Goal: Task Accomplishment & Management: Use online tool/utility

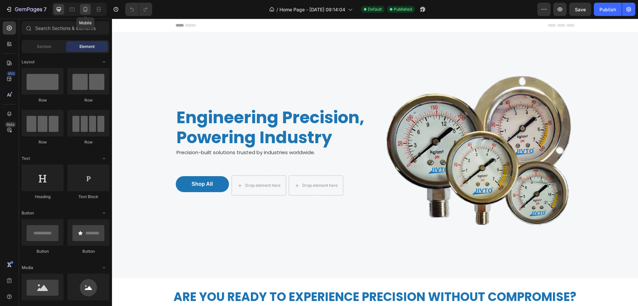
click at [85, 9] on icon at bounding box center [85, 9] width 7 height 7
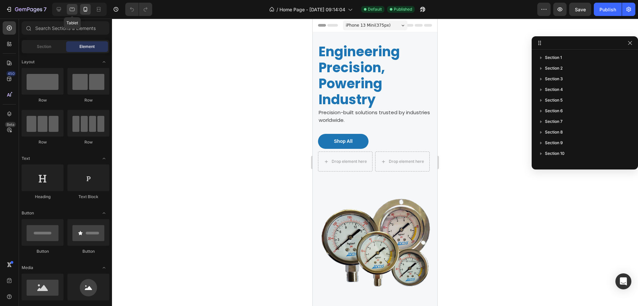
click at [69, 7] on icon at bounding box center [72, 9] width 7 height 7
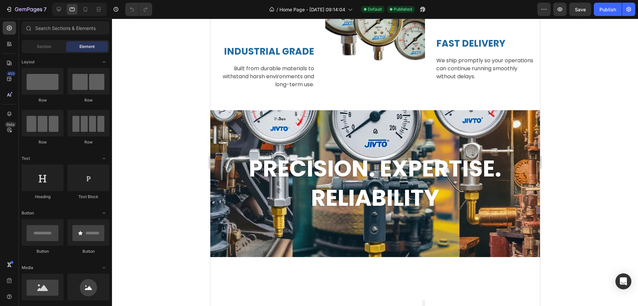
scroll to position [1155, 0]
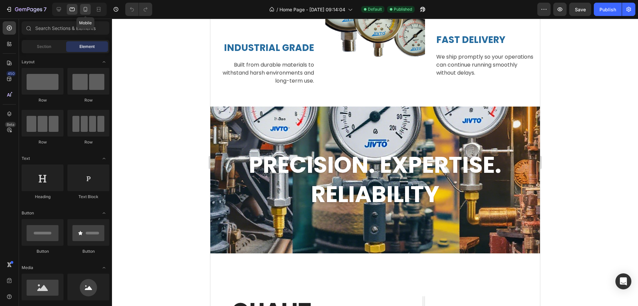
click at [84, 11] on icon at bounding box center [86, 9] width 4 height 5
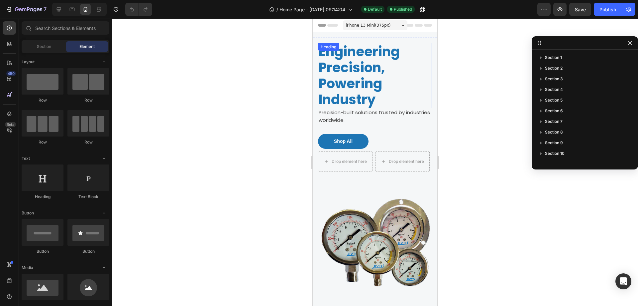
click at [375, 77] on h2 "Engineering Precision, Powering Industry" at bounding box center [375, 75] width 114 height 65
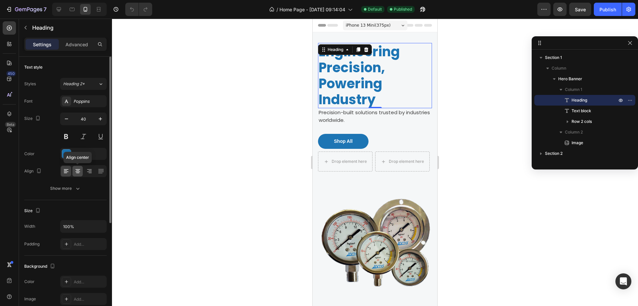
click at [75, 171] on icon at bounding box center [77, 171] width 7 height 7
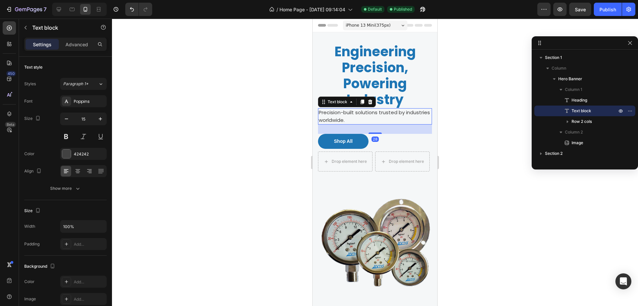
click at [365, 116] on p "Precision-built solutions trusted by industries worldwide." at bounding box center [375, 116] width 113 height 15
click at [79, 169] on icon at bounding box center [77, 169] width 5 height 1
click at [364, 142] on link "Shop All" at bounding box center [343, 141] width 51 height 15
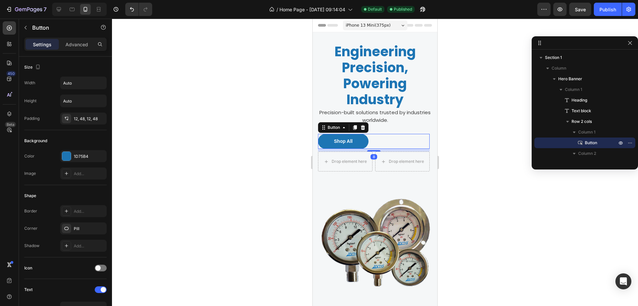
click at [391, 140] on div "Shop All Button 8" at bounding box center [374, 141] width 112 height 15
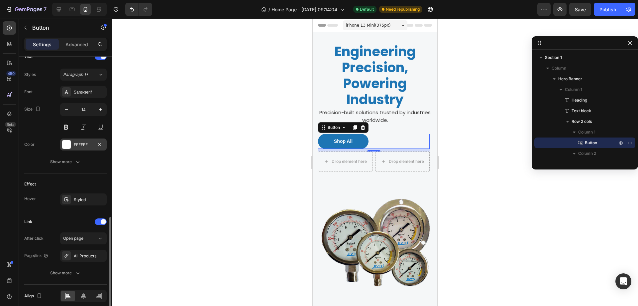
scroll to position [261, 0]
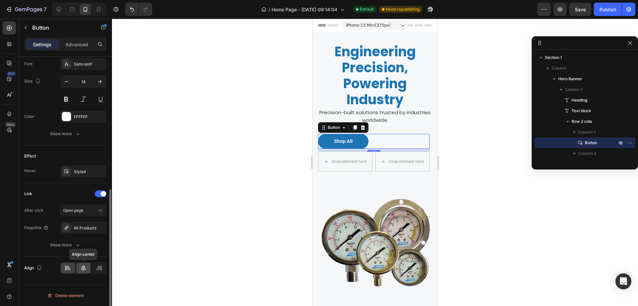
click at [83, 267] on icon at bounding box center [83, 267] width 7 height 7
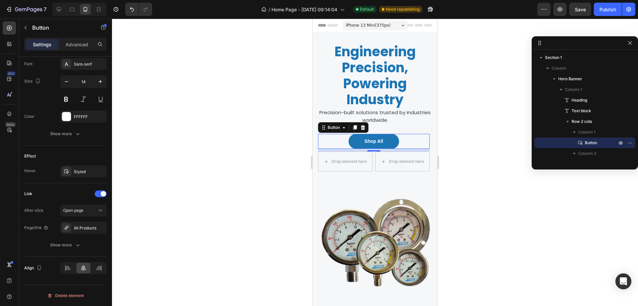
click at [473, 182] on div at bounding box center [375, 162] width 526 height 287
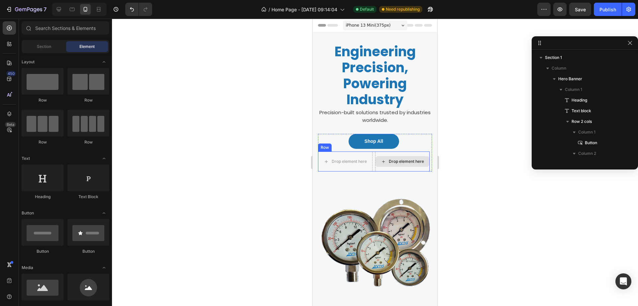
click at [421, 152] on div "Drop element here" at bounding box center [402, 161] width 55 height 20
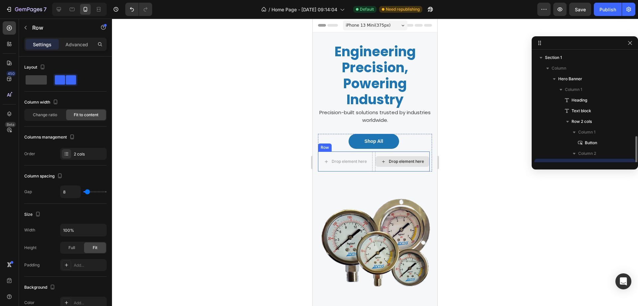
scroll to position [62, 0]
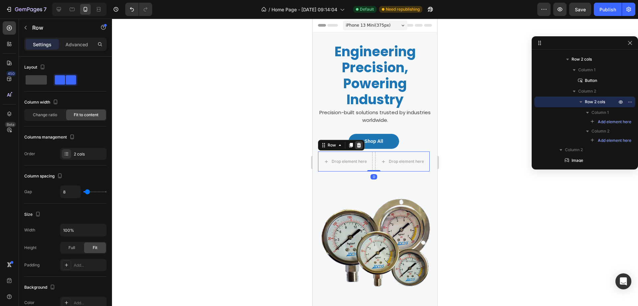
click at [358, 144] on icon at bounding box center [359, 145] width 4 height 5
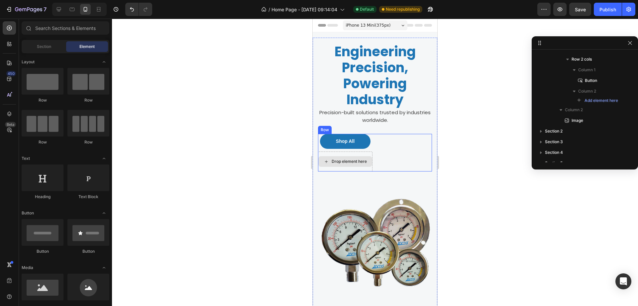
click at [366, 165] on div "Drop element here" at bounding box center [345, 161] width 54 height 11
click at [367, 152] on div "Drop element here" at bounding box center [345, 161] width 55 height 20
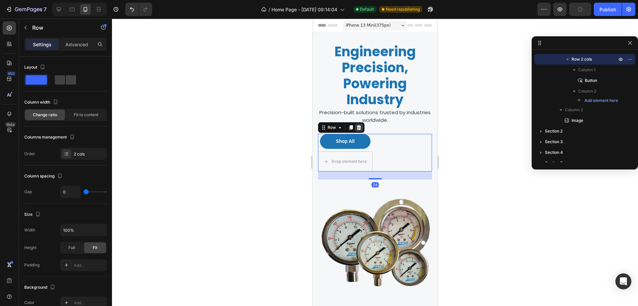
click at [360, 126] on icon at bounding box center [359, 127] width 4 height 5
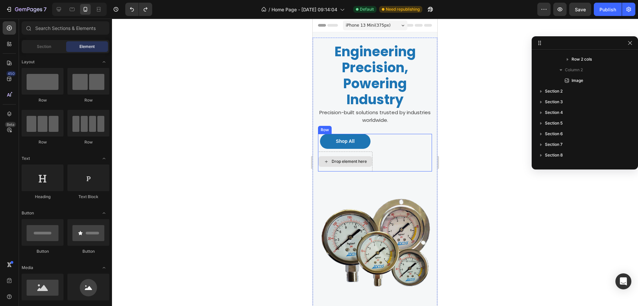
click at [372, 166] on div "Drop element here" at bounding box center [345, 161] width 54 height 11
click at [369, 164] on div "Drop element here" at bounding box center [345, 161] width 54 height 11
click at [327, 154] on div "Drop element here" at bounding box center [345, 161] width 55 height 20
click at [370, 156] on div "Drop element here" at bounding box center [345, 161] width 54 height 11
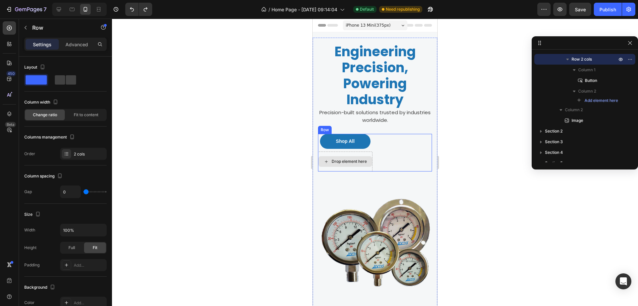
click at [370, 151] on div "Drop element here" at bounding box center [345, 161] width 55 height 20
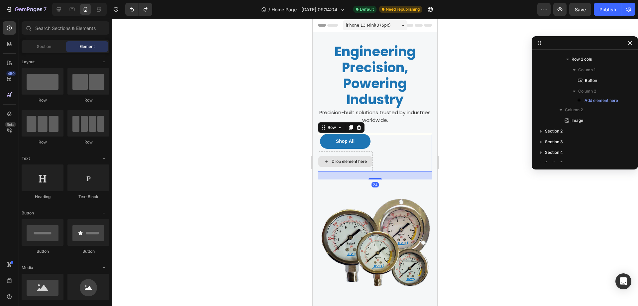
click at [370, 163] on div "Drop element here" at bounding box center [345, 161] width 54 height 11
click at [360, 161] on div "Drop element here" at bounding box center [349, 161] width 35 height 5
click at [324, 159] on icon at bounding box center [326, 162] width 5 height 6
click at [338, 161] on div "Drop element here" at bounding box center [349, 161] width 35 height 5
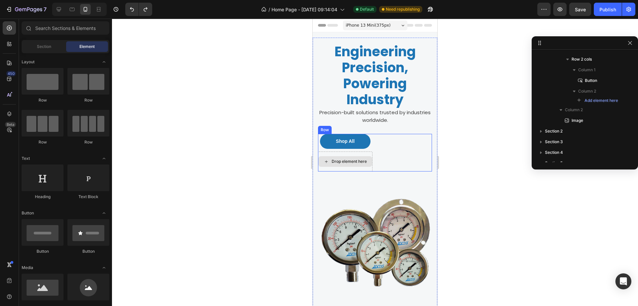
click at [338, 161] on div "Drop element here" at bounding box center [349, 161] width 35 height 5
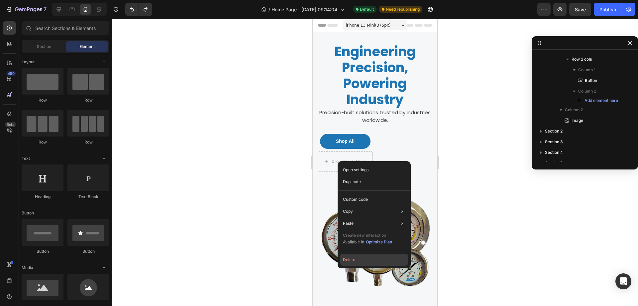
click at [361, 259] on button "Delete" at bounding box center [374, 259] width 68 height 12
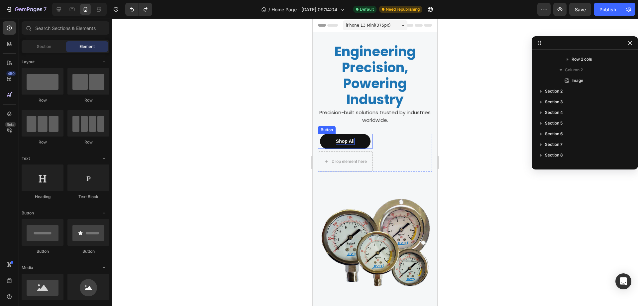
click at [343, 141] on p "Shop All" at bounding box center [345, 141] width 19 height 7
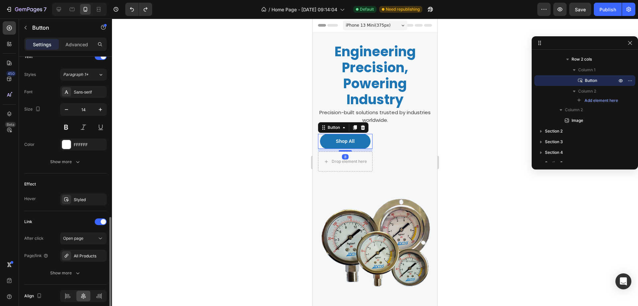
scroll to position [261, 0]
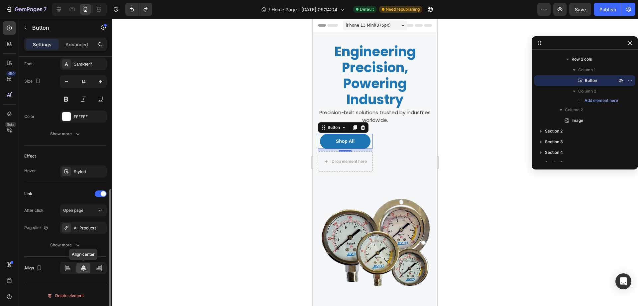
click at [81, 266] on icon at bounding box center [83, 267] width 7 height 7
click at [382, 132] on div "Engineering Precision, Powering Industry Heading Precision-built solutions trus…" at bounding box center [375, 111] width 114 height 136
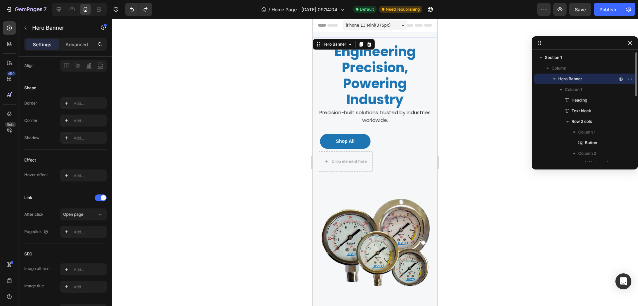
scroll to position [0, 0]
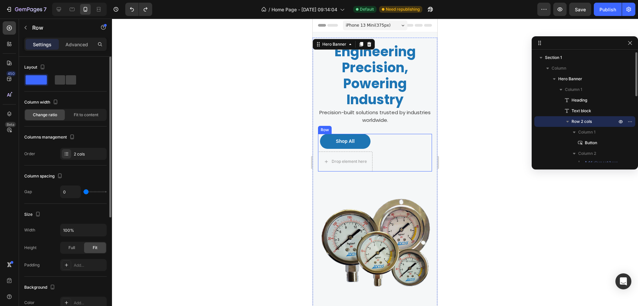
click at [376, 144] on div "Shop All Button Drop element here Row" at bounding box center [375, 153] width 114 height 38
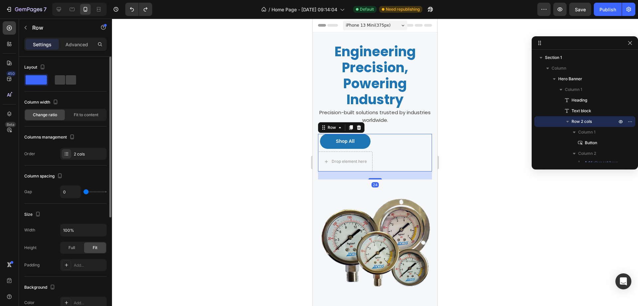
scroll to position [179, 0]
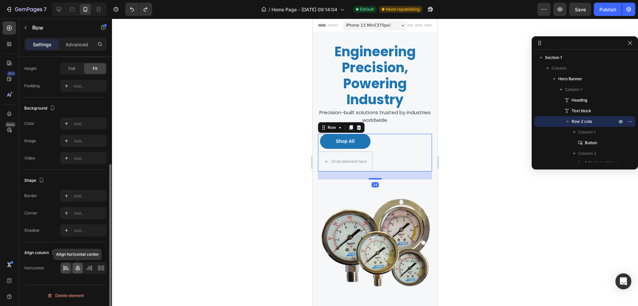
click at [78, 270] on icon at bounding box center [77, 267] width 7 height 7
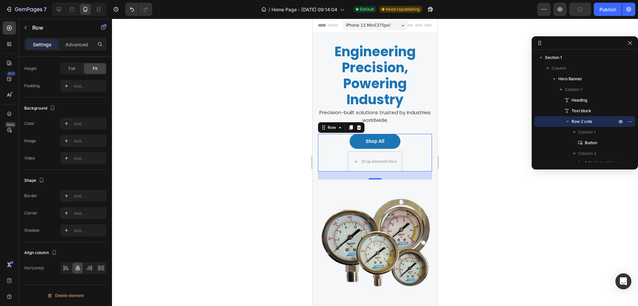
click at [469, 164] on div at bounding box center [375, 162] width 526 height 287
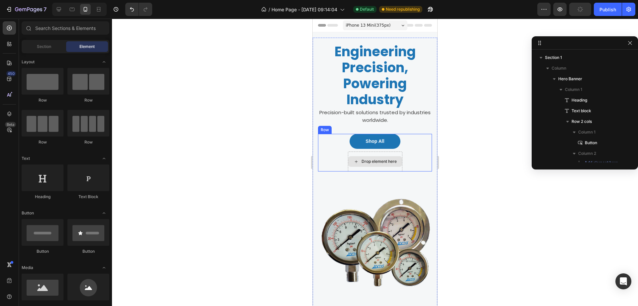
click at [370, 161] on div "Drop element here" at bounding box center [379, 161] width 35 height 5
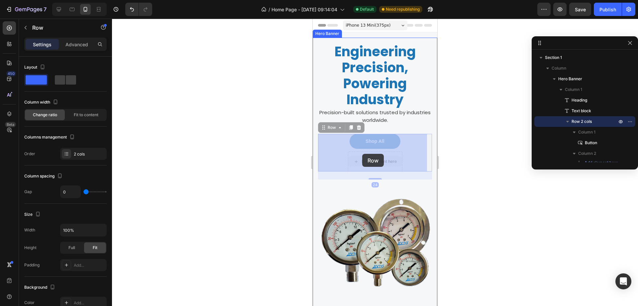
drag, startPoint x: 339, startPoint y: 157, endPoint x: 362, endPoint y: 154, distance: 23.2
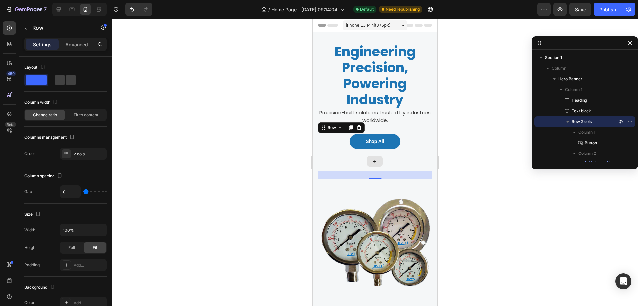
click at [367, 158] on div at bounding box center [375, 161] width 16 height 11
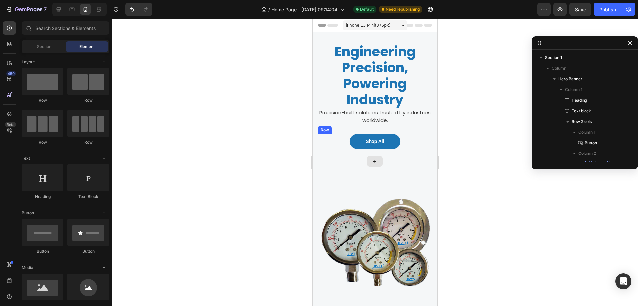
click at [367, 158] on div at bounding box center [375, 161] width 16 height 11
click at [328, 154] on div "Shop All Button Row" at bounding box center [375, 153] width 114 height 38
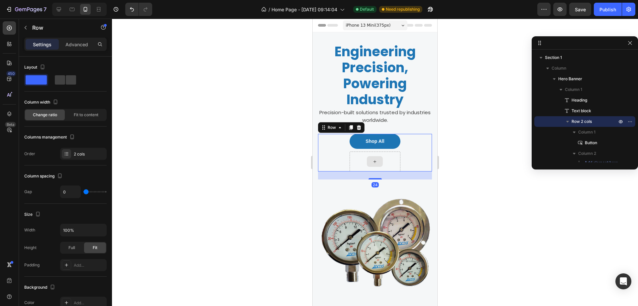
click at [350, 157] on div at bounding box center [375, 161] width 51 height 20
click at [345, 157] on div "Shop All Button Row 24" at bounding box center [375, 153] width 114 height 38
click at [325, 150] on div "Shop All Button Row 24" at bounding box center [375, 153] width 114 height 38
click at [350, 158] on div at bounding box center [375, 161] width 51 height 20
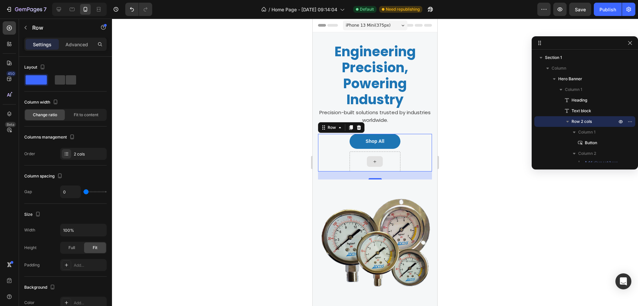
drag, startPoint x: 353, startPoint y: 157, endPoint x: 362, endPoint y: 161, distance: 9.4
click at [355, 156] on div at bounding box center [375, 161] width 51 height 20
click at [364, 163] on div at bounding box center [375, 161] width 51 height 20
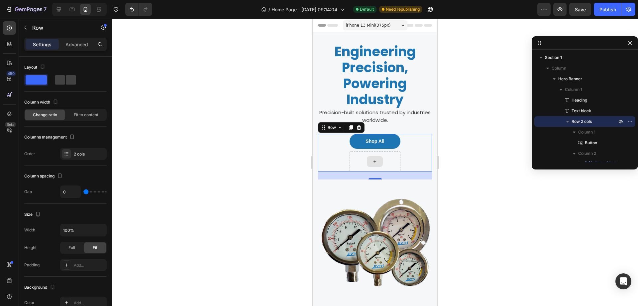
click at [364, 163] on div at bounding box center [375, 161] width 51 height 20
drag, startPoint x: 364, startPoint y: 163, endPoint x: 509, endPoint y: 134, distance: 147.6
click at [364, 163] on div at bounding box center [375, 161] width 51 height 20
click at [31, 26] on button "button" at bounding box center [25, 27] width 11 height 11
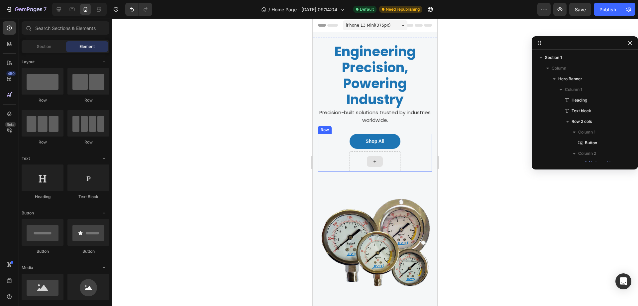
click at [379, 162] on div at bounding box center [375, 161] width 16 height 11
click at [57, 14] on div at bounding box center [59, 9] width 11 height 11
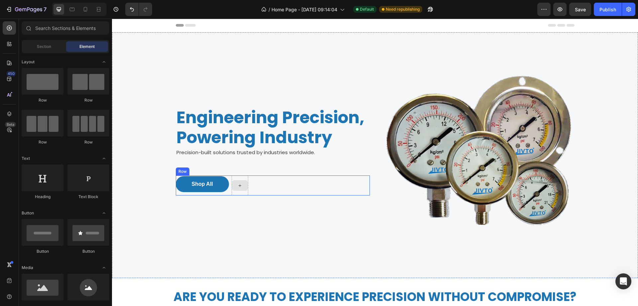
click at [241, 185] on div at bounding box center [240, 185] width 16 height 11
click at [88, 11] on icon at bounding box center [85, 9] width 7 height 7
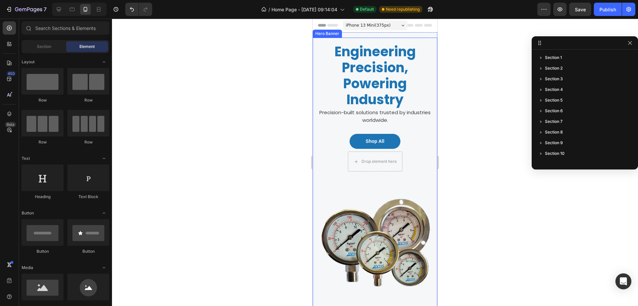
click at [495, 157] on div at bounding box center [375, 162] width 526 height 287
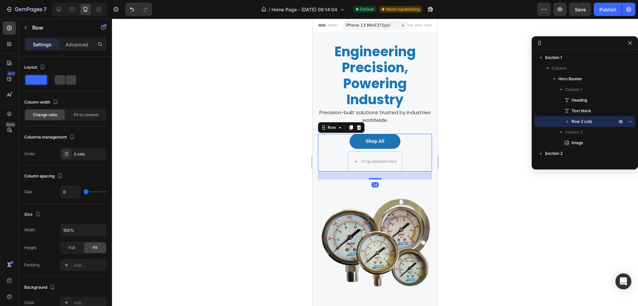
click at [411, 154] on div "Shop All Button Drop element here Row 24" at bounding box center [375, 153] width 114 height 38
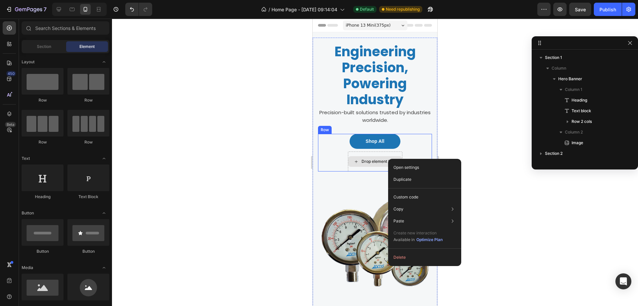
click at [379, 161] on div "Drop element here" at bounding box center [379, 161] width 35 height 5
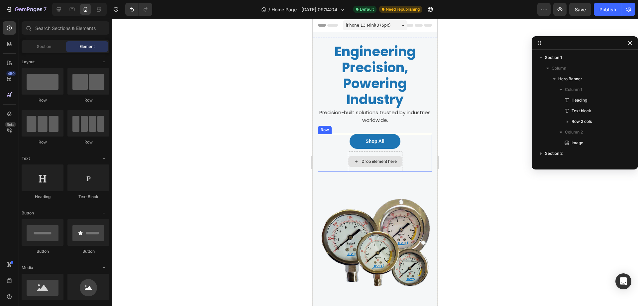
click at [379, 161] on div "Drop element here" at bounding box center [379, 161] width 35 height 5
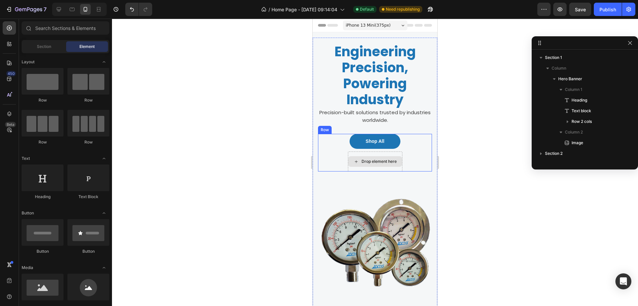
click at [379, 161] on div "Drop element here" at bounding box center [379, 161] width 35 height 5
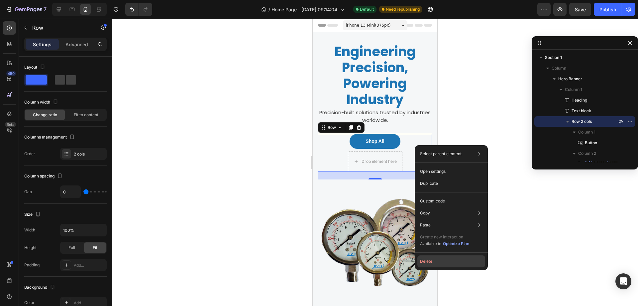
click at [443, 265] on button "Delete" at bounding box center [452, 261] width 68 height 12
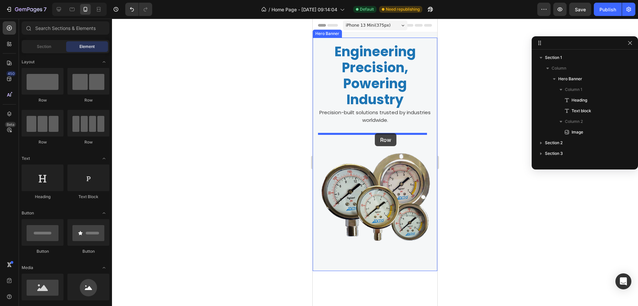
drag, startPoint x: 355, startPoint y: 99, endPoint x: 375, endPoint y: 133, distance: 39.2
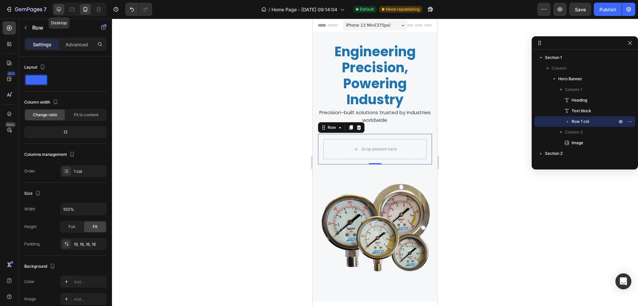
click at [58, 7] on icon at bounding box center [59, 9] width 7 height 7
type input "1200"
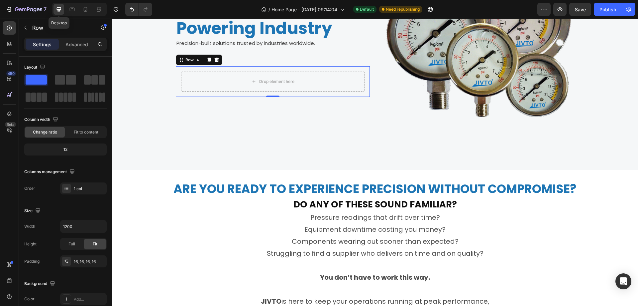
scroll to position [132, 0]
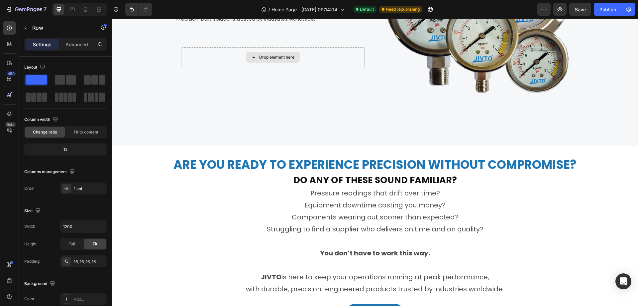
click at [247, 57] on div "Drop element here" at bounding box center [273, 57] width 54 height 11
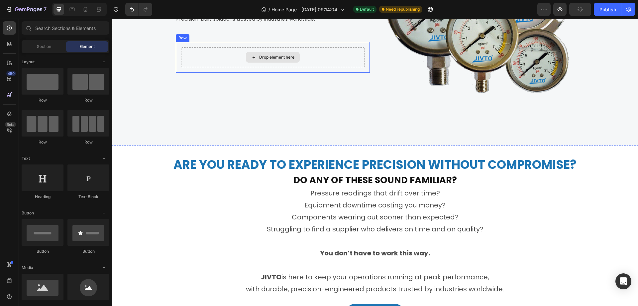
click at [268, 55] on div "Drop element here" at bounding box center [276, 57] width 35 height 5
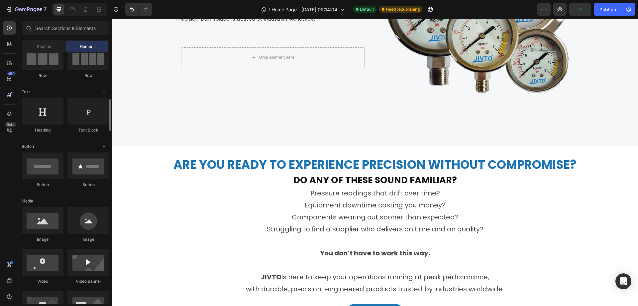
scroll to position [100, 0]
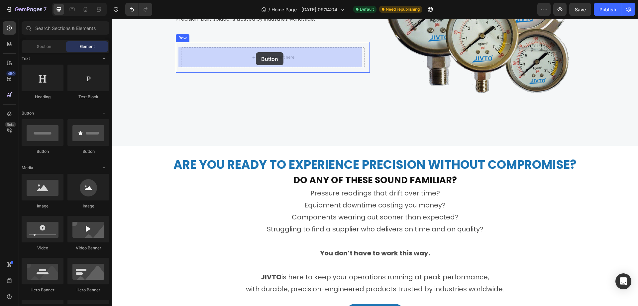
drag, startPoint x: 163, startPoint y: 160, endPoint x: 256, endPoint y: 53, distance: 141.4
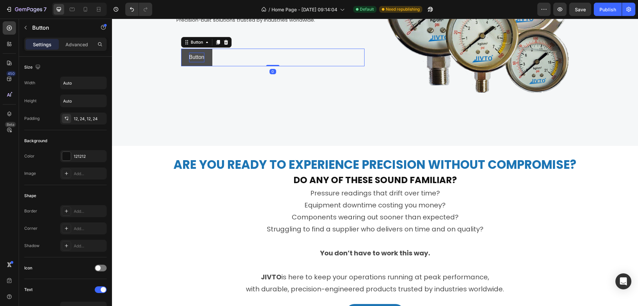
click at [200, 57] on p "Button" at bounding box center [196, 58] width 15 height 10
click at [89, 161] on div "121212" at bounding box center [83, 156] width 47 height 12
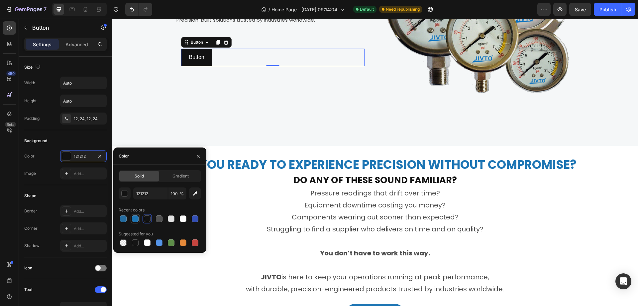
click at [133, 221] on div at bounding box center [135, 218] width 7 height 7
click at [124, 219] on div at bounding box center [123, 218] width 7 height 7
click at [132, 218] on div at bounding box center [135, 218] width 7 height 7
type input "1D75B4"
click at [224, 43] on icon at bounding box center [225, 42] width 5 height 5
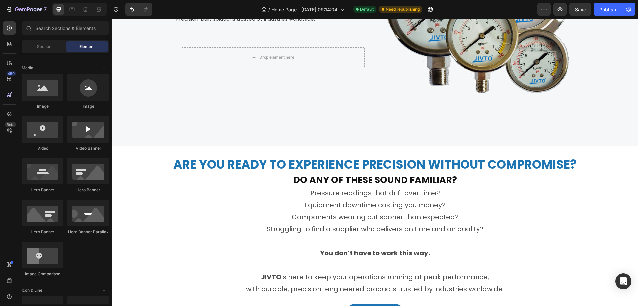
scroll to position [0, 0]
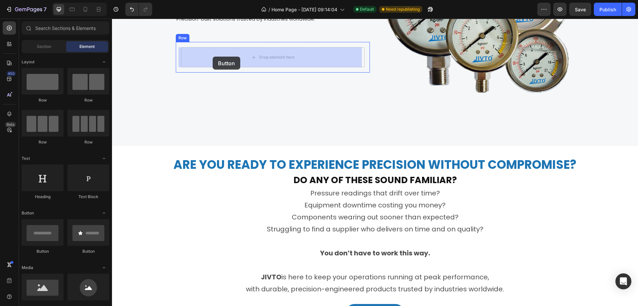
drag, startPoint x: 207, startPoint y: 257, endPoint x: 213, endPoint y: 57, distance: 200.2
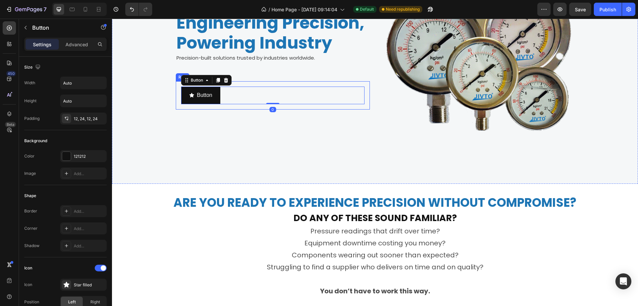
scroll to position [65, 0]
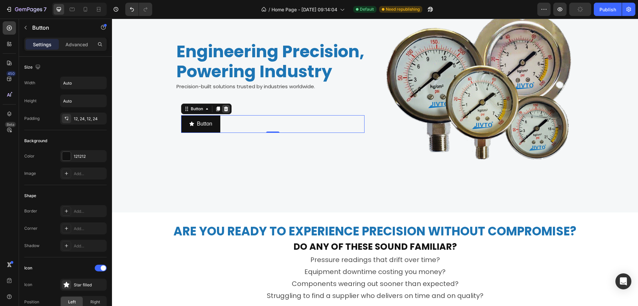
drag, startPoint x: 222, startPoint y: 107, endPoint x: 126, endPoint y: 129, distance: 99.1
click at [224, 108] on icon at bounding box center [226, 108] width 4 height 5
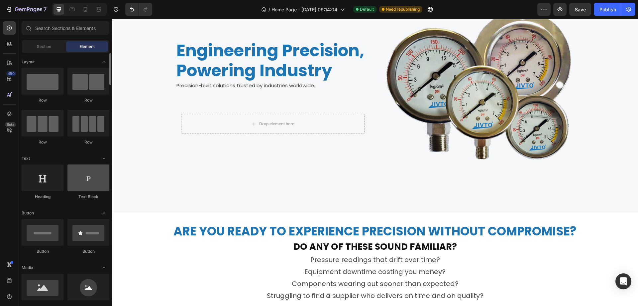
scroll to position [100, 0]
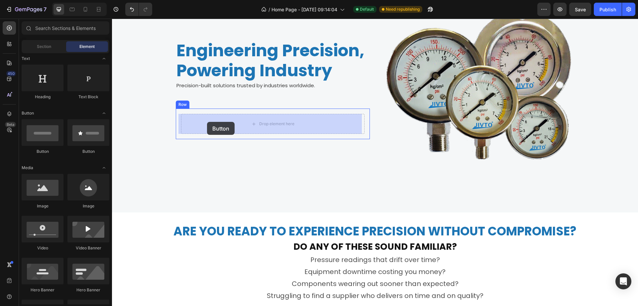
drag, startPoint x: 157, startPoint y: 156, endPoint x: 182, endPoint y: 123, distance: 41.2
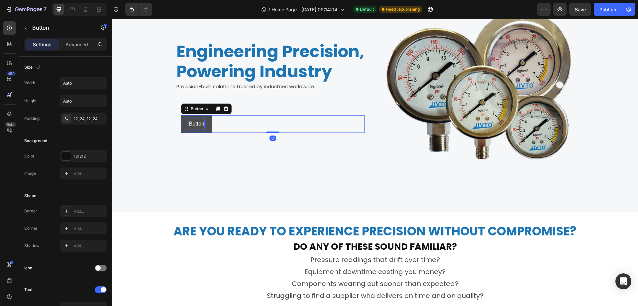
click at [200, 122] on p "Button" at bounding box center [196, 124] width 15 height 10
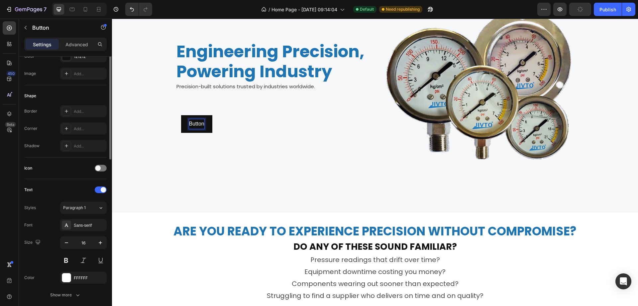
scroll to position [0, 0]
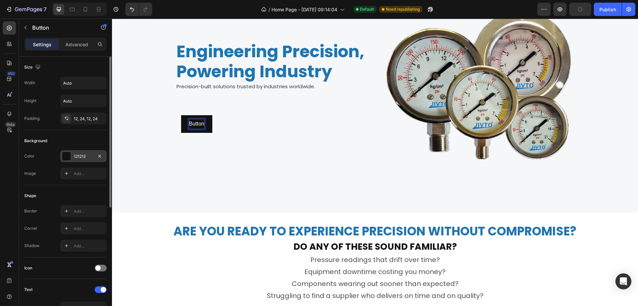
click at [83, 156] on div "121212" at bounding box center [83, 156] width 19 height 6
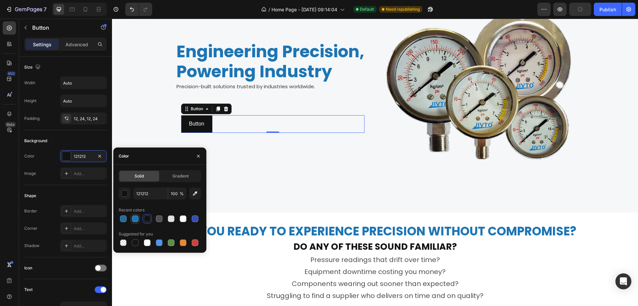
click at [135, 218] on div at bounding box center [135, 218] width 7 height 7
click at [119, 218] on div at bounding box center [123, 218] width 8 height 8
type input "246B9E"
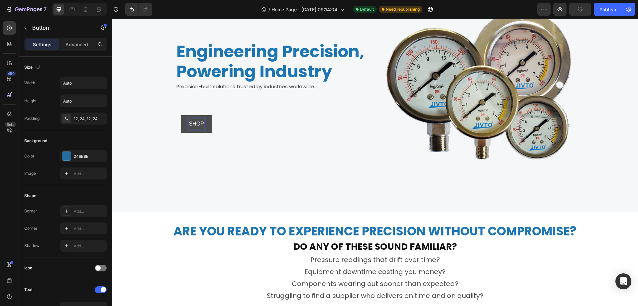
click at [181, 115] on button "SHOP" at bounding box center [196, 124] width 31 height 18
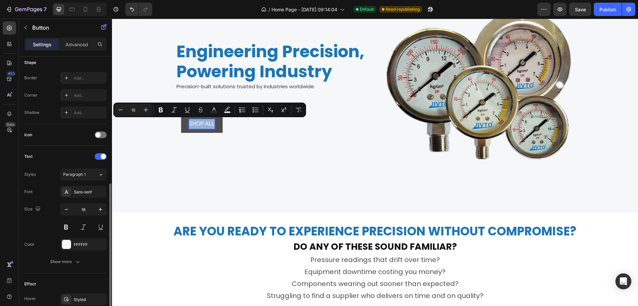
scroll to position [166, 0]
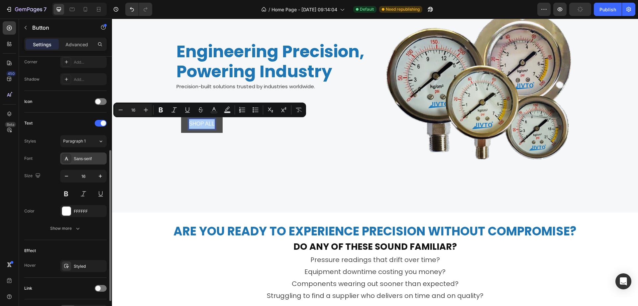
click at [89, 157] on div "Sans-serif" at bounding box center [89, 159] width 31 height 6
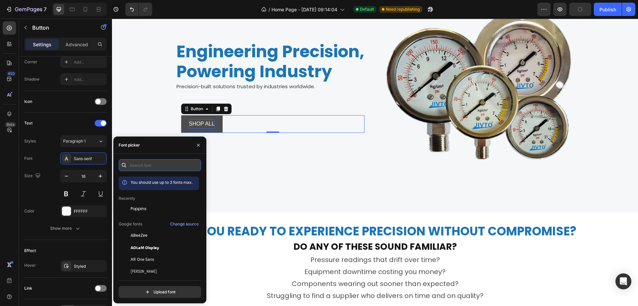
click at [167, 163] on input "text" at bounding box center [160, 165] width 82 height 12
drag, startPoint x: 154, startPoint y: 202, endPoint x: 155, endPoint y: 208, distance: 5.4
click at [154, 253] on div "Poppins" at bounding box center [159, 259] width 80 height 12
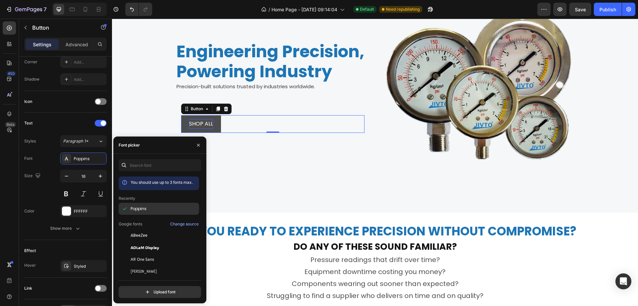
click at [155, 208] on div "Poppins" at bounding box center [164, 208] width 67 height 6
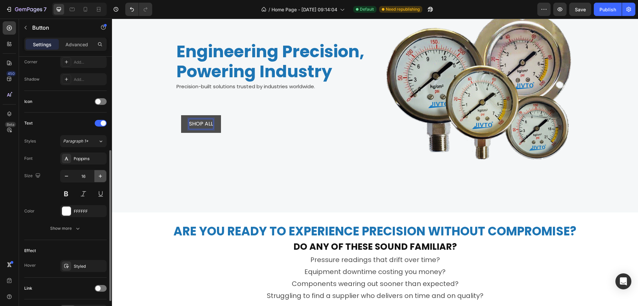
click at [99, 176] on icon "button" at bounding box center [100, 176] width 7 height 7
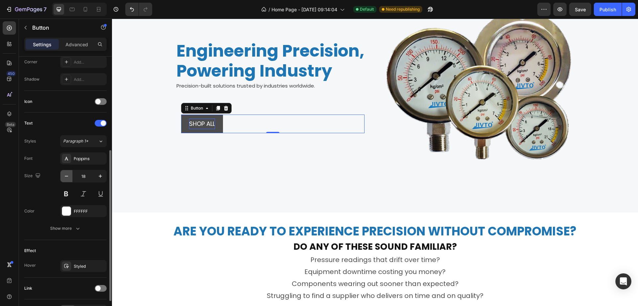
click at [66, 176] on icon "button" at bounding box center [66, 176] width 3 height 1
click at [103, 177] on icon "button" at bounding box center [100, 176] width 7 height 7
type input "18"
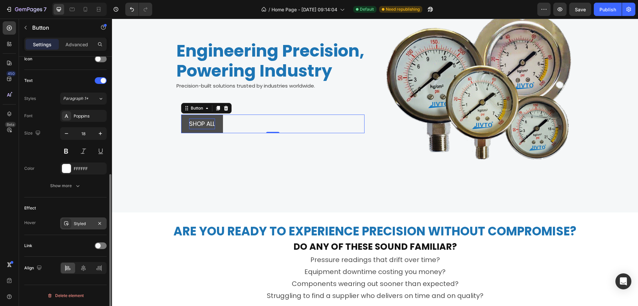
click at [77, 223] on div "Styled" at bounding box center [83, 223] width 19 height 6
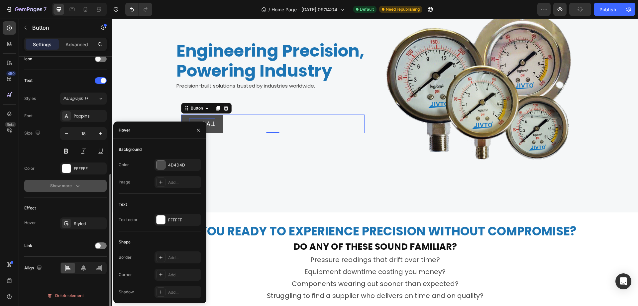
click at [65, 187] on div "Show more" at bounding box center [65, 185] width 31 height 7
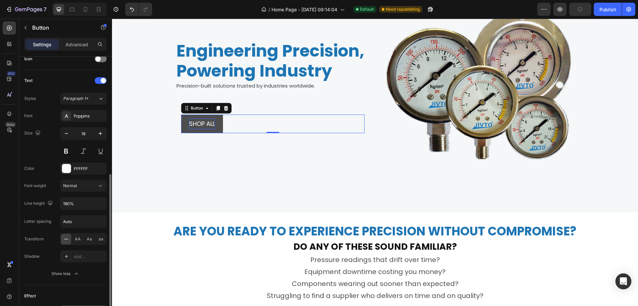
scroll to position [297, 0]
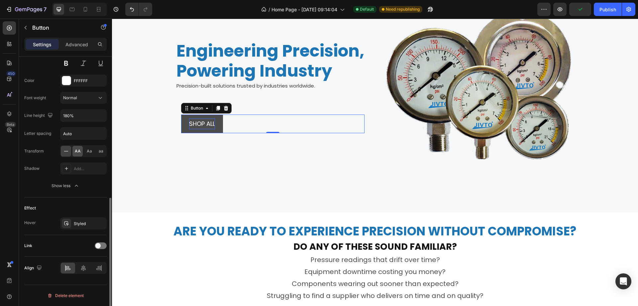
click at [75, 151] on span "AA" at bounding box center [78, 151] width 6 height 6
click at [81, 268] on icon at bounding box center [83, 267] width 7 height 7
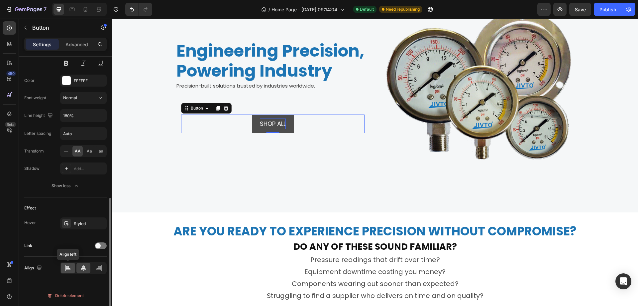
click at [69, 270] on icon at bounding box center [67, 267] width 7 height 7
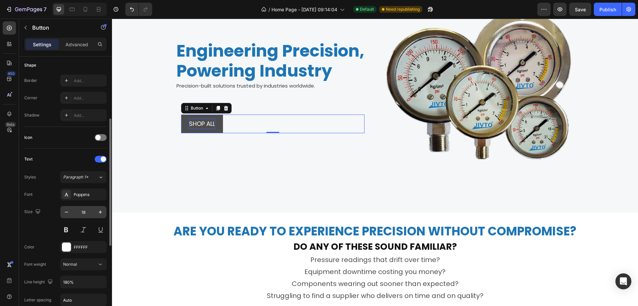
scroll to position [0, 0]
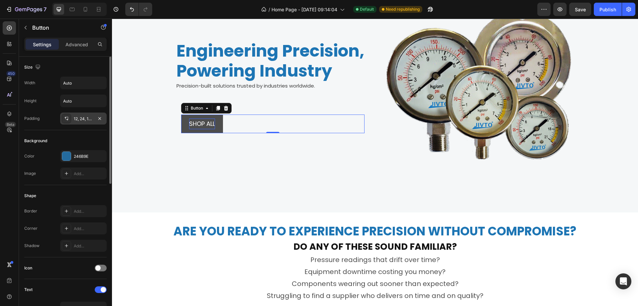
click at [79, 119] on div "12, 24, 12, 24" at bounding box center [83, 119] width 19 height 6
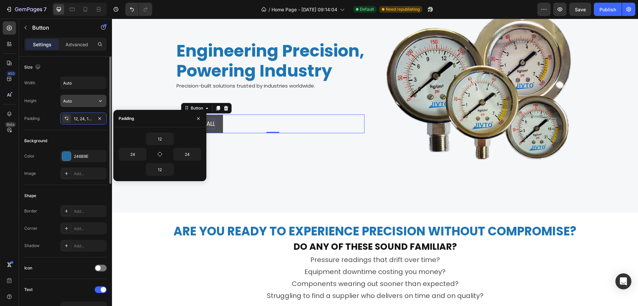
click at [77, 101] on input "Auto" at bounding box center [84, 101] width 46 height 12
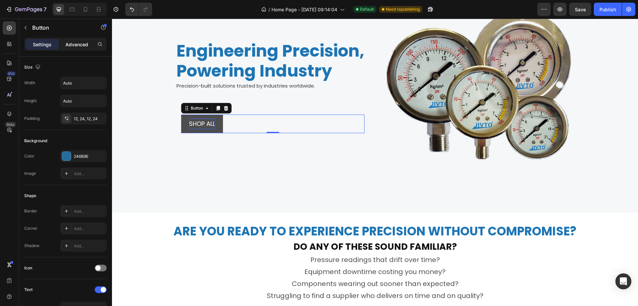
click at [79, 43] on p "Advanced" at bounding box center [76, 44] width 23 height 7
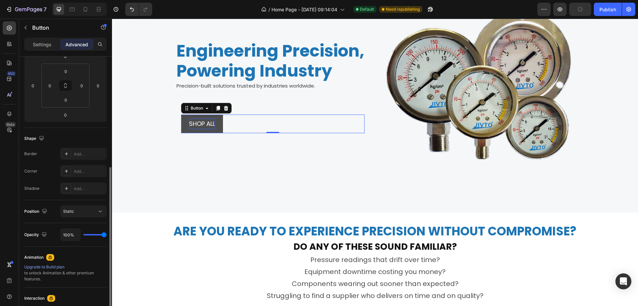
scroll to position [133, 0]
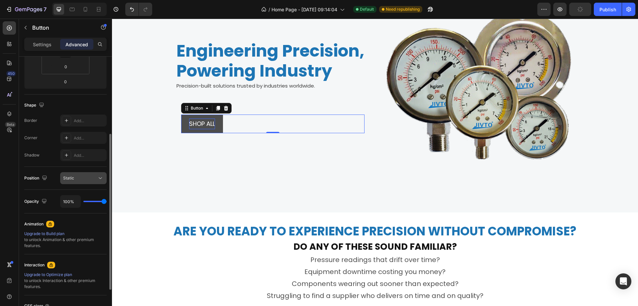
click at [85, 178] on div "Static" at bounding box center [80, 178] width 34 height 6
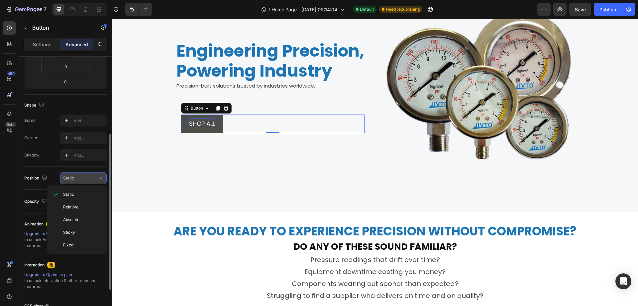
click at [90, 177] on div "Static" at bounding box center [80, 178] width 34 height 6
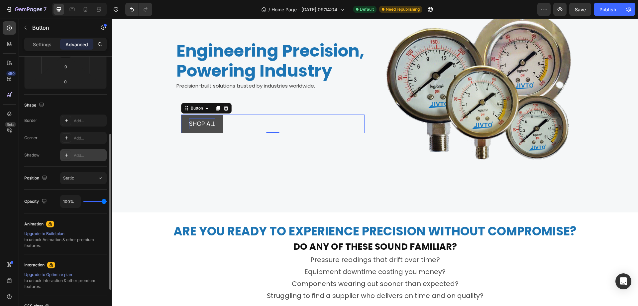
click at [80, 156] on div "Add..." at bounding box center [89, 155] width 31 height 6
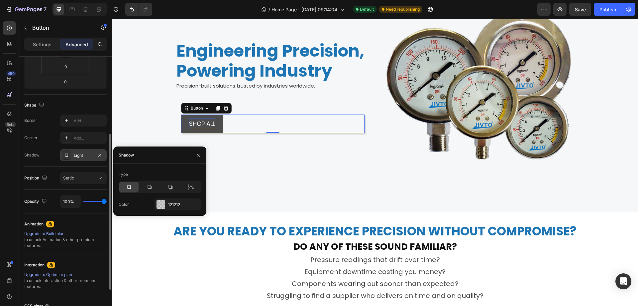
click at [80, 156] on div "Light" at bounding box center [83, 155] width 19 height 6
click at [79, 138] on div "Add..." at bounding box center [89, 138] width 31 height 6
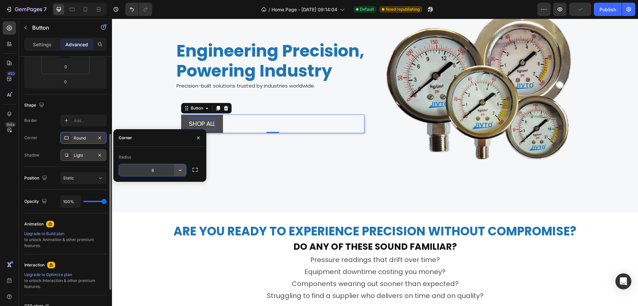
click at [181, 167] on icon "button" at bounding box center [180, 170] width 7 height 7
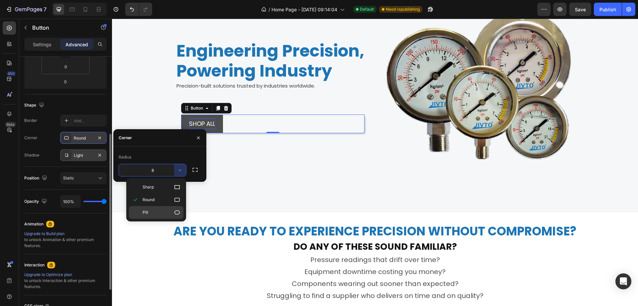
click at [158, 214] on p "Pill" at bounding box center [162, 212] width 38 height 7
type input "9999"
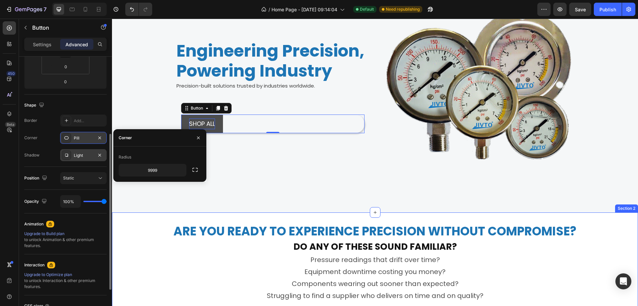
click at [284, 193] on div "Engineering Precision, Powering Industry Heading Precision-built solutions trus…" at bounding box center [273, 89] width 194 height 224
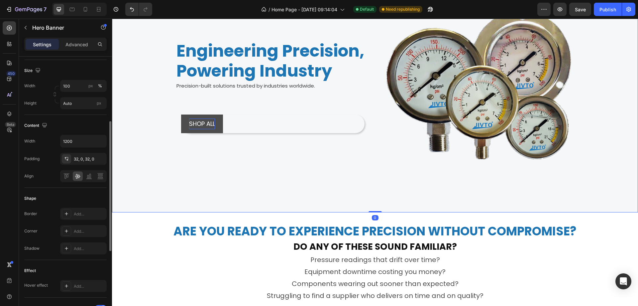
scroll to position [0, 0]
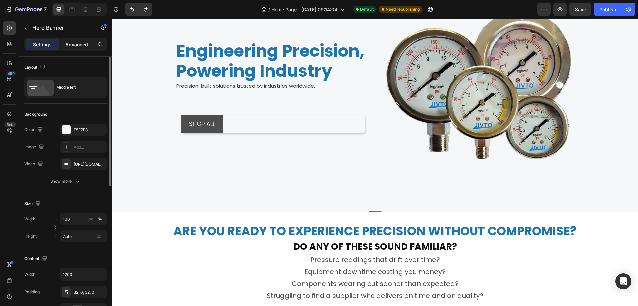
click at [75, 43] on p "Advanced" at bounding box center [76, 44] width 23 height 7
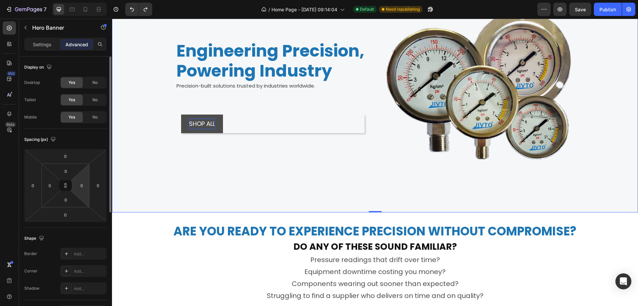
scroll to position [166, 0]
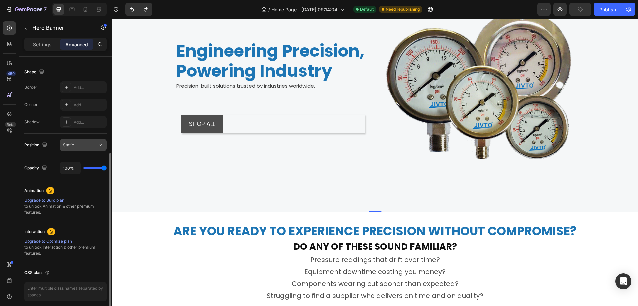
click at [80, 140] on button "Static" at bounding box center [83, 145] width 47 height 12
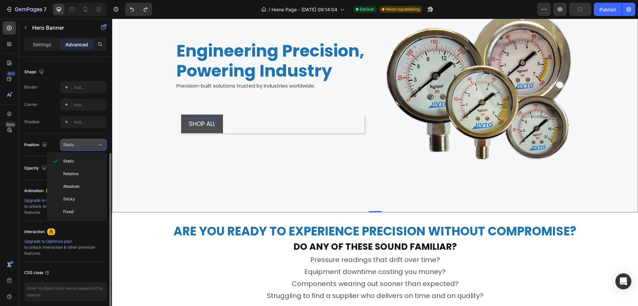
click at [78, 140] on button "Static" at bounding box center [83, 145] width 47 height 12
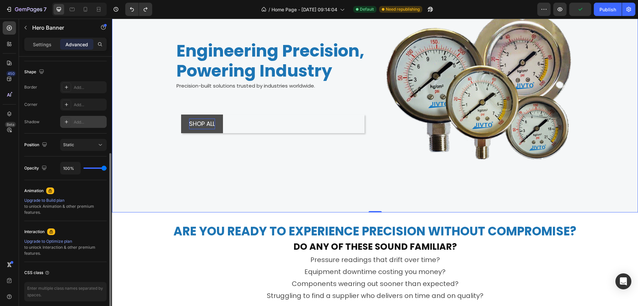
click at [80, 119] on div "Add..." at bounding box center [89, 122] width 31 height 6
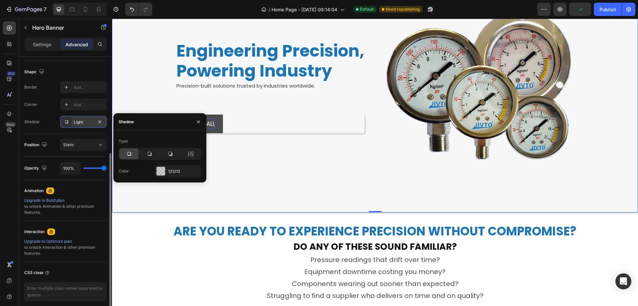
click at [80, 119] on div "Light" at bounding box center [83, 122] width 19 height 6
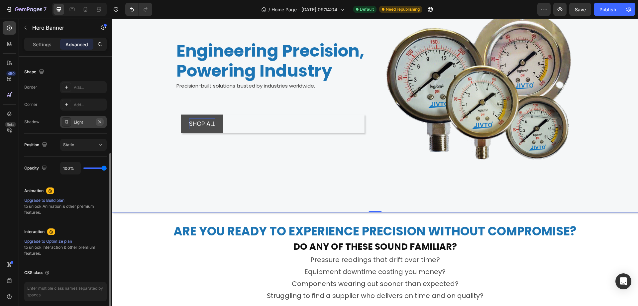
click at [100, 122] on icon "button" at bounding box center [99, 121] width 5 height 5
click at [88, 107] on div "Add..." at bounding box center [89, 105] width 31 height 6
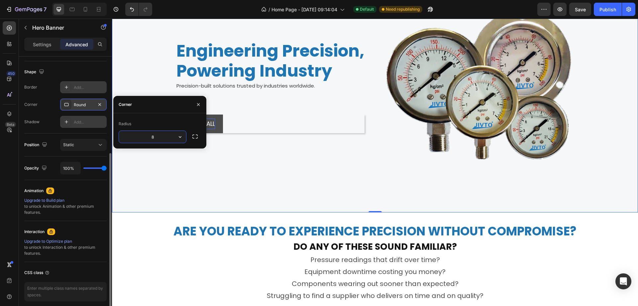
click at [94, 86] on div "Add..." at bounding box center [89, 87] width 31 height 6
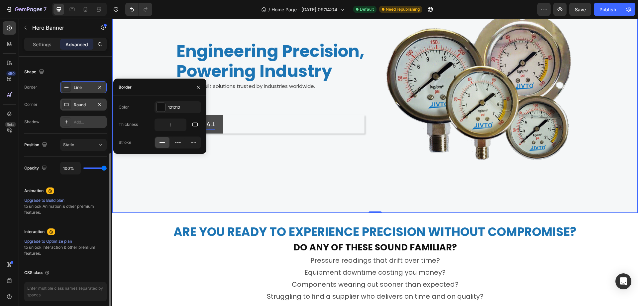
scroll to position [66, 0]
click at [273, 171] on div "Engineering Precision, Powering Industry Heading Precision-built solutions trus…" at bounding box center [273, 89] width 194 height 224
click at [198, 85] on icon "button" at bounding box center [198, 86] width 5 height 5
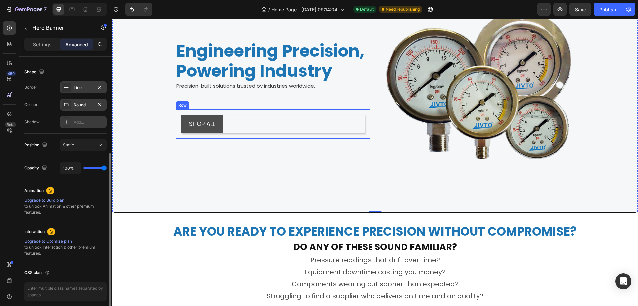
drag, startPoint x: 313, startPoint y: 134, endPoint x: 315, endPoint y: 130, distance: 4.5
click at [314, 134] on div "SHOP ALL Button Row" at bounding box center [273, 123] width 194 height 29
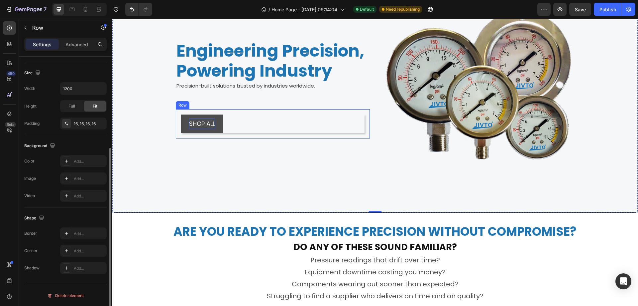
scroll to position [0, 0]
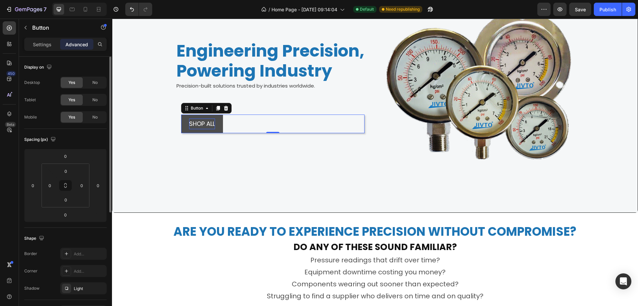
click at [315, 129] on div "SHOP ALL Button 0" at bounding box center [273, 123] width 184 height 19
click at [94, 81] on span "No" at bounding box center [94, 82] width 5 height 6
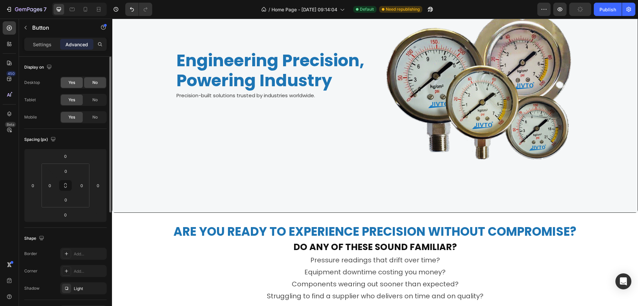
click at [69, 77] on div "Yes" at bounding box center [72, 82] width 22 height 11
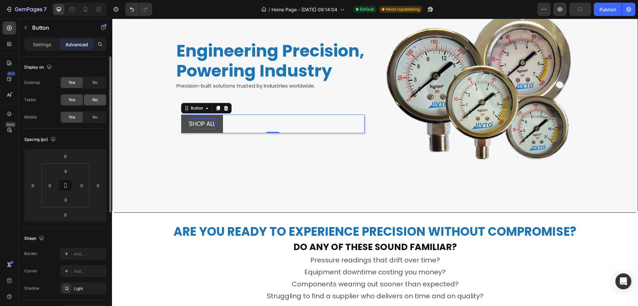
click at [95, 99] on span "No" at bounding box center [94, 100] width 5 height 6
click at [68, 106] on div "Desktop Yes No Tablet Yes No Mobile Yes No" at bounding box center [65, 99] width 82 height 47
click at [73, 102] on span "Yes" at bounding box center [71, 100] width 7 height 6
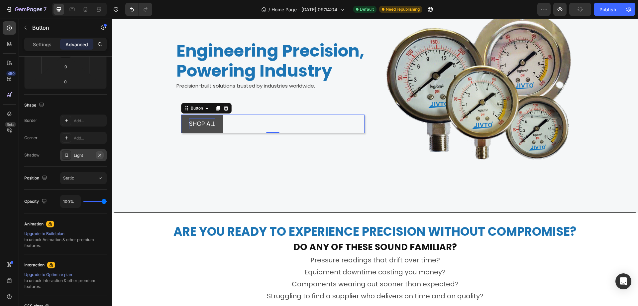
click at [100, 154] on icon "button" at bounding box center [99, 154] width 3 height 3
click at [85, 140] on div "Add..." at bounding box center [89, 138] width 31 height 6
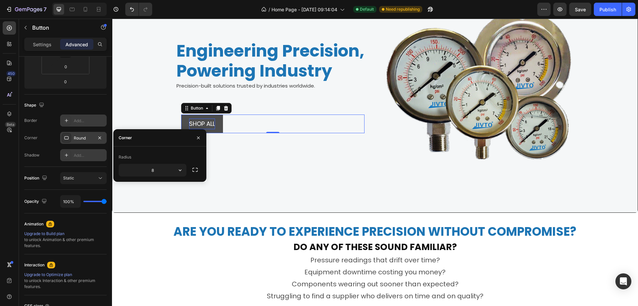
click at [87, 122] on div "Add..." at bounding box center [89, 121] width 31 height 6
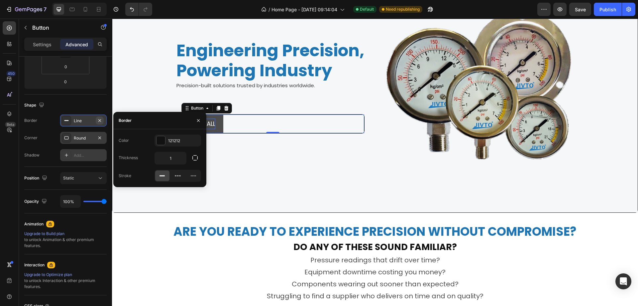
click at [99, 118] on icon "button" at bounding box center [99, 120] width 5 height 5
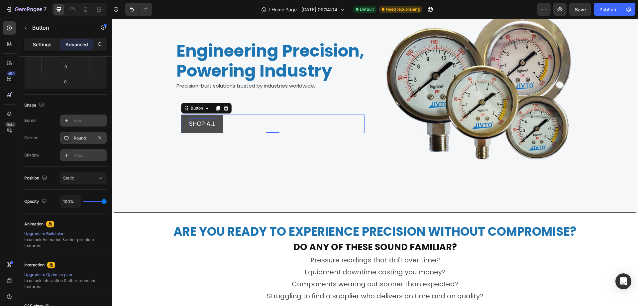
click at [37, 43] on p "Settings" at bounding box center [42, 44] width 19 height 7
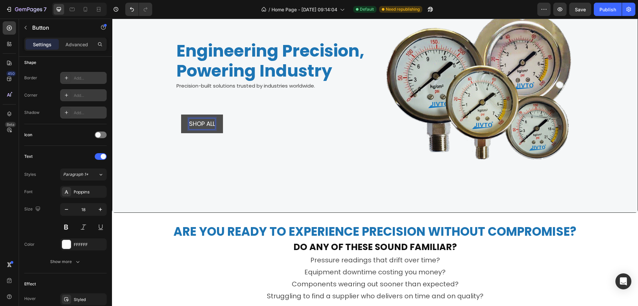
click at [218, 118] on button "SHOP ALL" at bounding box center [202, 123] width 42 height 19
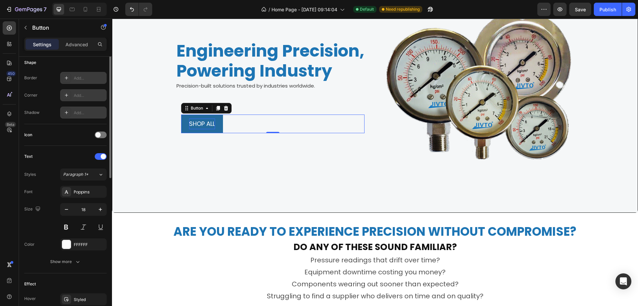
scroll to position [0, 0]
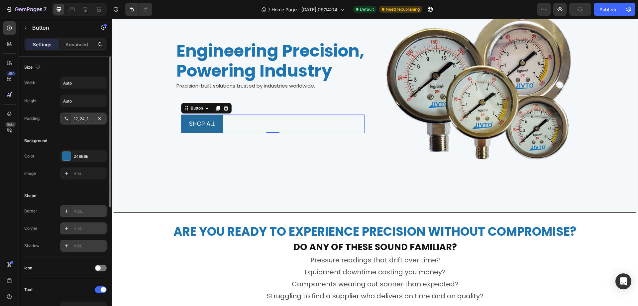
click at [87, 119] on div "12, 24, 12, 24" at bounding box center [83, 119] width 19 height 6
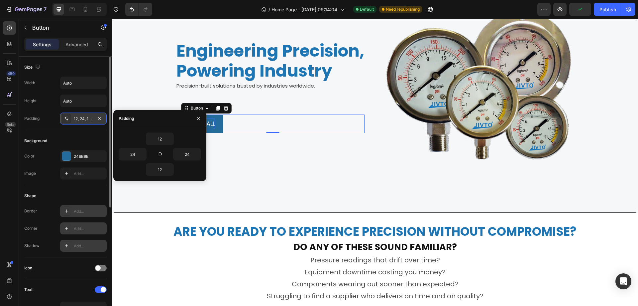
click at [87, 119] on div "12, 24, 12, 24" at bounding box center [83, 119] width 19 height 6
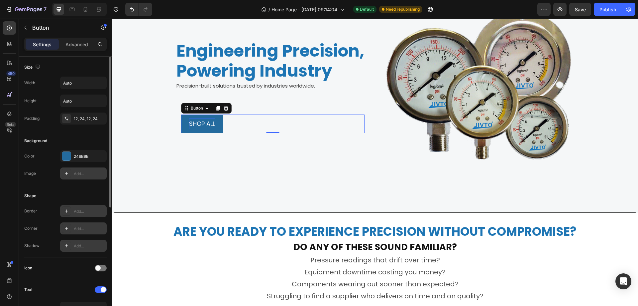
click at [81, 169] on div "Add..." at bounding box center [83, 173] width 47 height 12
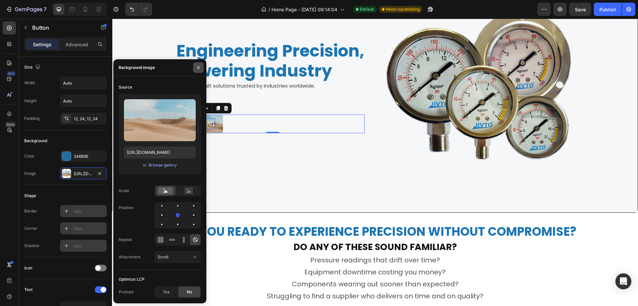
click at [200, 68] on icon "button" at bounding box center [198, 67] width 5 height 5
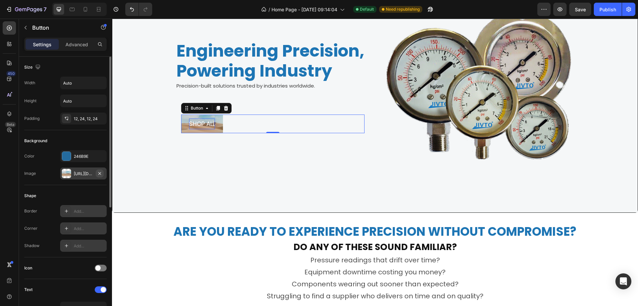
click at [102, 173] on icon "button" at bounding box center [99, 173] width 5 height 5
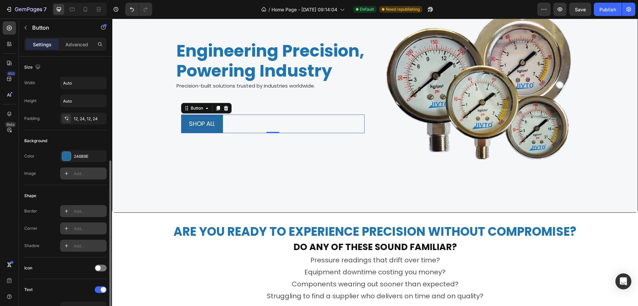
scroll to position [66, 0]
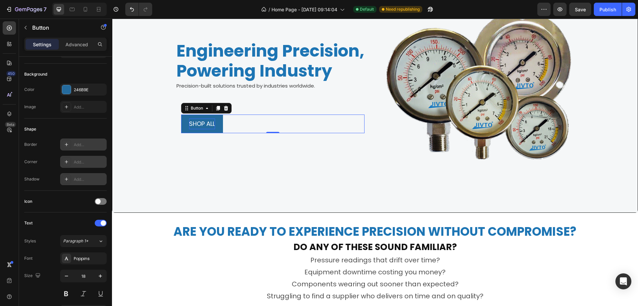
click at [87, 142] on div "Add..." at bounding box center [89, 145] width 31 height 6
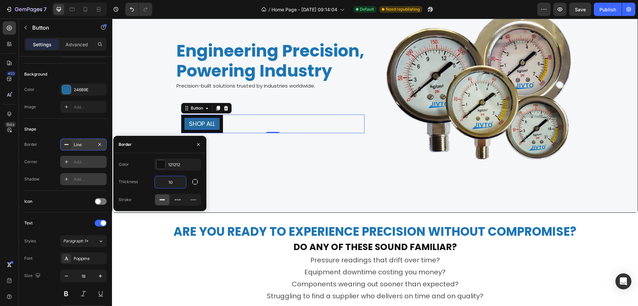
drag, startPoint x: 176, startPoint y: 179, endPoint x: 141, endPoint y: 181, distance: 34.6
click at [0, 0] on div "Thickness 10" at bounding box center [0, 0] width 0 height 0
type input "1"
click at [218, 194] on div "Engineering Precision, Powering Industry Heading Precision-built solutions trus…" at bounding box center [273, 89] width 194 height 224
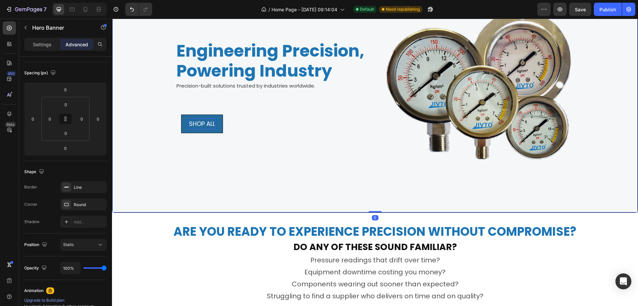
scroll to position [0, 0]
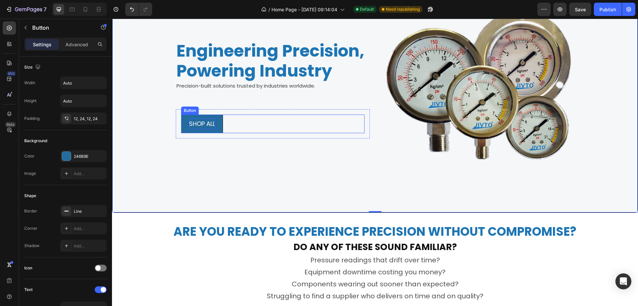
click at [192, 121] on p "SHOP ALL" at bounding box center [202, 123] width 26 height 11
click at [85, 210] on div "Line" at bounding box center [83, 211] width 19 height 6
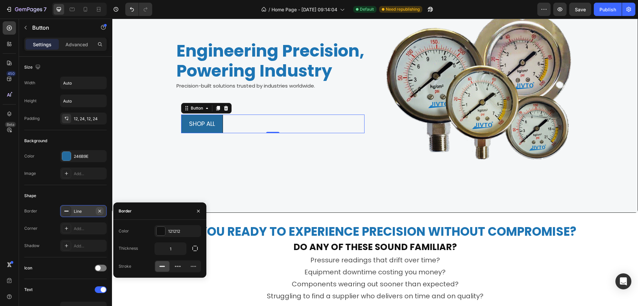
click at [100, 210] on icon "button" at bounding box center [99, 210] width 3 height 3
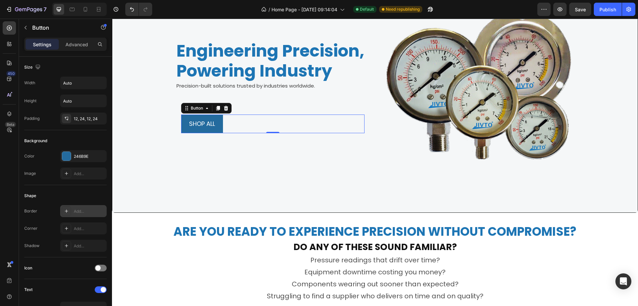
click at [88, 222] on div "Border Add... Corner Add... Shadow Add..." at bounding box center [65, 228] width 82 height 47
click at [88, 223] on div "Add..." at bounding box center [83, 228] width 47 height 12
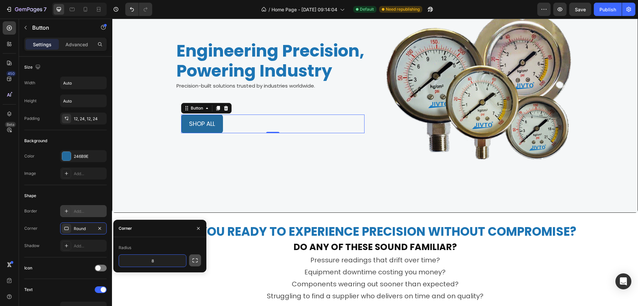
click at [195, 260] on icon "button" at bounding box center [195, 260] width 7 height 7
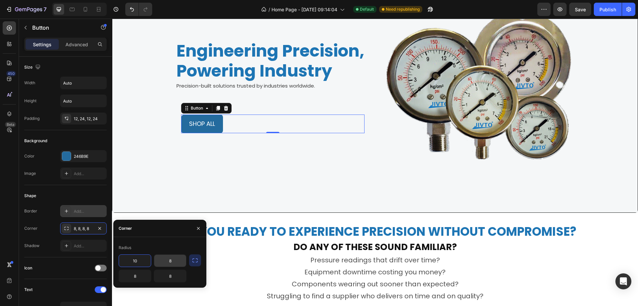
type input "10"
type input "0"
click at [168, 275] on input "text" at bounding box center [170, 276] width 32 height 12
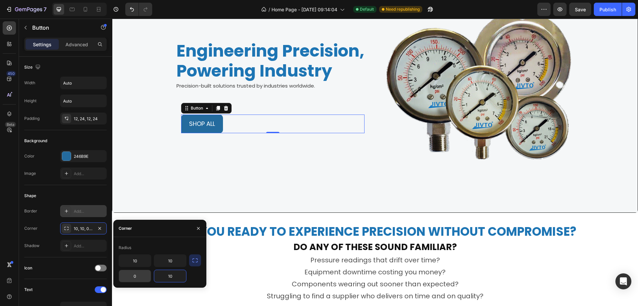
type input "10"
type input "20"
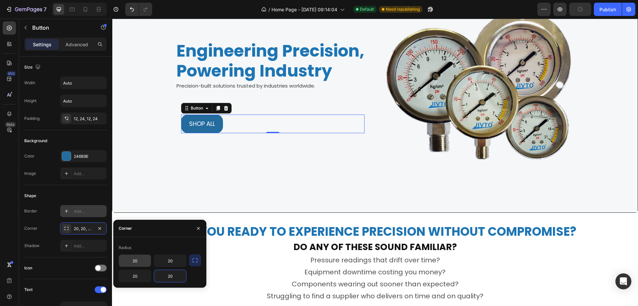
type input "20"
type input "30"
drag, startPoint x: 134, startPoint y: 278, endPoint x: 117, endPoint y: 274, distance: 17.0
click at [117, 275] on div "Radius 30 30 03 20" at bounding box center [159, 262] width 93 height 40
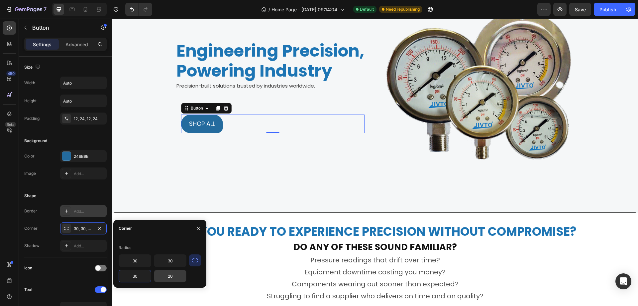
type input "30"
type input "25"
click at [172, 261] on input "text" at bounding box center [170, 260] width 32 height 12
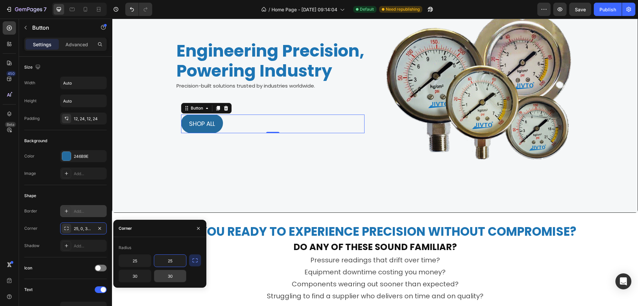
type input "25"
click at [198, 228] on icon "button" at bounding box center [198, 227] width 3 height 3
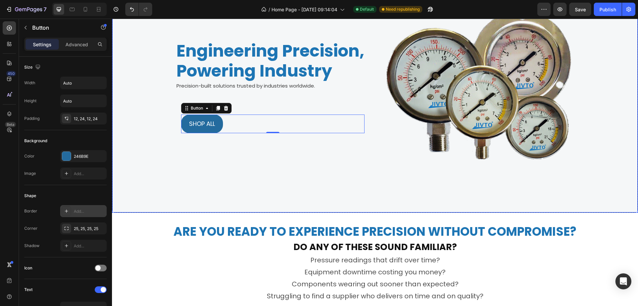
click at [236, 174] on div "Engineering Precision, Powering Industry Heading Precision-built solutions trus…" at bounding box center [273, 89] width 194 height 224
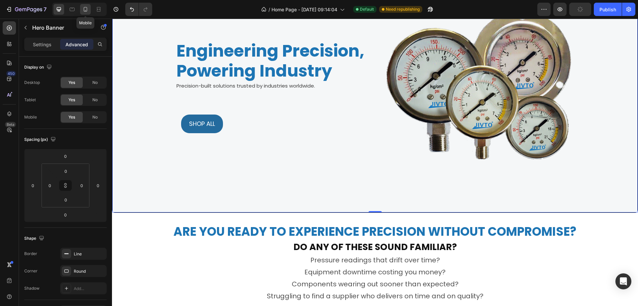
click at [86, 9] on icon at bounding box center [85, 9] width 7 height 7
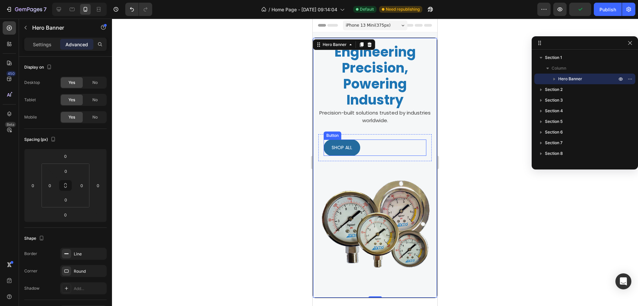
click at [367, 146] on div "SHOP ALL Button" at bounding box center [375, 147] width 103 height 16
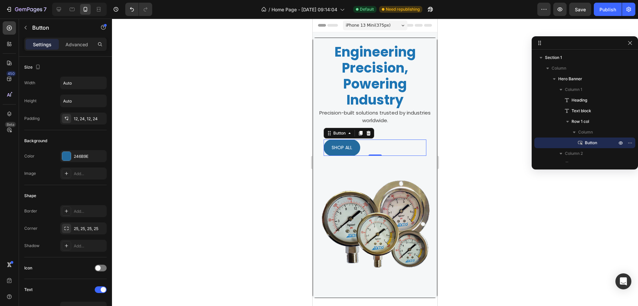
scroll to position [209, 0]
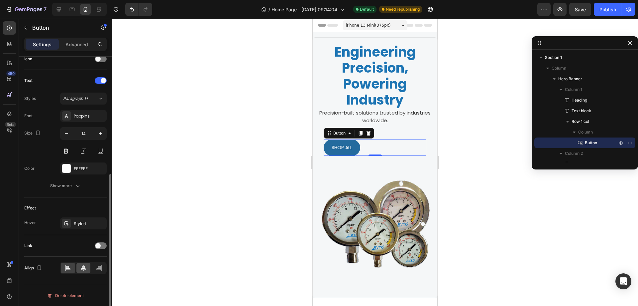
click at [81, 271] on div at bounding box center [83, 267] width 14 height 11
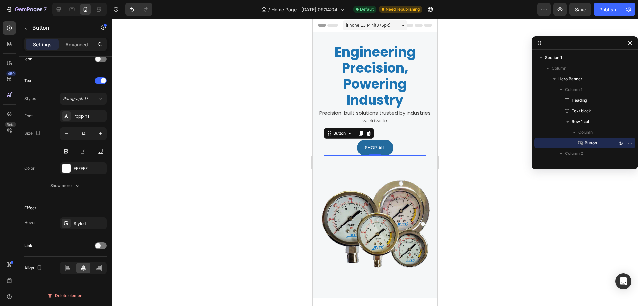
click at [475, 138] on div at bounding box center [375, 162] width 526 height 287
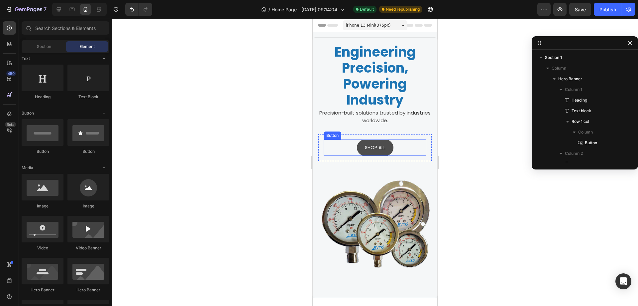
click at [390, 145] on button "SHOP ALL" at bounding box center [375, 147] width 37 height 16
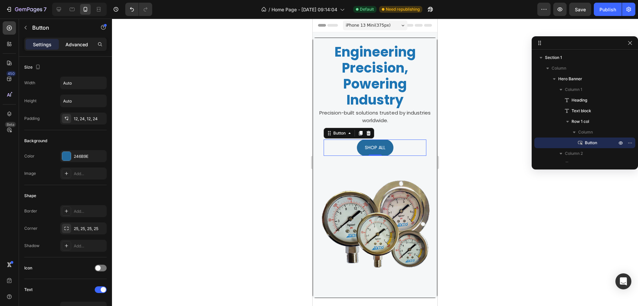
click at [76, 41] on p "Advanced" at bounding box center [76, 44] width 23 height 7
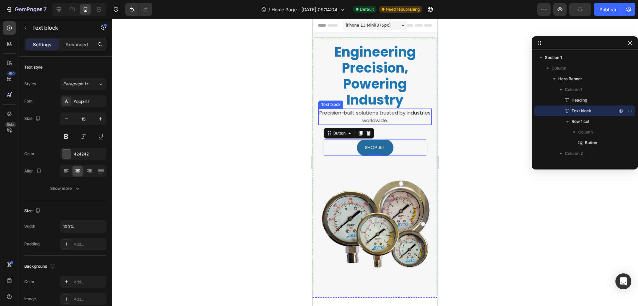
click at [377, 118] on p "Precision-built solutions trusted by industries worldwide." at bounding box center [375, 116] width 112 height 15
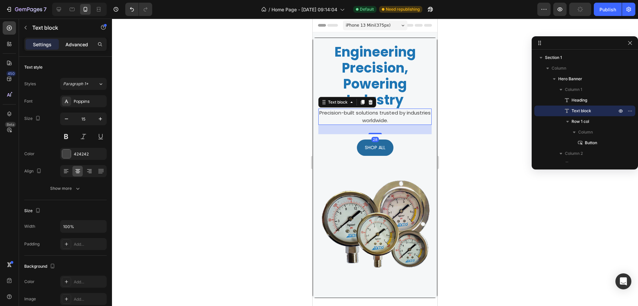
click at [71, 46] on p "Advanced" at bounding box center [76, 44] width 23 height 7
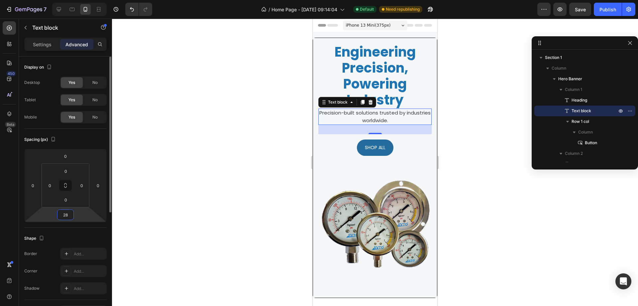
drag, startPoint x: 60, startPoint y: 216, endPoint x: 49, endPoint y: 216, distance: 11.0
click at [49, 216] on div "0 0 28 0" at bounding box center [65, 185] width 82 height 73
click at [70, 216] on input "28" at bounding box center [65, 214] width 13 height 10
drag, startPoint x: 70, startPoint y: 216, endPoint x: 60, endPoint y: 217, distance: 10.0
click at [60, 217] on input "28" at bounding box center [65, 214] width 13 height 10
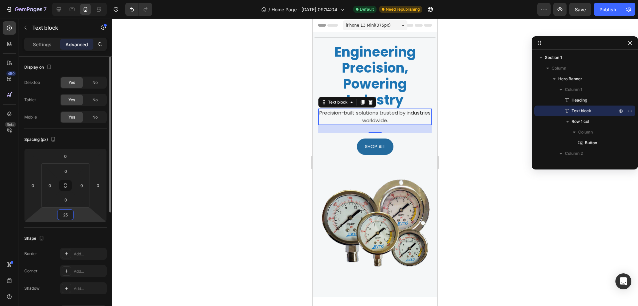
drag, startPoint x: 68, startPoint y: 214, endPoint x: 62, endPoint y: 215, distance: 7.1
click at [62, 215] on input "25" at bounding box center [65, 214] width 13 height 10
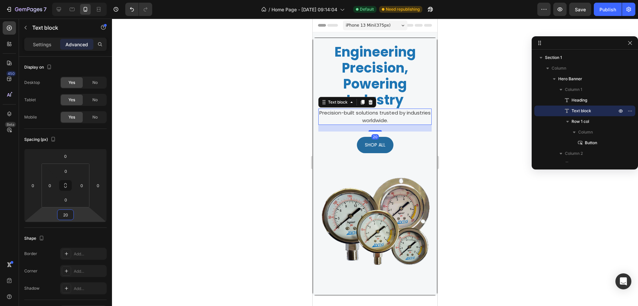
type input "20"
click at [183, 174] on div at bounding box center [375, 162] width 526 height 287
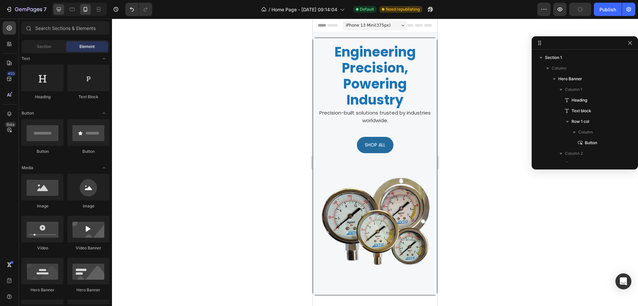
click at [61, 9] on icon at bounding box center [59, 9] width 4 height 4
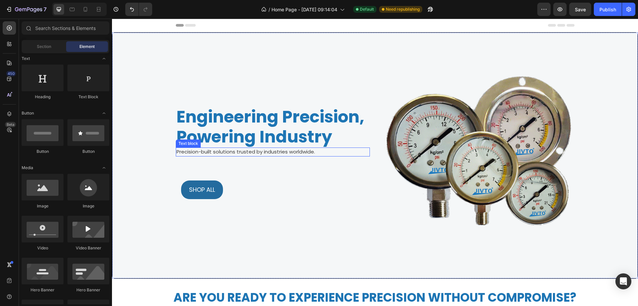
click at [218, 152] on p "Precision-built solutions trusted by industries worldwide." at bounding box center [273, 152] width 193 height 8
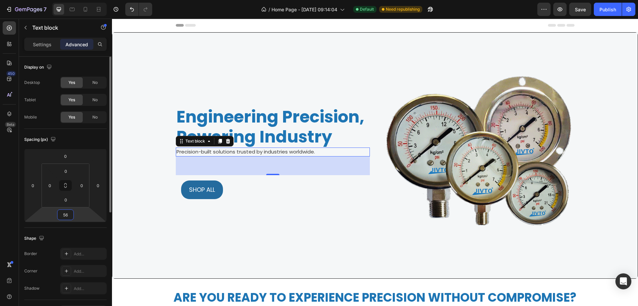
drag, startPoint x: 70, startPoint y: 215, endPoint x: 56, endPoint y: 214, distance: 14.0
click at [56, 214] on div "0 0 56 0" at bounding box center [65, 185] width 82 height 73
click at [232, 185] on div "SHOP ALL Button" at bounding box center [273, 189] width 184 height 19
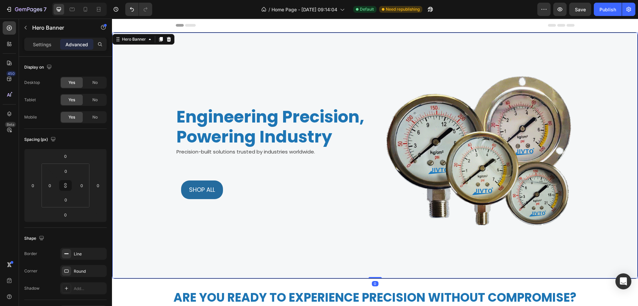
click at [245, 254] on div "Engineering Precision, Powering Industry Heading Precision-built solutions trus…" at bounding box center [273, 155] width 194 height 224
click at [236, 182] on div "SHOP ALL Button" at bounding box center [273, 189] width 184 height 19
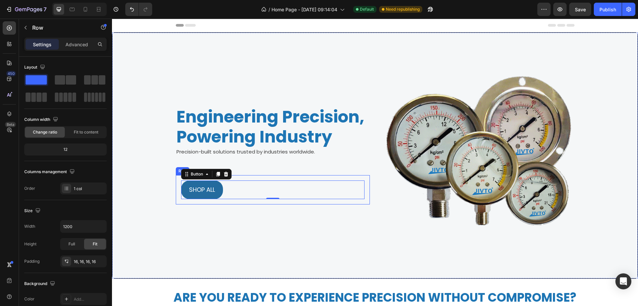
click at [176, 188] on div "SHOP ALL Button 0 Row" at bounding box center [273, 189] width 194 height 29
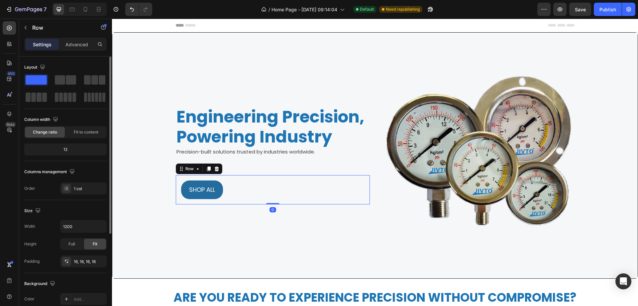
scroll to position [138, 0]
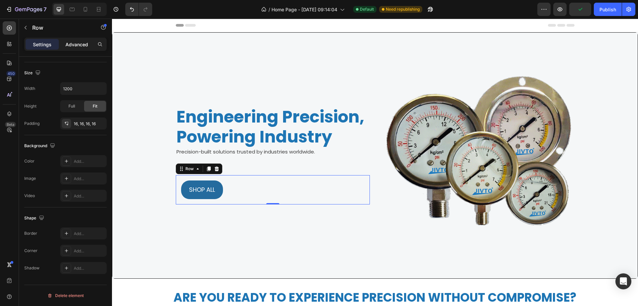
click at [71, 44] on p "Advanced" at bounding box center [76, 44] width 23 height 7
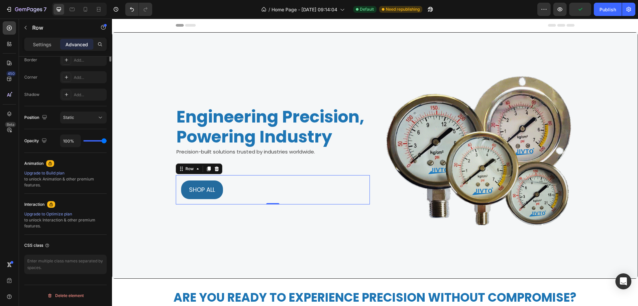
scroll to position [0, 0]
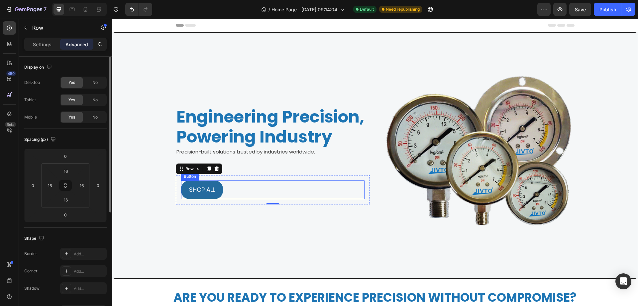
click at [334, 187] on div "SHOP ALL Button" at bounding box center [273, 189] width 184 height 19
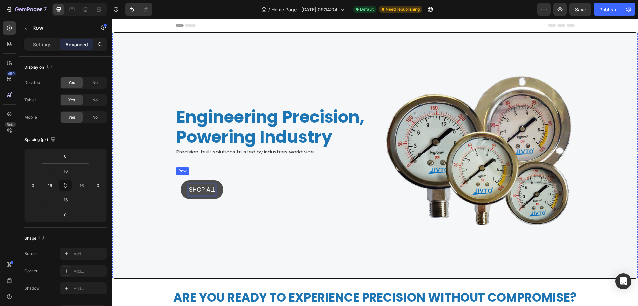
click at [176, 188] on div "SHOP ALL Button 0 Row" at bounding box center [273, 189] width 194 height 29
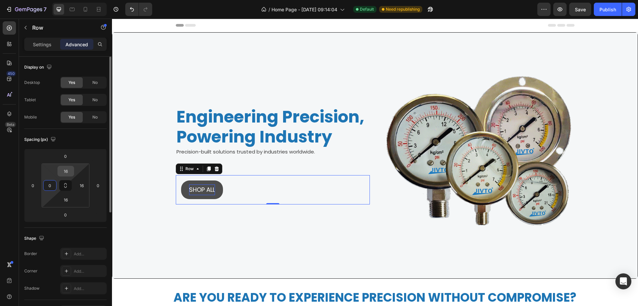
type input "0"
click at [68, 170] on input "16" at bounding box center [65, 171] width 13 height 10
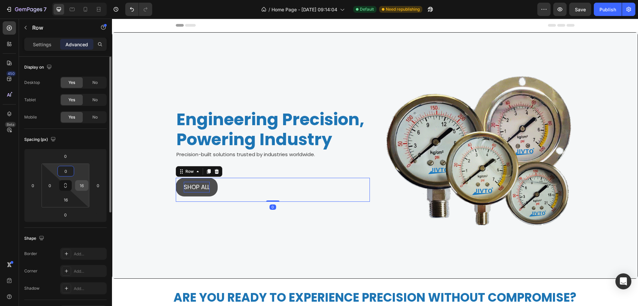
type input "0"
click at [66, 198] on input "16" at bounding box center [65, 199] width 13 height 10
type input "0"
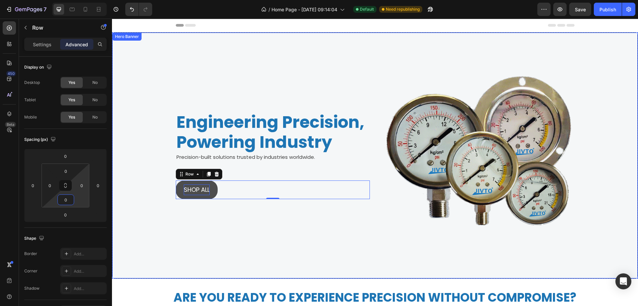
click at [207, 221] on div "Engineering Precision, Powering Industry Heading Precision-built solutions trus…" at bounding box center [273, 155] width 194 height 224
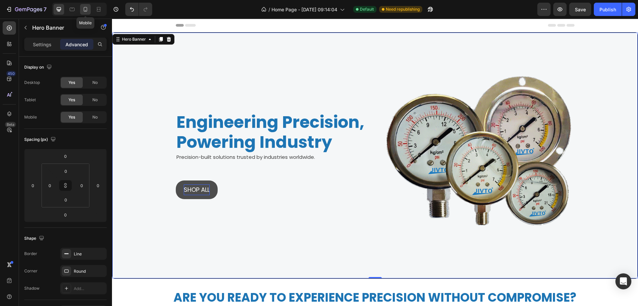
click at [88, 10] on icon at bounding box center [85, 9] width 7 height 7
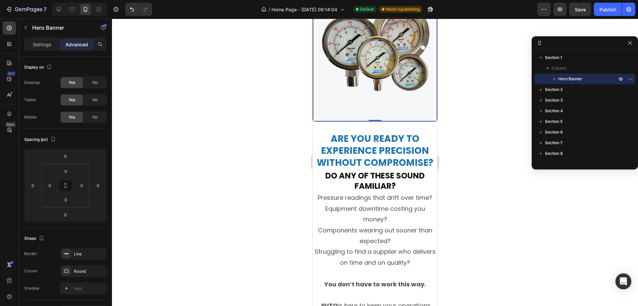
scroll to position [166, 0]
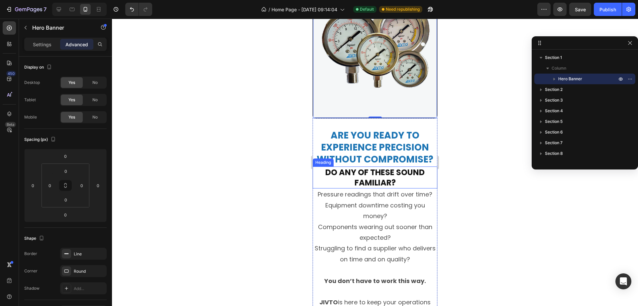
click at [397, 173] on h2 "Do Any of These Sound Familiar?" at bounding box center [375, 177] width 125 height 22
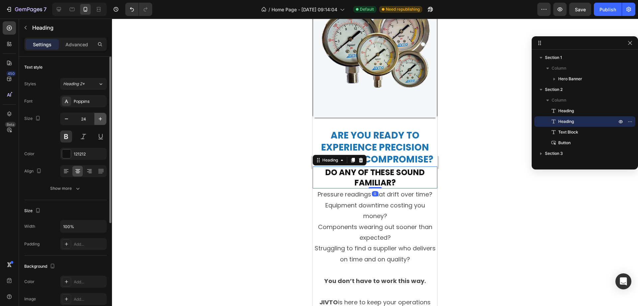
click at [99, 120] on icon "button" at bounding box center [100, 118] width 7 height 7
type input "25"
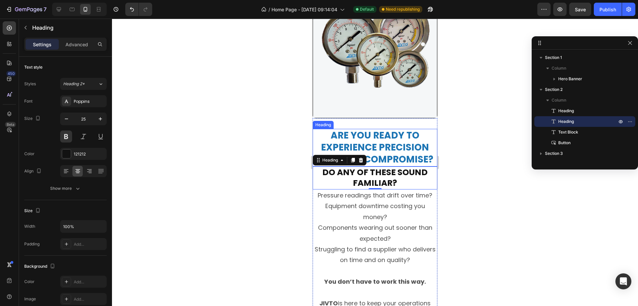
click at [372, 139] on h2 "Are you ready to experience precision without compromise?" at bounding box center [375, 148] width 125 height 38
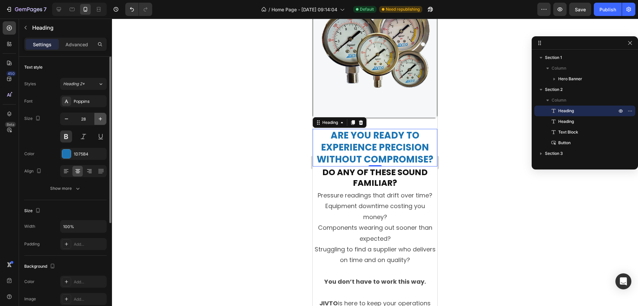
click at [99, 120] on icon "button" at bounding box center [100, 118] width 7 height 7
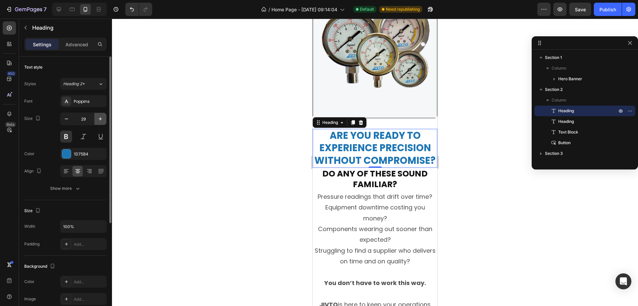
click at [99, 120] on icon "button" at bounding box center [100, 118] width 7 height 7
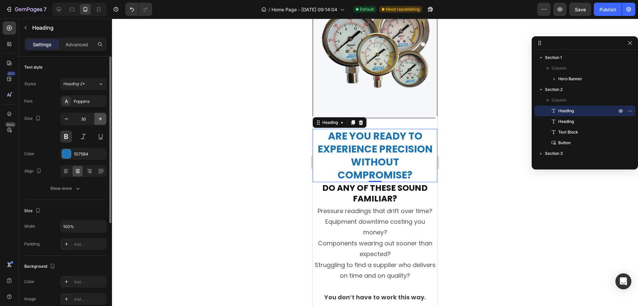
click at [99, 120] on icon "button" at bounding box center [100, 118] width 7 height 7
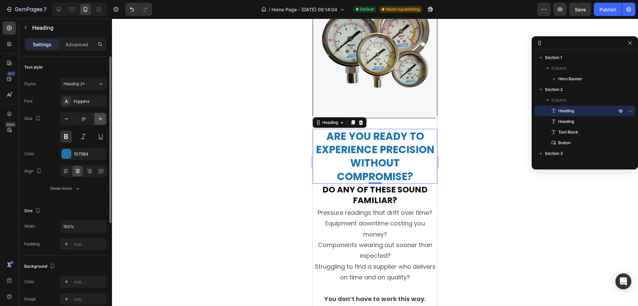
click at [99, 120] on icon "button" at bounding box center [100, 118] width 7 height 7
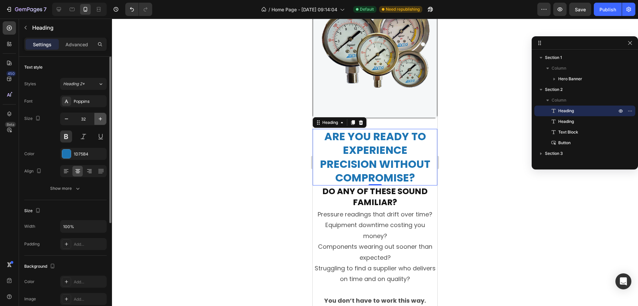
click at [99, 120] on icon "button" at bounding box center [100, 118] width 7 height 7
type input "33"
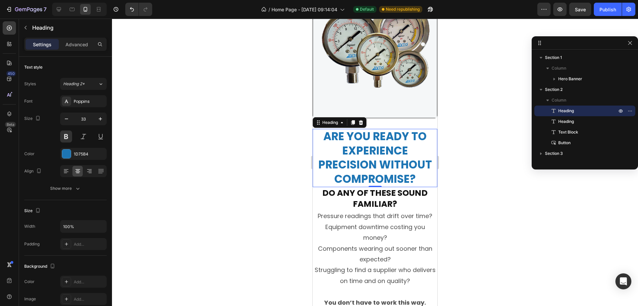
click at [505, 164] on div at bounding box center [375, 162] width 526 height 287
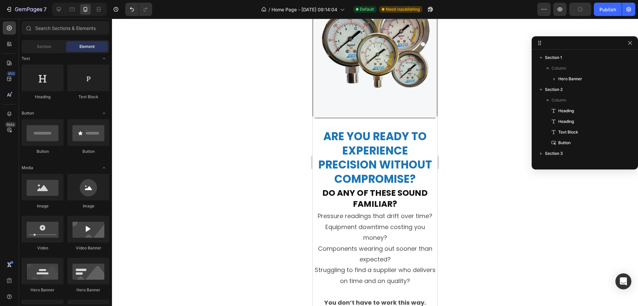
click at [391, 163] on h2 "Are you ready to experience precision without compromise?" at bounding box center [375, 158] width 125 height 59
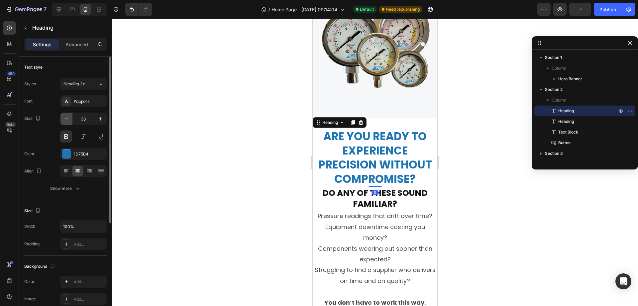
click at [66, 119] on icon "button" at bounding box center [66, 118] width 3 height 1
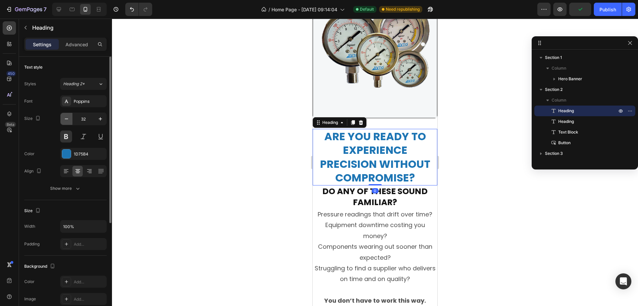
click at [66, 119] on icon "button" at bounding box center [66, 118] width 3 height 1
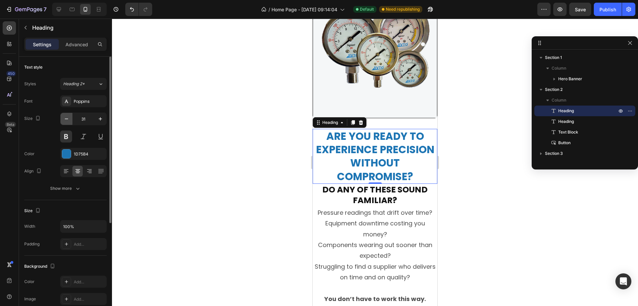
click at [66, 119] on icon "button" at bounding box center [66, 118] width 3 height 1
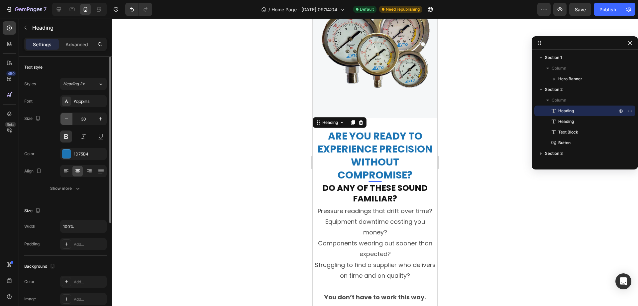
click at [66, 119] on icon "button" at bounding box center [66, 118] width 3 height 1
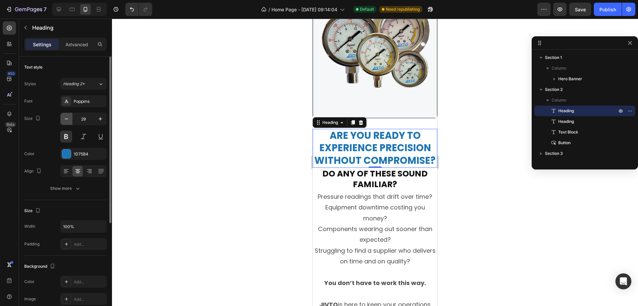
click at [66, 119] on icon "button" at bounding box center [66, 118] width 3 height 1
type input "28"
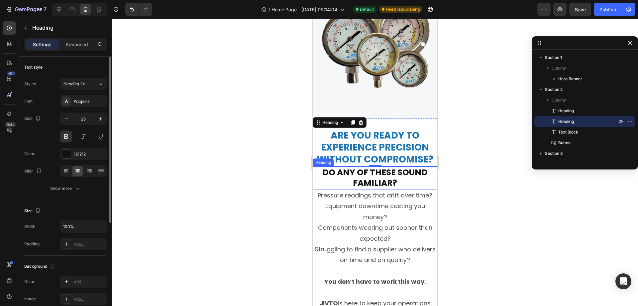
click at [400, 172] on h2 "Do Any of These Sound Familiar?" at bounding box center [375, 177] width 125 height 23
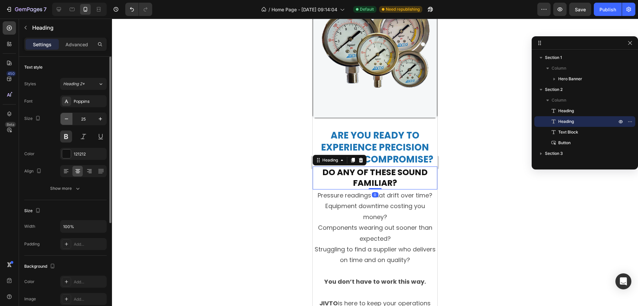
click at [68, 118] on icon "button" at bounding box center [66, 118] width 7 height 7
type input "22"
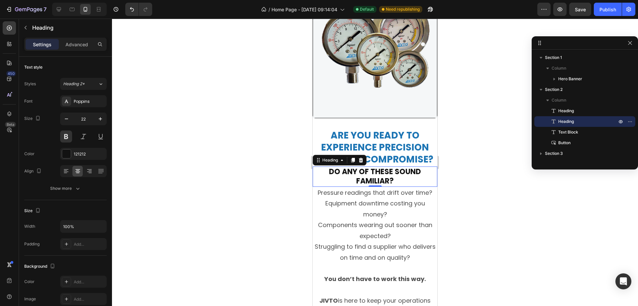
click at [484, 165] on div at bounding box center [375, 162] width 526 height 287
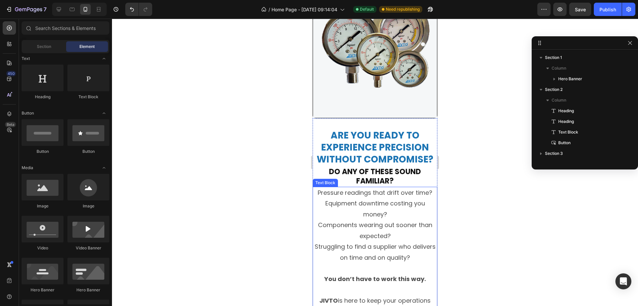
click at [393, 204] on p "Equipment downtime costing you money?" at bounding box center [375, 209] width 123 height 22
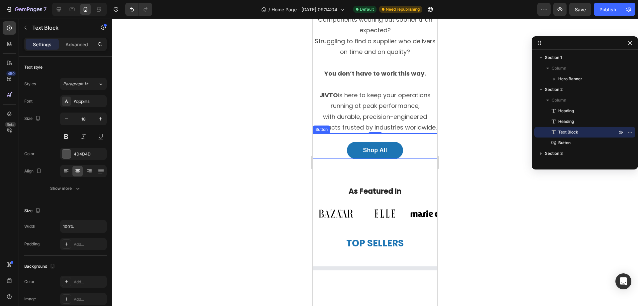
scroll to position [266, 0]
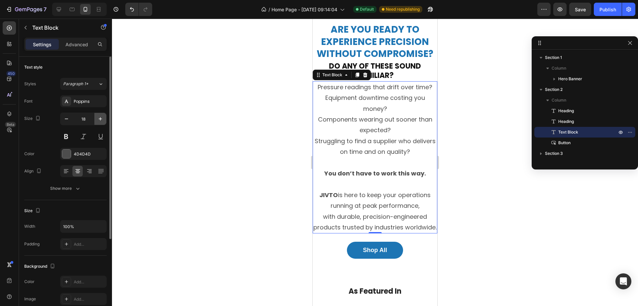
click at [98, 117] on icon "button" at bounding box center [100, 118] width 7 height 7
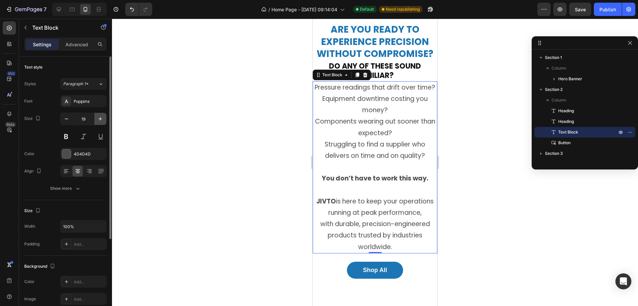
click at [98, 117] on icon "button" at bounding box center [100, 118] width 7 height 7
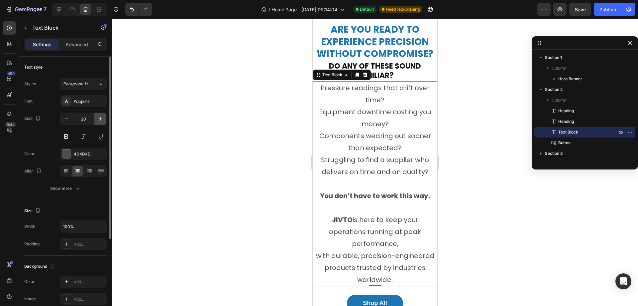
click at [98, 117] on icon "button" at bounding box center [100, 118] width 7 height 7
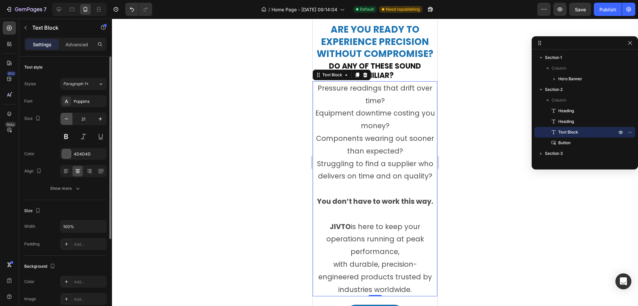
click at [65, 120] on icon "button" at bounding box center [66, 118] width 7 height 7
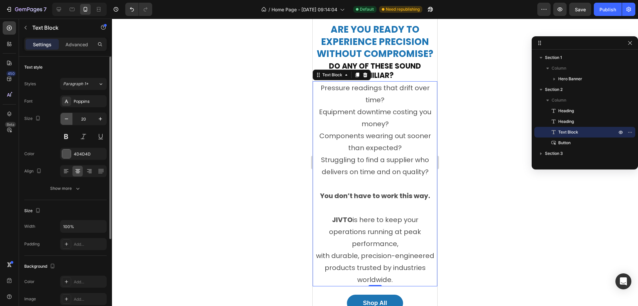
click at [65, 120] on icon "button" at bounding box center [66, 118] width 7 height 7
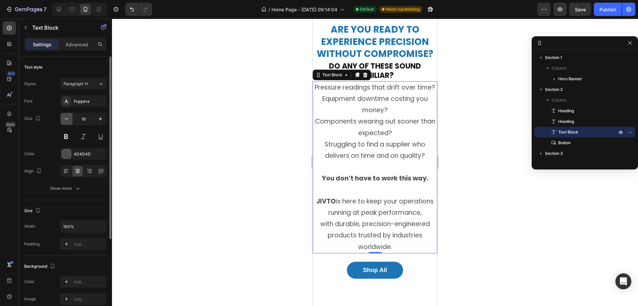
click at [65, 120] on icon "button" at bounding box center [66, 118] width 7 height 7
type input "18"
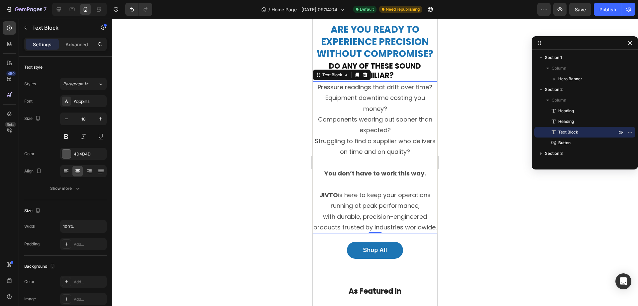
click at [392, 149] on p "Struggling to find a supplier who delivers on time and on quality?" at bounding box center [375, 147] width 123 height 22
click at [77, 37] on div "Text Block" at bounding box center [57, 28] width 76 height 19
click at [80, 44] on p "Advanced" at bounding box center [76, 44] width 23 height 7
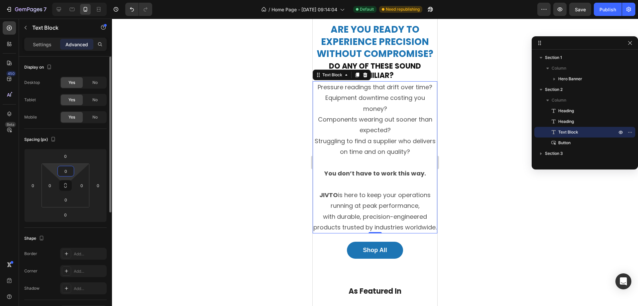
click at [64, 169] on input "0" at bounding box center [65, 171] width 13 height 10
drag, startPoint x: 67, startPoint y: 173, endPoint x: 101, endPoint y: 167, distance: 34.5
click at [51, 170] on div "0 0 0 0" at bounding box center [66, 185] width 48 height 44
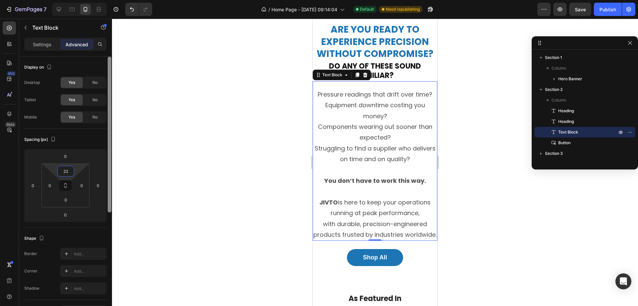
type input "22"
click at [158, 174] on div at bounding box center [375, 162] width 526 height 287
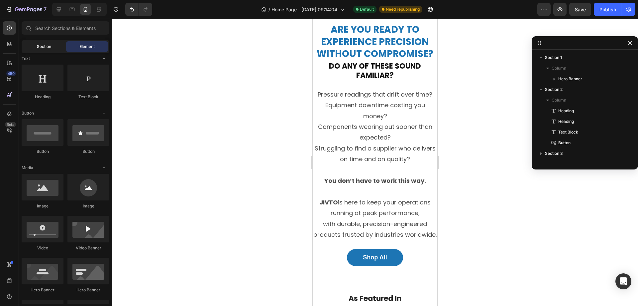
click at [51, 51] on div "Section" at bounding box center [44, 46] width 42 height 11
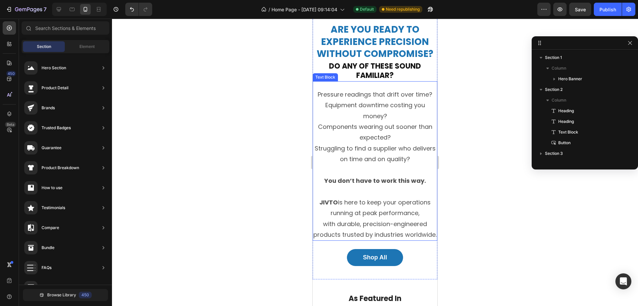
click at [370, 146] on p "Struggling to find a supplier who delivers on time and on quality?" at bounding box center [375, 154] width 123 height 22
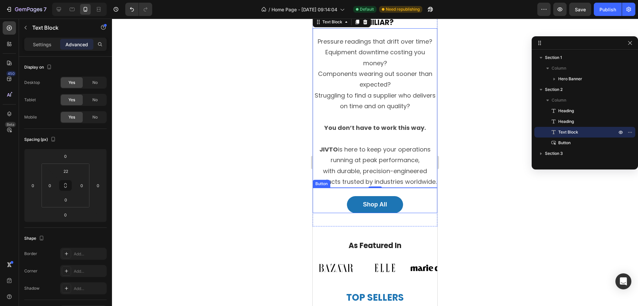
scroll to position [366, 0]
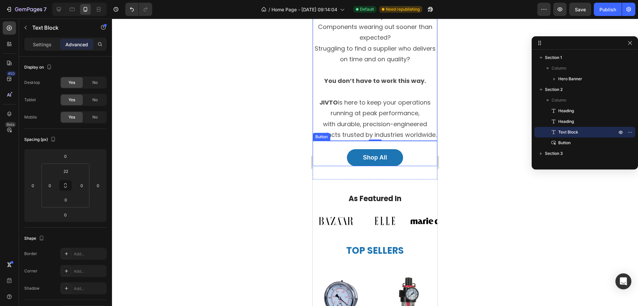
click at [408, 162] on div "Shop All Button" at bounding box center [375, 153] width 125 height 25
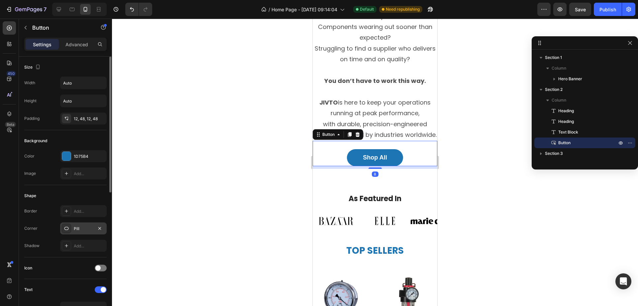
click at [80, 229] on div "Pill" at bounding box center [83, 228] width 19 height 6
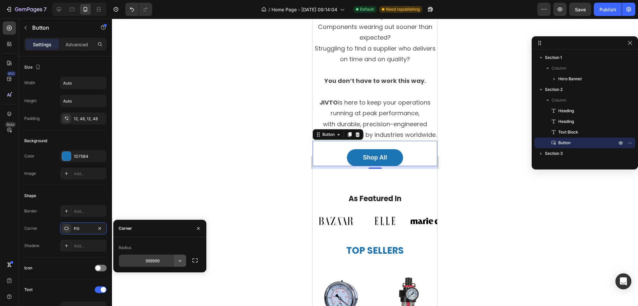
click at [179, 259] on icon "button" at bounding box center [180, 260] width 7 height 7
click at [193, 258] on icon "button" at bounding box center [195, 260] width 7 height 7
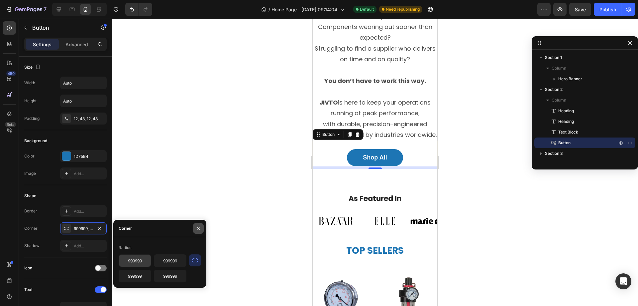
click at [200, 228] on icon "button" at bounding box center [198, 227] width 5 height 5
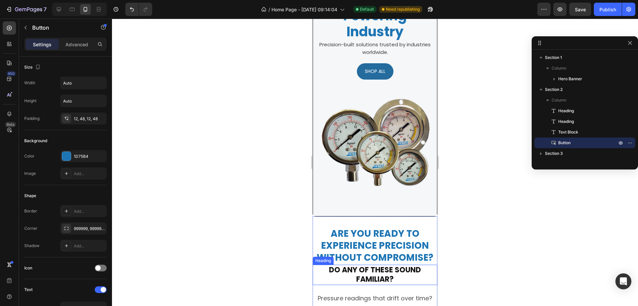
scroll to position [0, 0]
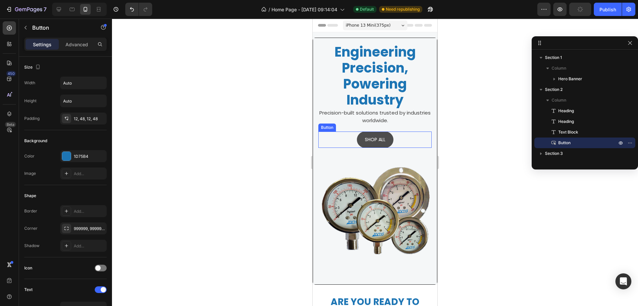
click at [380, 135] on button "SHOP ALL" at bounding box center [375, 139] width 37 height 16
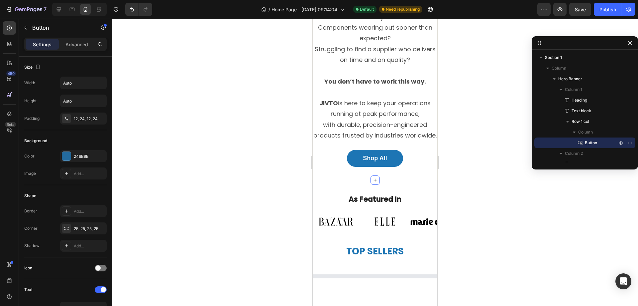
scroll to position [366, 0]
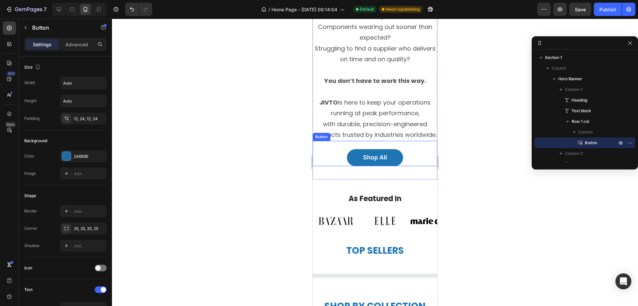
click at [404, 164] on div "Shop All Button" at bounding box center [375, 153] width 125 height 25
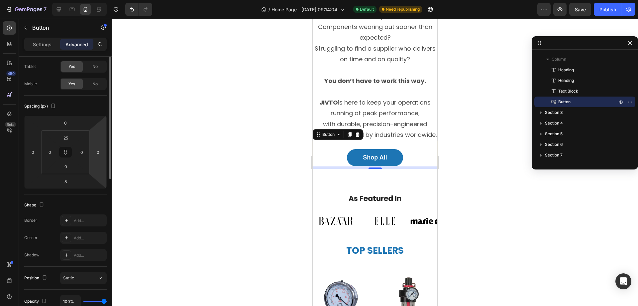
scroll to position [0, 0]
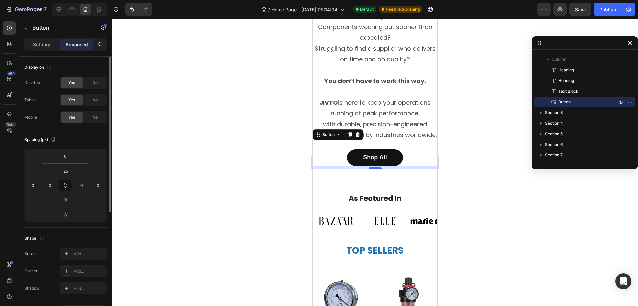
click at [378, 162] on p "Shop All" at bounding box center [375, 157] width 24 height 9
click at [40, 42] on p "Settings" at bounding box center [42, 44] width 19 height 7
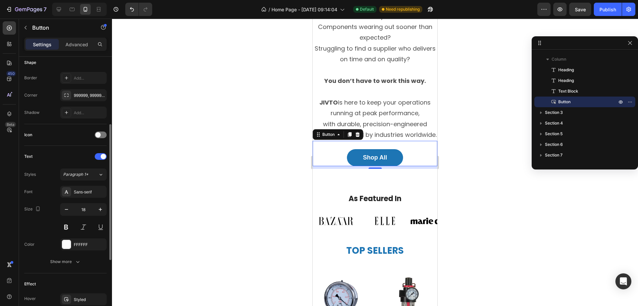
scroll to position [166, 0]
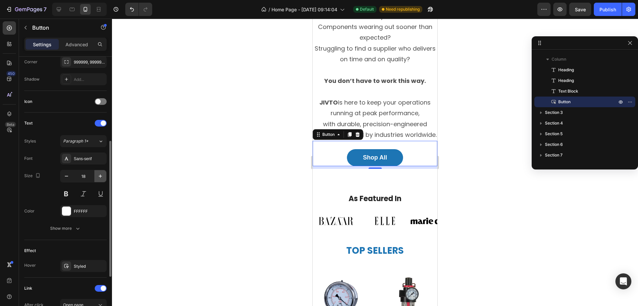
click at [100, 179] on icon "button" at bounding box center [100, 176] width 7 height 7
click at [100, 178] on icon "button" at bounding box center [100, 176] width 7 height 7
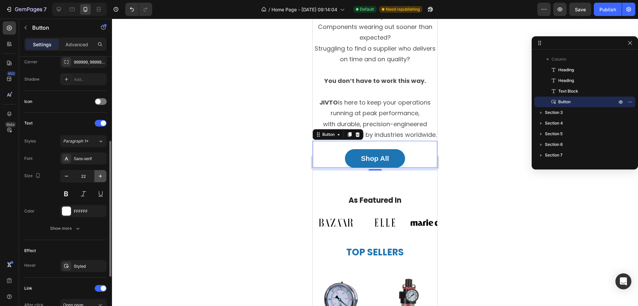
click at [100, 178] on icon "button" at bounding box center [100, 176] width 7 height 7
type input "23"
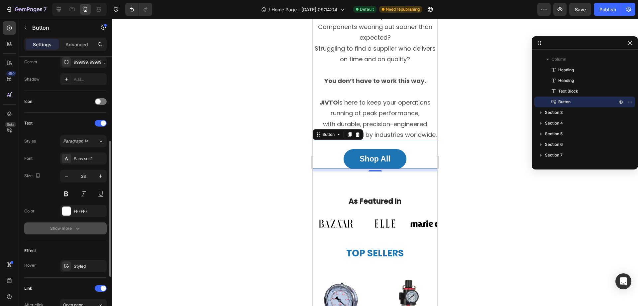
click at [83, 225] on button "Show more" at bounding box center [65, 228] width 82 height 12
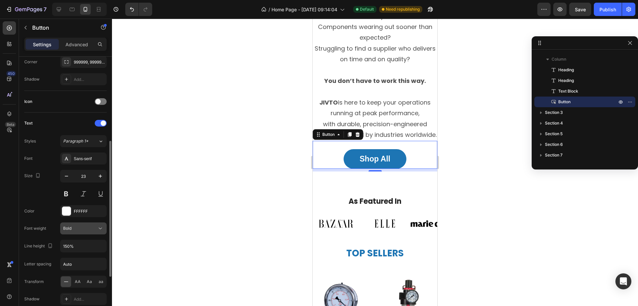
scroll to position [233, 0]
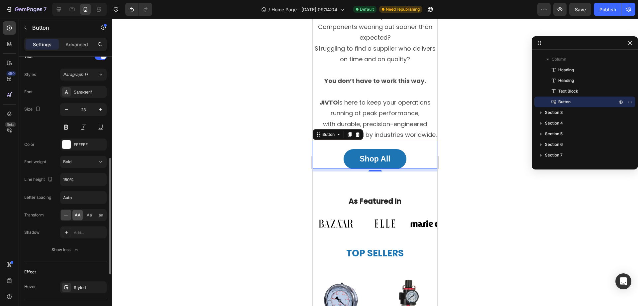
click at [76, 214] on span "AA" at bounding box center [78, 215] width 6 height 6
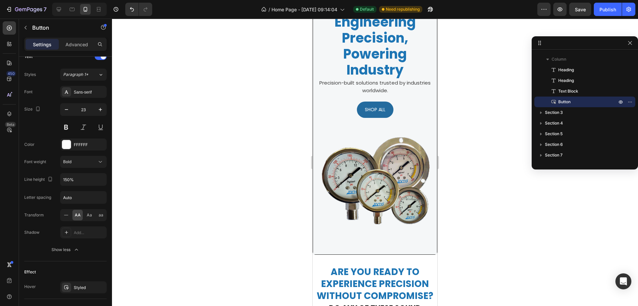
scroll to position [0, 0]
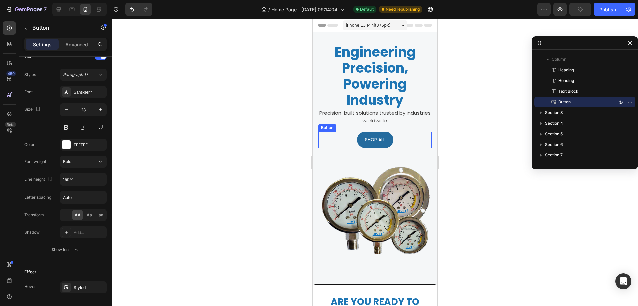
click at [406, 138] on div "SHOP ALL Button" at bounding box center [374, 139] width 113 height 16
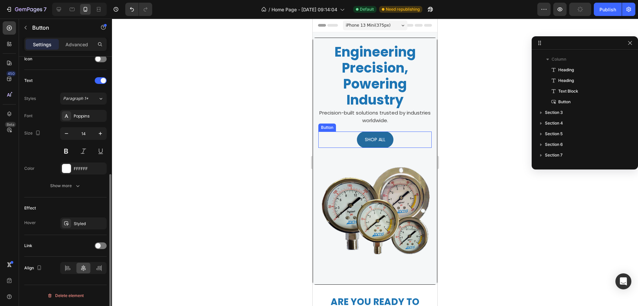
scroll to position [209, 0]
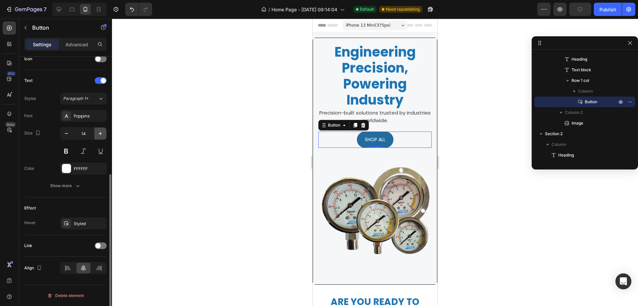
click at [102, 134] on icon "button" at bounding box center [100, 133] width 7 height 7
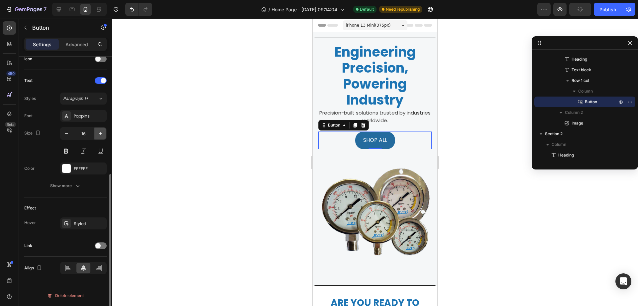
click at [102, 134] on icon "button" at bounding box center [100, 133] width 7 height 7
type input "18"
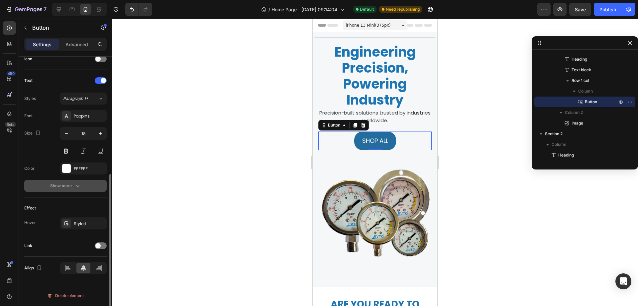
click at [75, 180] on button "Show more" at bounding box center [65, 186] width 82 height 12
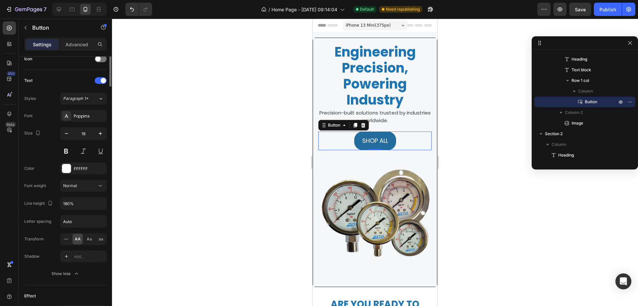
scroll to position [43, 0]
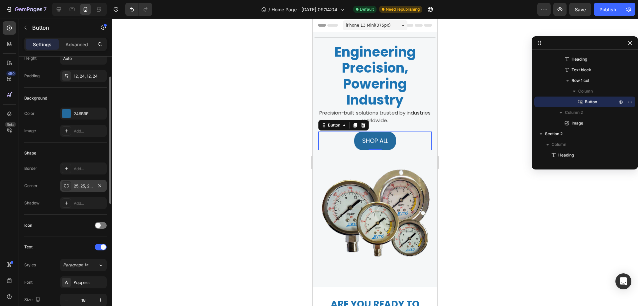
click at [88, 182] on div "25, 25, 25, 25" at bounding box center [83, 186] width 47 height 12
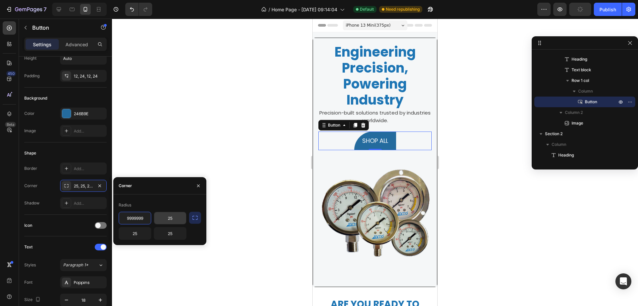
type input "9999999"
type input "99999999"
type input "99999"
click at [146, 217] on input "99999999" at bounding box center [135, 218] width 32 height 12
drag, startPoint x: 146, startPoint y: 217, endPoint x: 104, endPoint y: 217, distance: 42.6
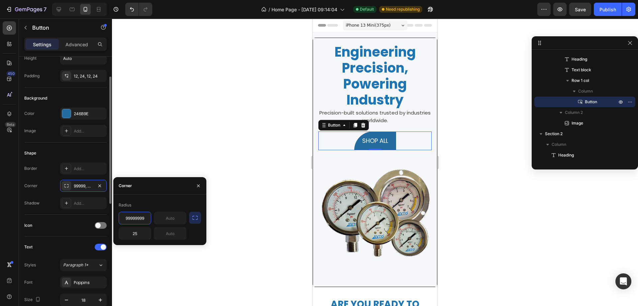
click at [104, 217] on div "450 Beta Sections(18) Elements(83) Section Element Hero Section Product Detail …" at bounding box center [56, 162] width 112 height 287
type input "99999"
click at [172, 216] on input "text" at bounding box center [170, 218] width 32 height 12
type input "99999"
click at [170, 232] on input "text" at bounding box center [170, 233] width 32 height 12
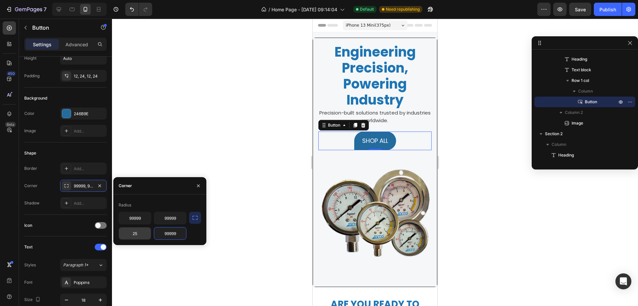
type input "99999"
click at [141, 234] on input "25" at bounding box center [135, 233] width 32 height 12
drag, startPoint x: 141, startPoint y: 234, endPoint x: 123, endPoint y: 234, distance: 17.6
click at [123, 234] on input "25" at bounding box center [135, 233] width 32 height 12
drag, startPoint x: 138, startPoint y: 234, endPoint x: 127, endPoint y: 234, distance: 11.7
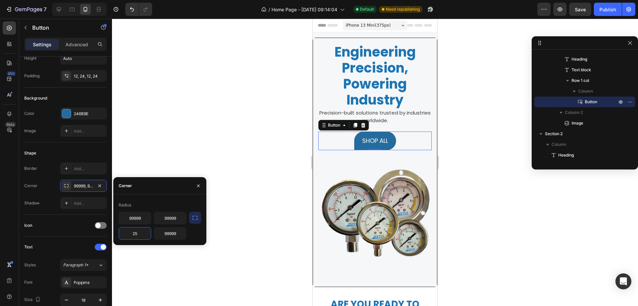
click at [127, 234] on input "25" at bounding box center [135, 233] width 32 height 12
type input "99999"
click at [162, 196] on div "Radius 99999 99999 99999 99999" at bounding box center [159, 219] width 93 height 51
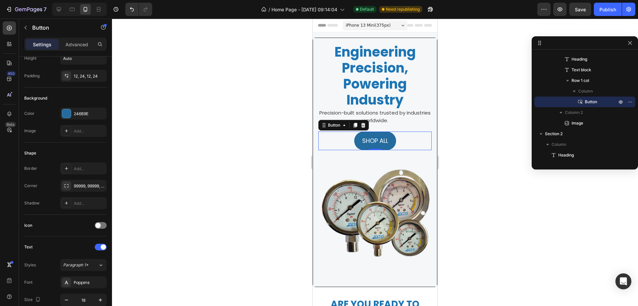
click at [408, 140] on div "SHOP ALL Button 0" at bounding box center [374, 140] width 113 height 19
click at [377, 141] on p "SHOP ALL" at bounding box center [375, 140] width 26 height 11
click at [402, 142] on div "SHOP ALL Button 0" at bounding box center [374, 140] width 113 height 19
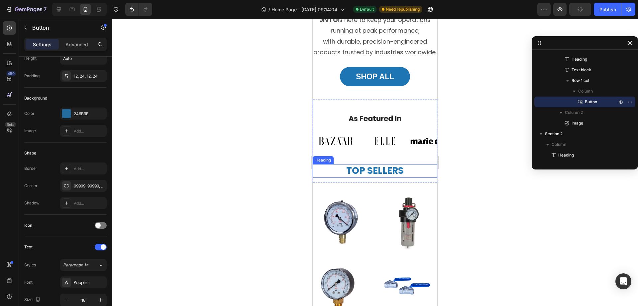
scroll to position [465, 0]
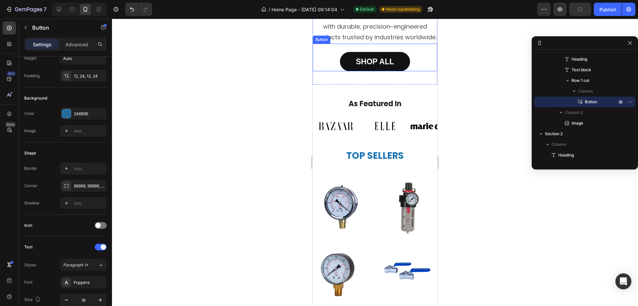
click at [395, 71] on link "Shop All" at bounding box center [375, 62] width 70 height 20
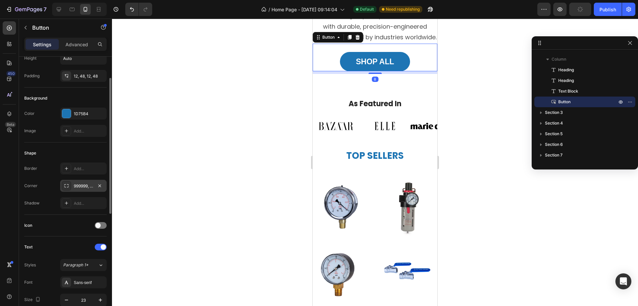
click at [90, 184] on div "999999, 999999, 999999, 999999" at bounding box center [83, 186] width 19 height 6
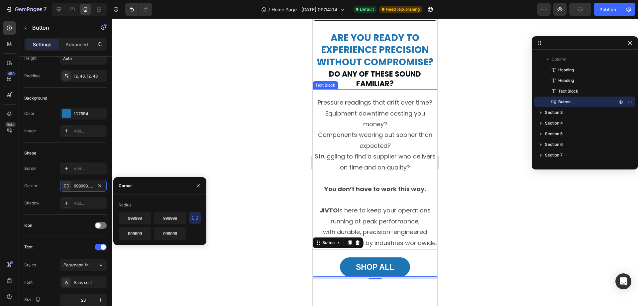
scroll to position [33, 0]
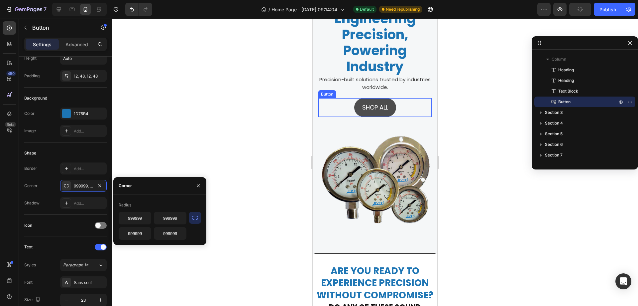
click at [387, 104] on button "SHOP ALL" at bounding box center [375, 107] width 42 height 19
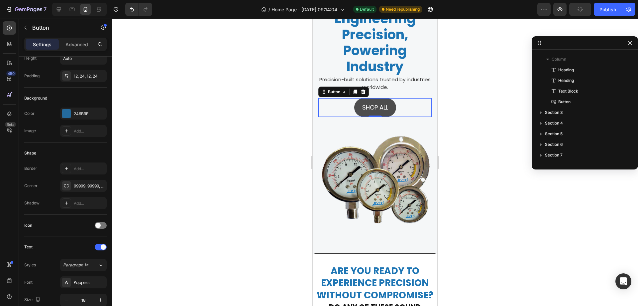
scroll to position [41, 0]
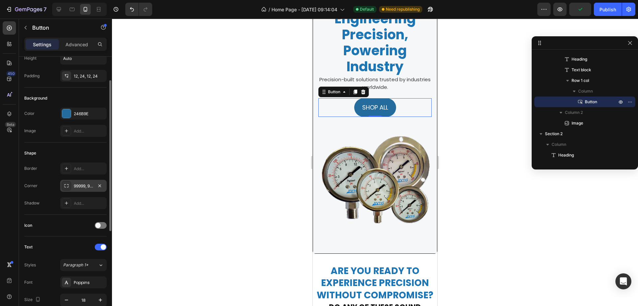
click at [83, 187] on div "99999, 99999, 99999, 99999" at bounding box center [83, 186] width 19 height 6
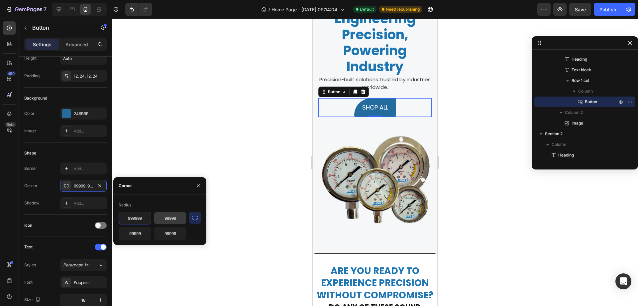
type input "999999"
click at [178, 218] on input "99999" at bounding box center [170, 218] width 32 height 12
click at [180, 219] on input "99999" at bounding box center [170, 218] width 32 height 12
type input "999999"
click at [179, 234] on input "99999" at bounding box center [170, 233] width 32 height 12
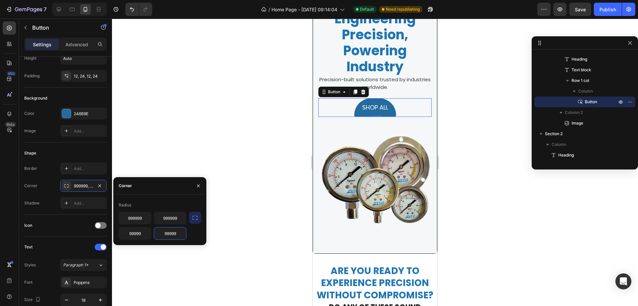
click at [179, 234] on input "99999" at bounding box center [170, 233] width 32 height 12
click at [179, 233] on input "99999" at bounding box center [170, 233] width 32 height 12
type input "999999"
click at [143, 235] on input "99999" at bounding box center [135, 233] width 32 height 12
click at [143, 234] on input "99999" at bounding box center [135, 233] width 32 height 12
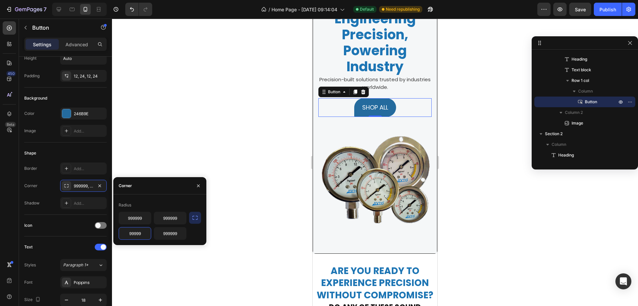
click at [143, 233] on input "99999" at bounding box center [135, 233] width 32 height 12
type input "999999"
click at [198, 187] on icon "button" at bounding box center [198, 185] width 5 height 5
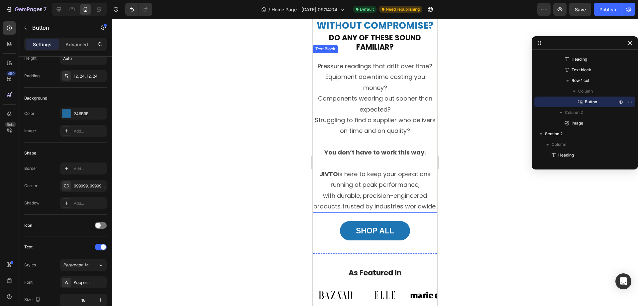
scroll to position [432, 0]
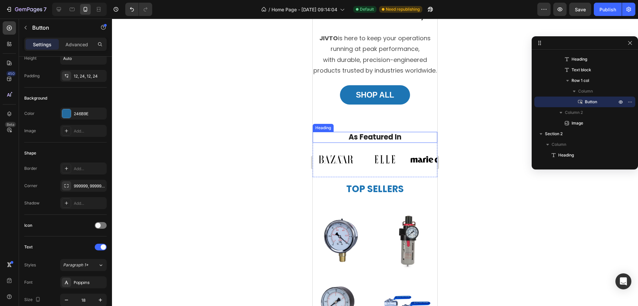
click at [388, 142] on strong "As Featured In" at bounding box center [375, 137] width 53 height 10
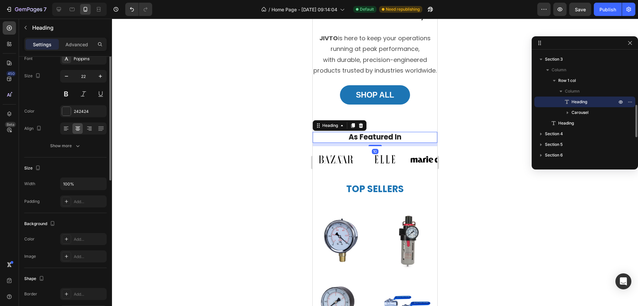
scroll to position [0, 0]
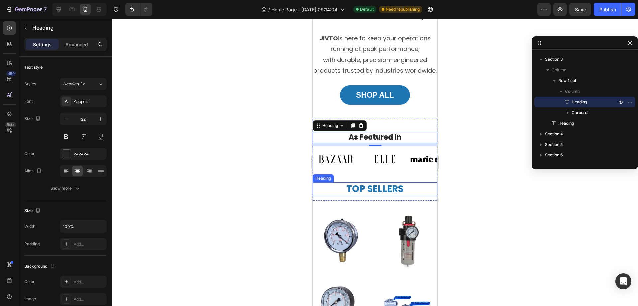
click at [374, 195] on h2 "top sellers" at bounding box center [375, 188] width 125 height 13
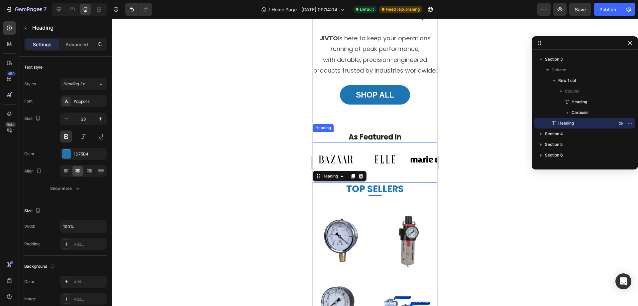
click at [383, 142] on strong "As Featured In" at bounding box center [375, 137] width 53 height 10
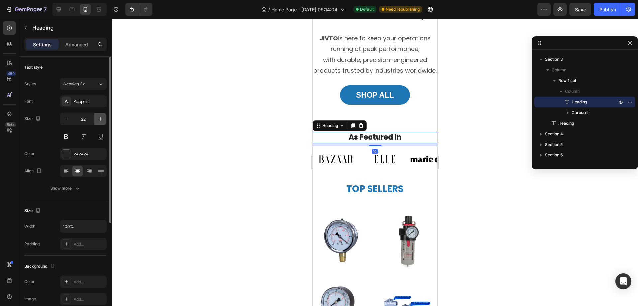
click at [101, 116] on icon "button" at bounding box center [100, 118] width 7 height 7
type input "23"
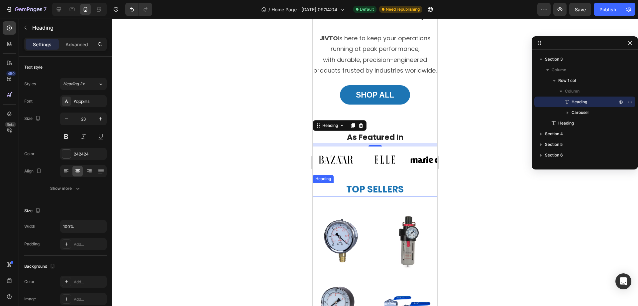
click at [397, 196] on h2 "top sellers" at bounding box center [375, 189] width 125 height 13
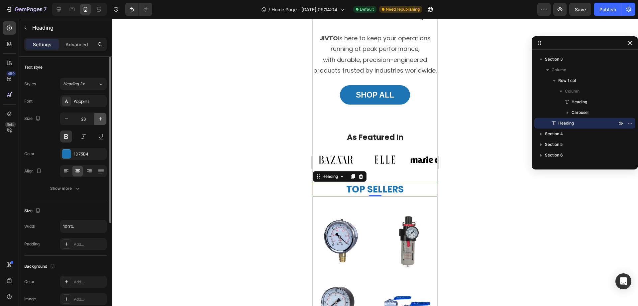
click at [99, 120] on icon "button" at bounding box center [100, 118] width 7 height 7
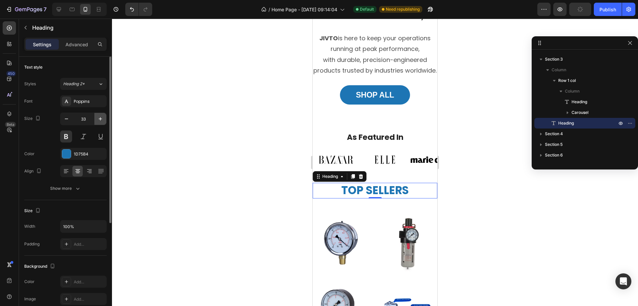
click at [99, 120] on icon "button" at bounding box center [100, 118] width 7 height 7
type input "37"
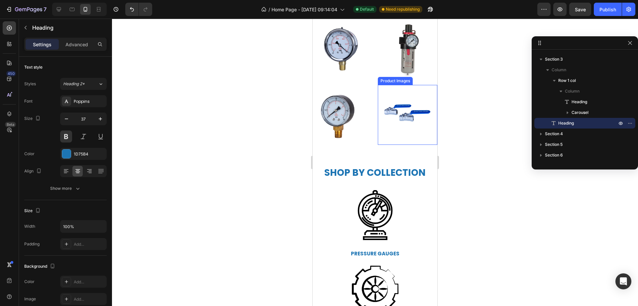
scroll to position [665, 0]
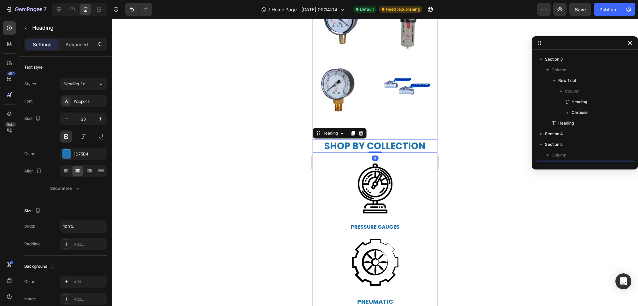
click at [387, 142] on h2 "shop by collection" at bounding box center [375, 145] width 125 height 13
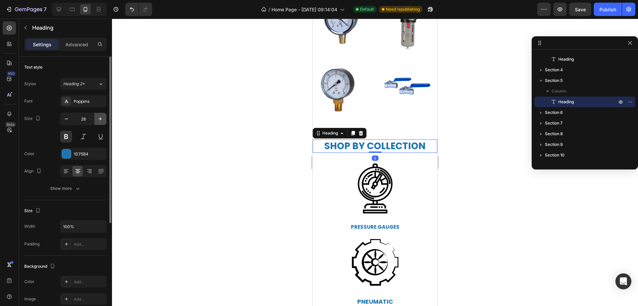
click at [99, 118] on icon "button" at bounding box center [100, 118] width 7 height 7
type input "29"
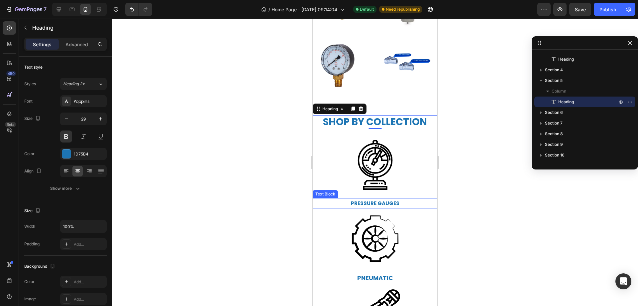
scroll to position [698, 0]
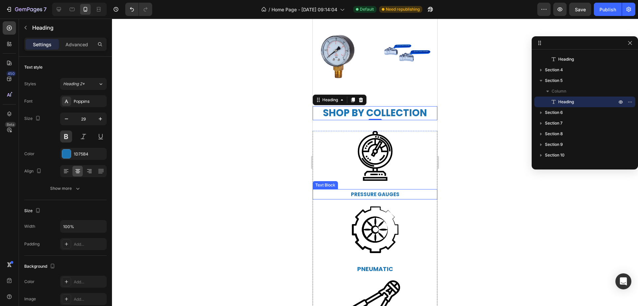
click at [385, 190] on strong "pressure gauges" at bounding box center [375, 193] width 49 height 7
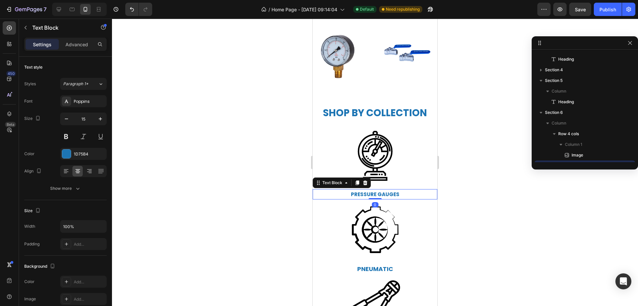
scroll to position [307, 0]
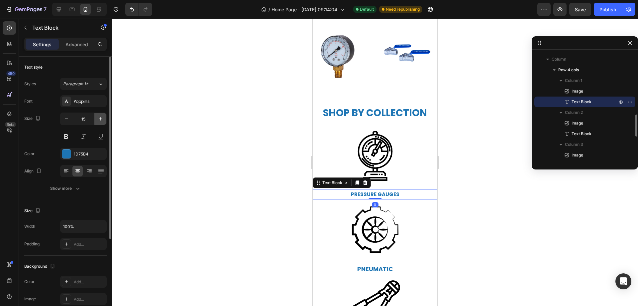
click at [104, 119] on button "button" at bounding box center [100, 119] width 12 height 12
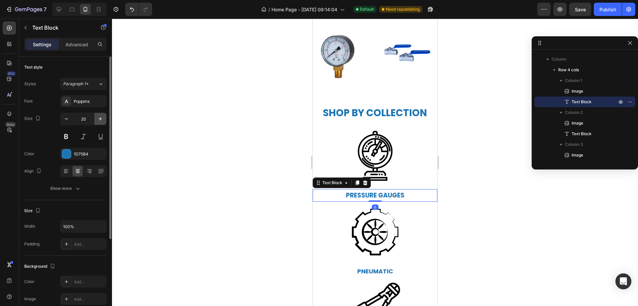
click at [104, 119] on button "button" at bounding box center [100, 119] width 12 height 12
type input "22"
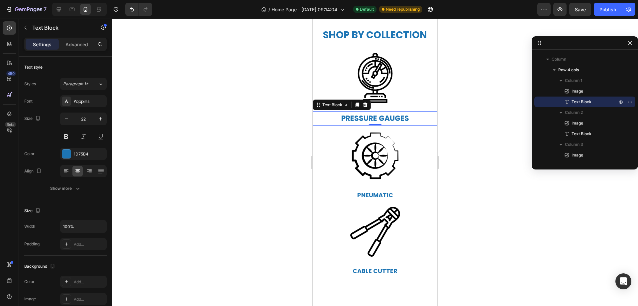
scroll to position [798, 0]
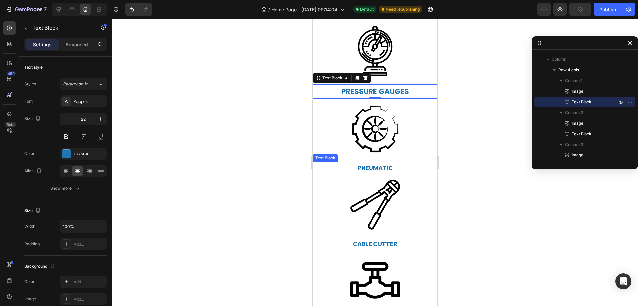
click at [378, 166] on p "pneumatic" at bounding box center [375, 168] width 123 height 11
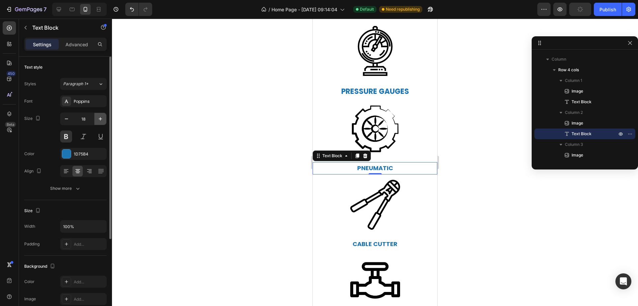
click at [101, 121] on icon "button" at bounding box center [100, 118] width 7 height 7
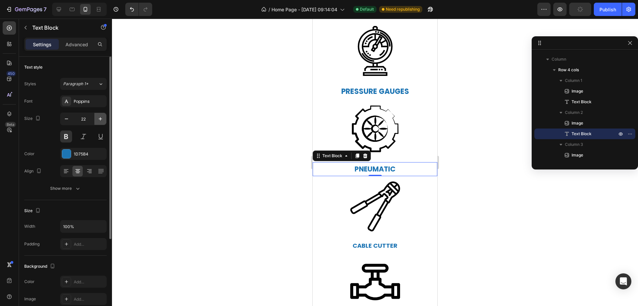
click at [101, 121] on icon "button" at bounding box center [100, 118] width 7 height 7
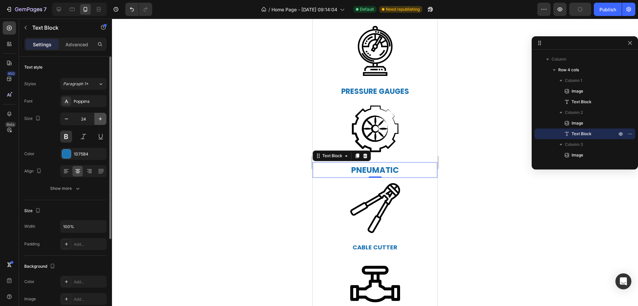
click at [101, 121] on icon "button" at bounding box center [100, 118] width 7 height 7
type input "25"
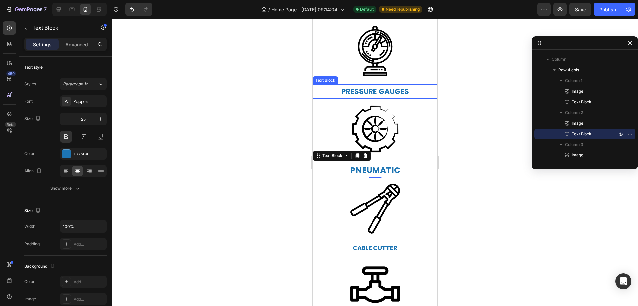
click at [393, 89] on strong "pressure gauges" at bounding box center [375, 91] width 68 height 10
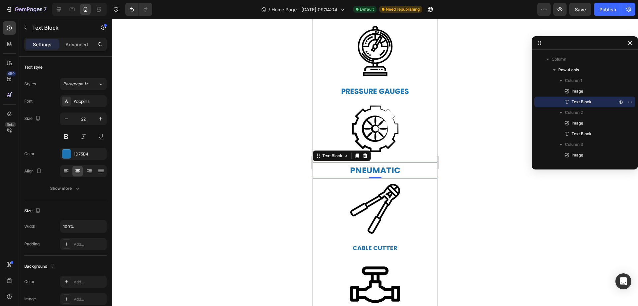
drag, startPoint x: 386, startPoint y: 170, endPoint x: 605, endPoint y: 177, distance: 218.9
click at [386, 170] on p "pneumatic" at bounding box center [375, 170] width 123 height 15
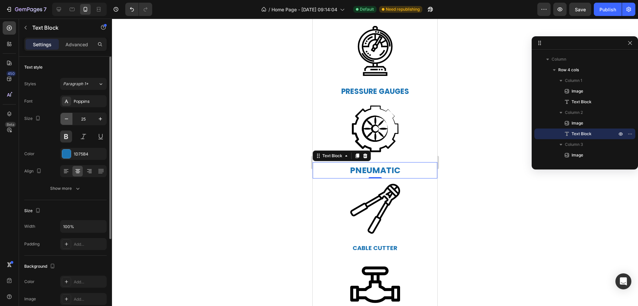
click at [66, 118] on icon "button" at bounding box center [66, 118] width 7 height 7
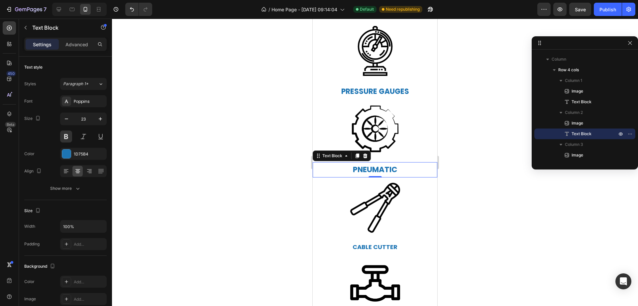
type input "22"
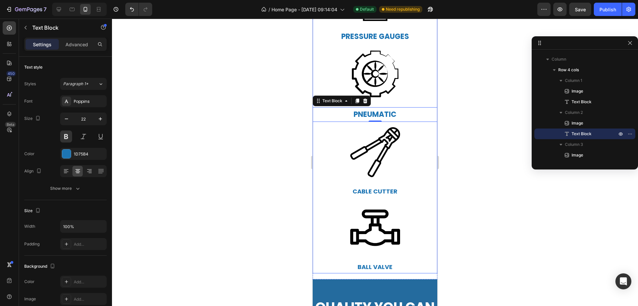
scroll to position [864, 0]
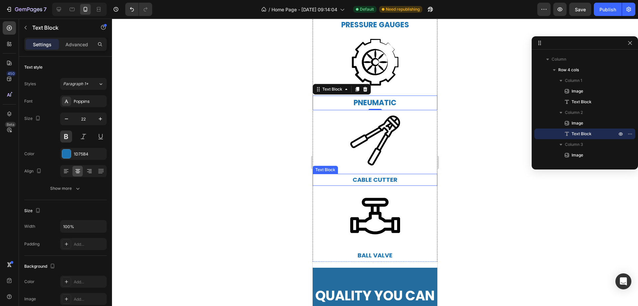
click at [371, 181] on p "Cable Cutter" at bounding box center [375, 179] width 123 height 11
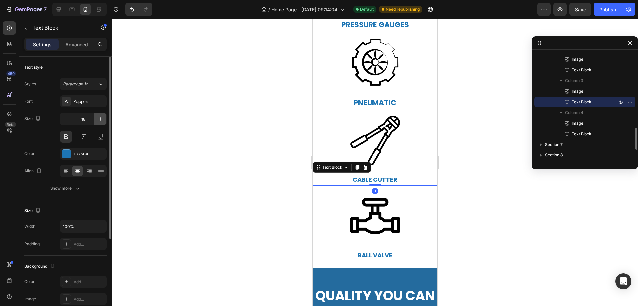
click at [99, 120] on icon "button" at bounding box center [100, 118] width 7 height 7
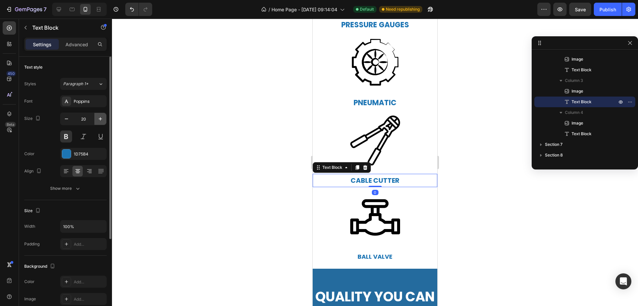
click at [99, 120] on icon "button" at bounding box center [100, 118] width 7 height 7
type input "22"
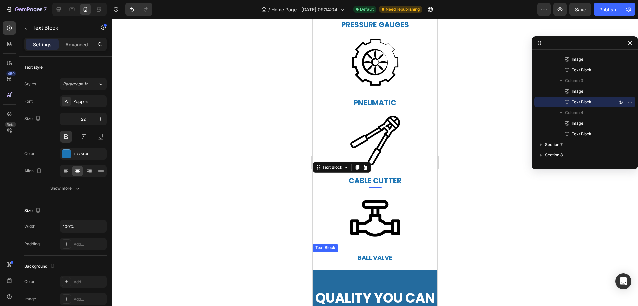
click at [385, 258] on p "ball valve" at bounding box center [375, 257] width 123 height 11
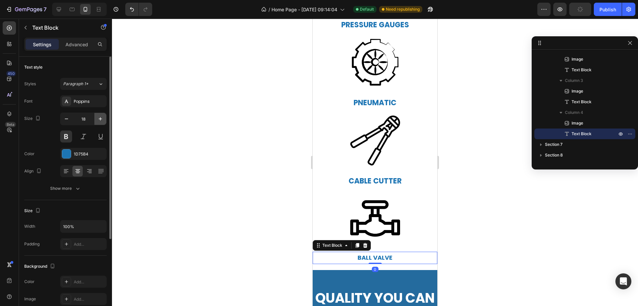
click at [98, 118] on icon "button" at bounding box center [100, 118] width 7 height 7
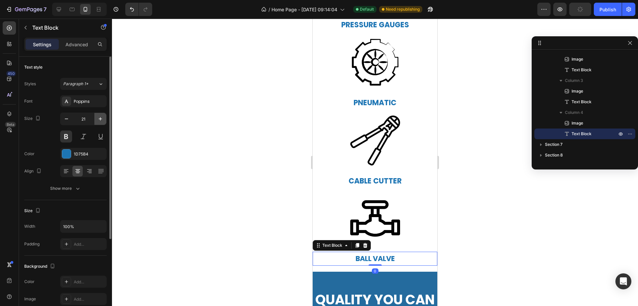
click at [98, 118] on icon "button" at bounding box center [100, 118] width 7 height 7
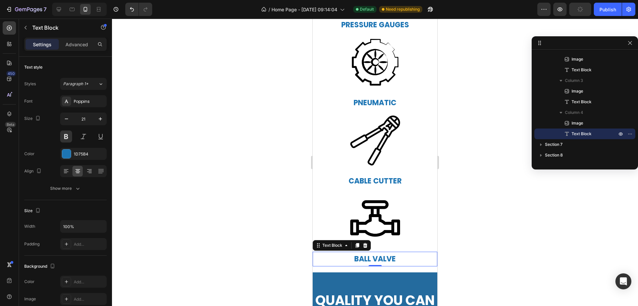
type input "22"
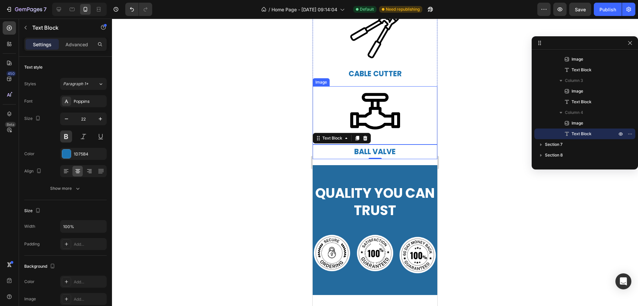
scroll to position [1031, 0]
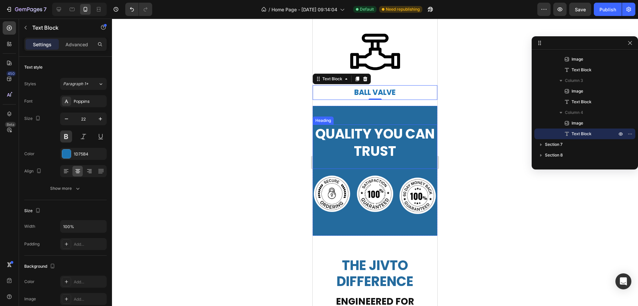
click at [401, 149] on strong "quality you can trust" at bounding box center [374, 142] width 119 height 36
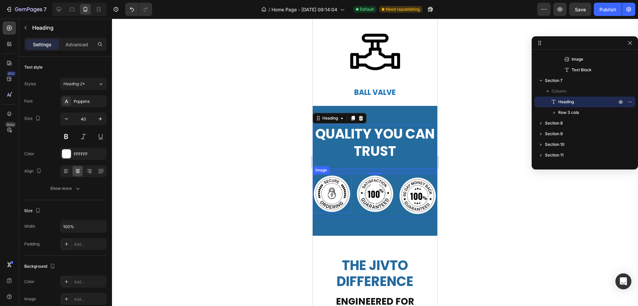
click at [337, 194] on img at bounding box center [332, 193] width 39 height 39
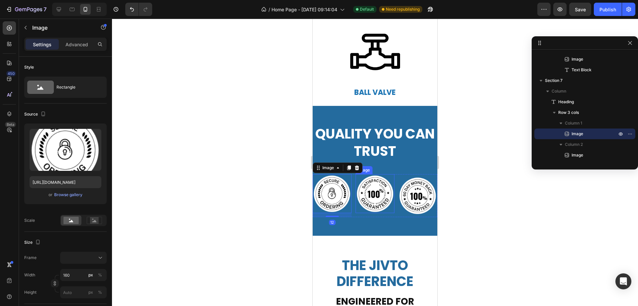
click at [360, 181] on img at bounding box center [375, 193] width 39 height 39
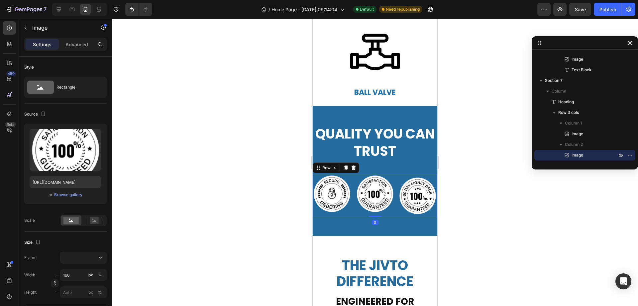
click at [353, 177] on div "Image Image Image Row 0" at bounding box center [375, 195] width 125 height 43
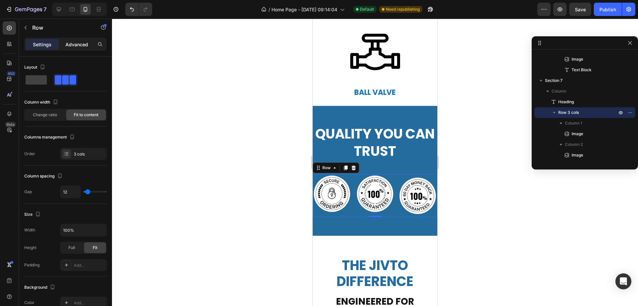
click at [78, 41] on p "Advanced" at bounding box center [76, 44] width 23 height 7
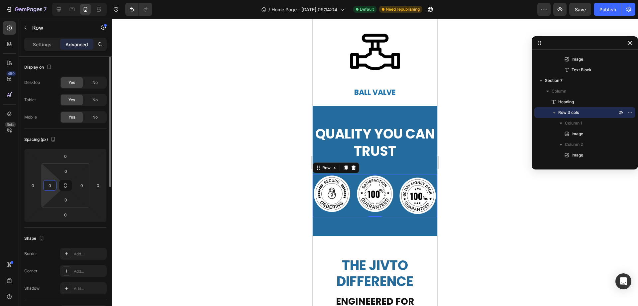
click at [46, 186] on input "0" at bounding box center [50, 185] width 10 height 10
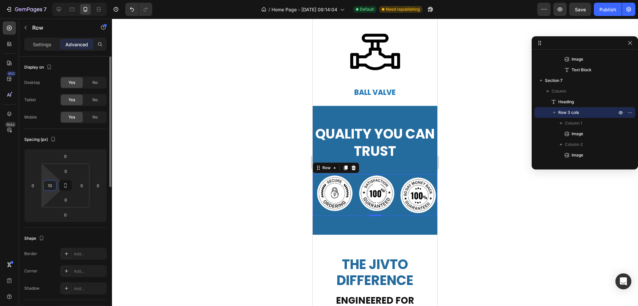
click at [52, 186] on input "10" at bounding box center [50, 185] width 10 height 10
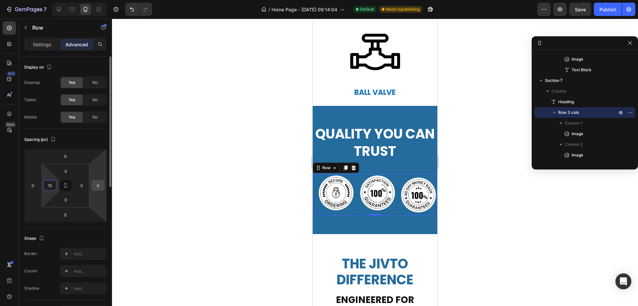
type input "15"
click at [100, 186] on input "0" at bounding box center [98, 185] width 10 height 10
type input "15"
click at [202, 192] on div at bounding box center [375, 162] width 526 height 287
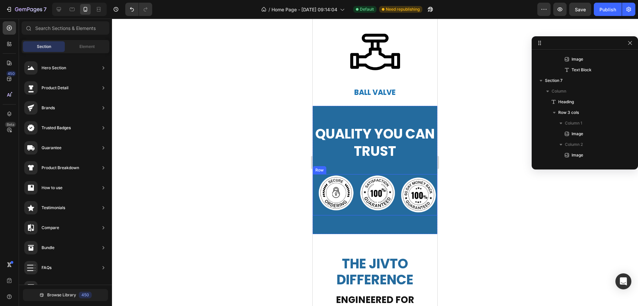
click at [356, 178] on div "Image Image Image Row" at bounding box center [375, 194] width 125 height 41
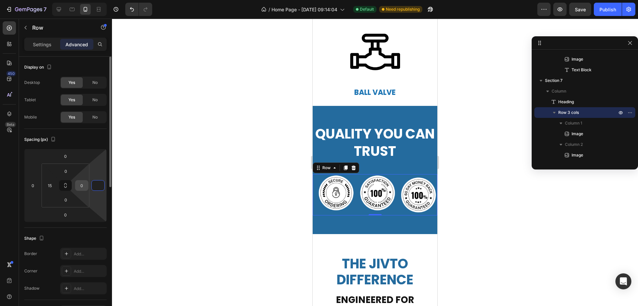
type input "0"
click at [83, 186] on input "0" at bounding box center [82, 185] width 10 height 10
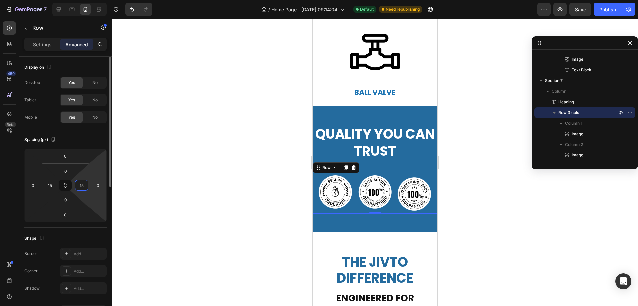
type input "15"
click at [95, 0] on html "7 / Home Page - [DATE] 09:14:04 Default Need republishing Preview Save Publish …" at bounding box center [319, 0] width 638 height 0
click at [399, 142] on strong "quality you can trust" at bounding box center [374, 142] width 119 height 36
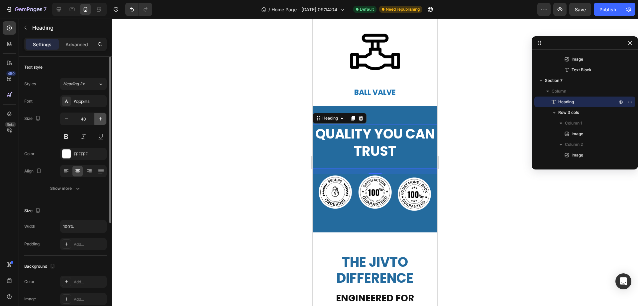
click at [99, 118] on icon "button" at bounding box center [100, 118] width 7 height 7
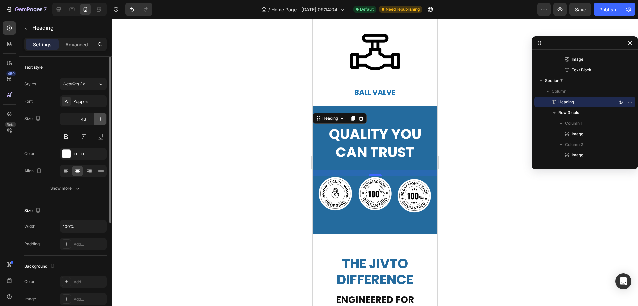
click at [99, 118] on icon "button" at bounding box center [100, 118] width 7 height 7
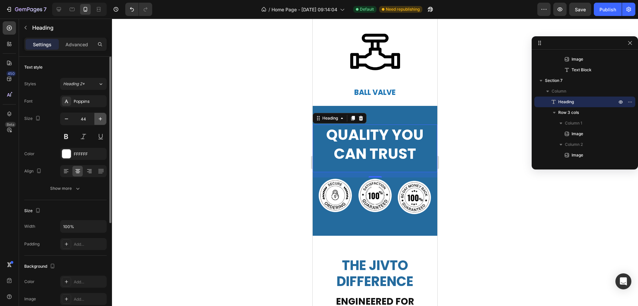
click at [99, 118] on icon "button" at bounding box center [100, 118] width 7 height 7
type input "45"
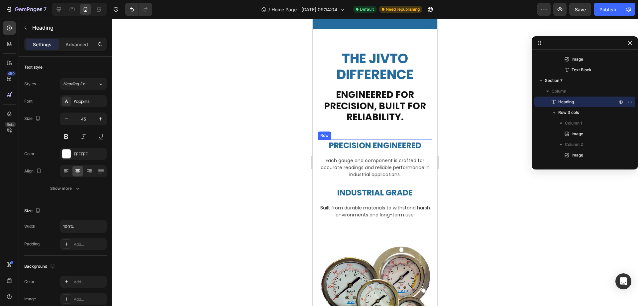
scroll to position [1230, 0]
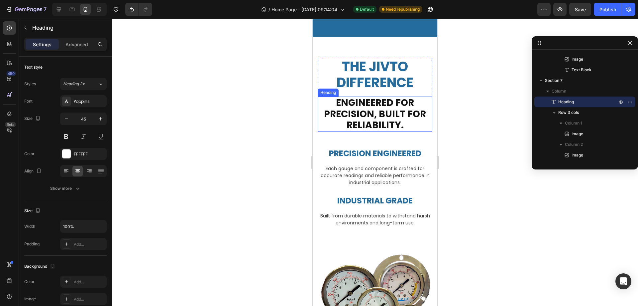
click at [373, 71] on h2 "The JIVTO Difference" at bounding box center [375, 74] width 115 height 33
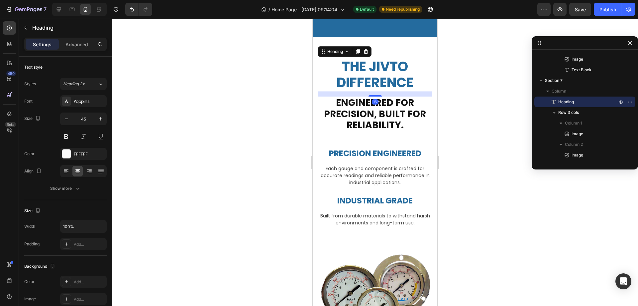
scroll to position [562, 0]
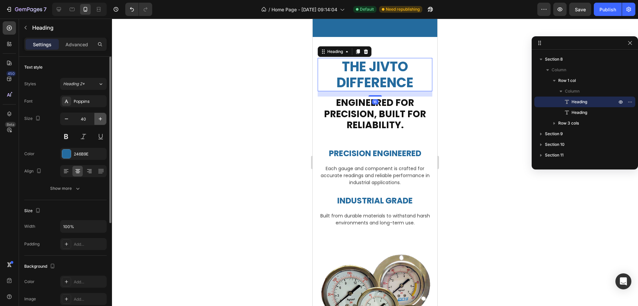
click at [98, 119] on icon "button" at bounding box center [100, 118] width 7 height 7
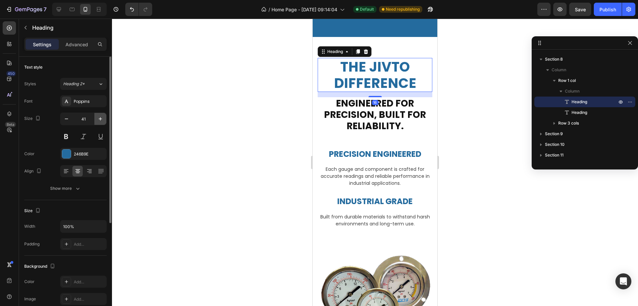
click at [98, 119] on icon "button" at bounding box center [100, 118] width 7 height 7
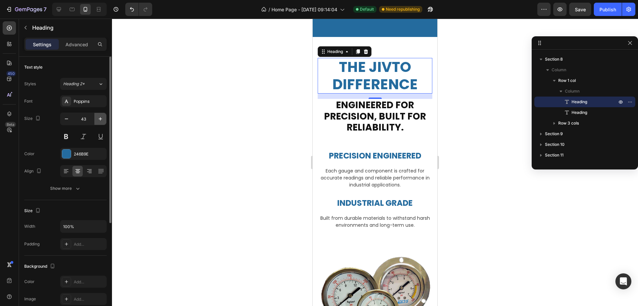
click at [98, 119] on icon "button" at bounding box center [100, 118] width 7 height 7
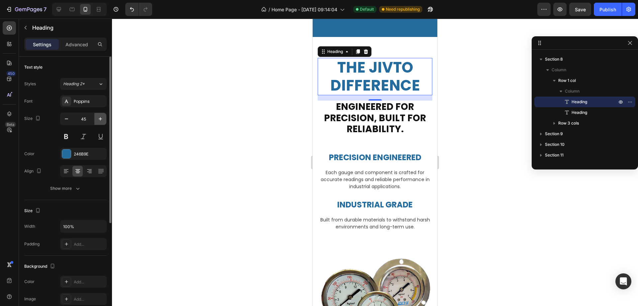
click at [98, 119] on icon "button" at bounding box center [100, 118] width 7 height 7
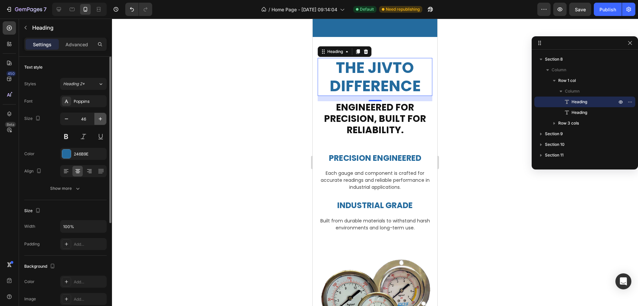
click at [98, 119] on icon "button" at bounding box center [100, 118] width 7 height 7
type input "47"
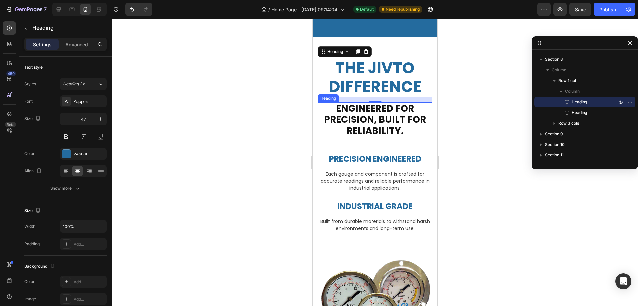
click at [387, 112] on h2 "Engineered for precision, built for reliability." at bounding box center [375, 119] width 115 height 35
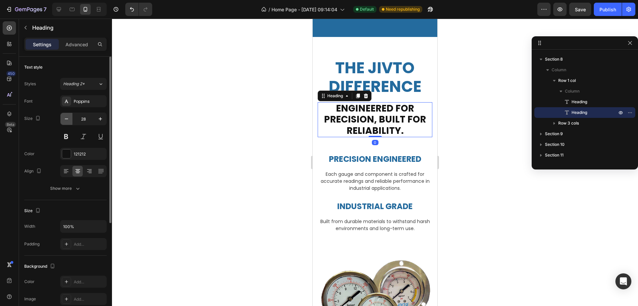
click at [68, 119] on icon "button" at bounding box center [66, 118] width 7 height 7
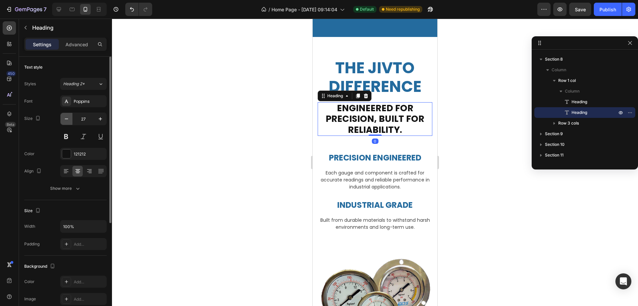
click at [68, 119] on icon "button" at bounding box center [66, 118] width 7 height 7
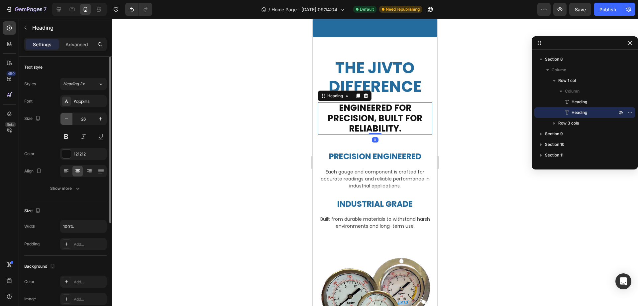
click at [68, 119] on icon "button" at bounding box center [66, 118] width 7 height 7
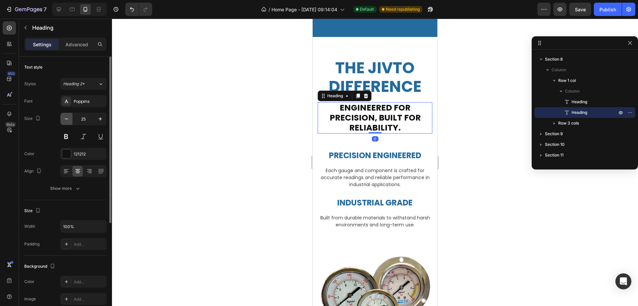
click at [68, 119] on icon "button" at bounding box center [66, 118] width 7 height 7
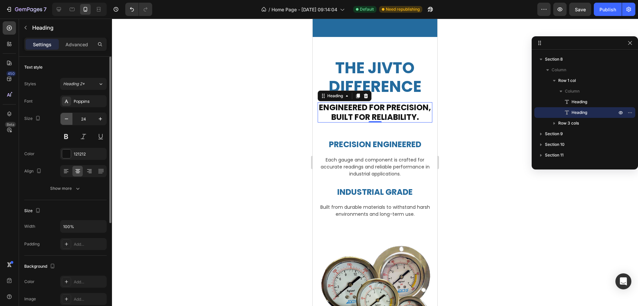
click at [68, 119] on icon "button" at bounding box center [66, 118] width 7 height 7
type input "22"
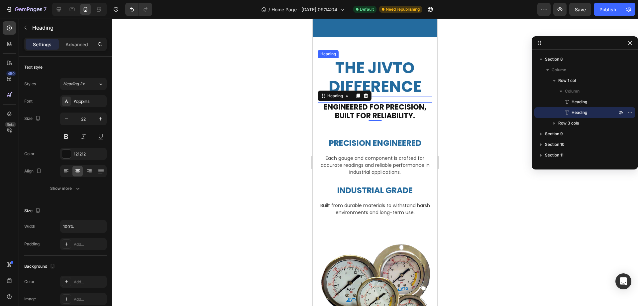
click at [392, 75] on h2 "The JIVTO Difference" at bounding box center [375, 77] width 115 height 39
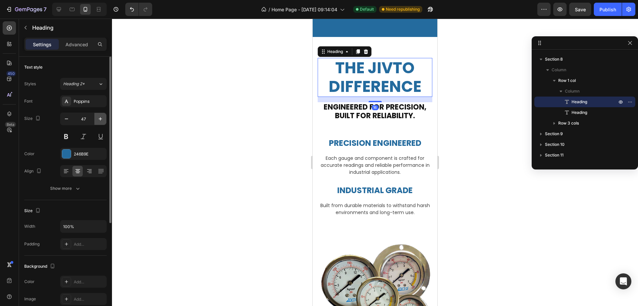
click at [97, 117] on icon "button" at bounding box center [100, 118] width 7 height 7
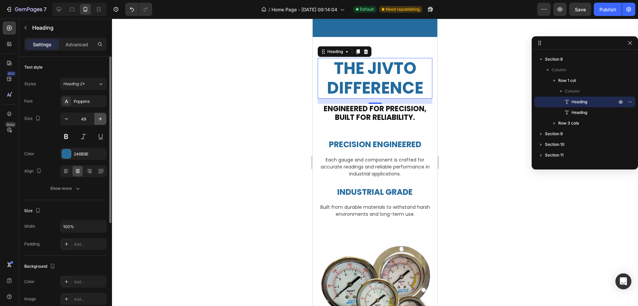
click at [97, 117] on icon "button" at bounding box center [100, 118] width 7 height 7
type input "50"
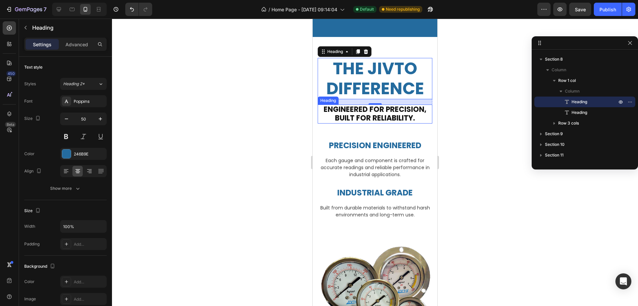
click at [374, 113] on h2 "Engineered for precision, built for reliability." at bounding box center [375, 113] width 115 height 19
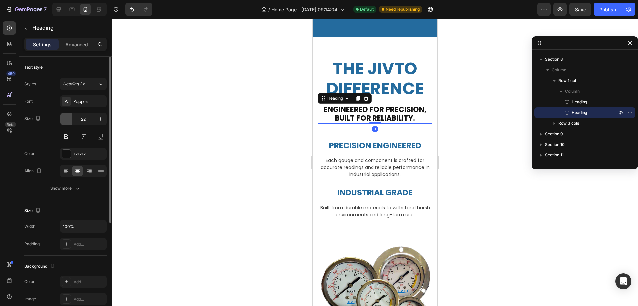
click at [70, 119] on button "button" at bounding box center [67, 119] width 12 height 12
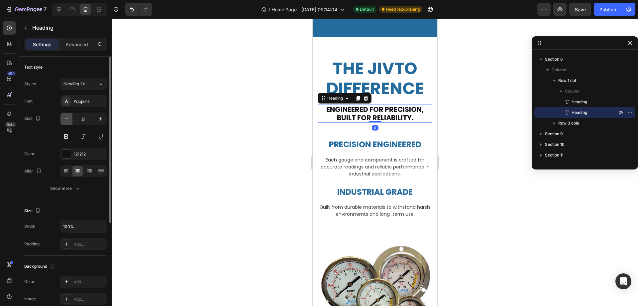
click at [69, 118] on icon "button" at bounding box center [66, 118] width 7 height 7
type input "20"
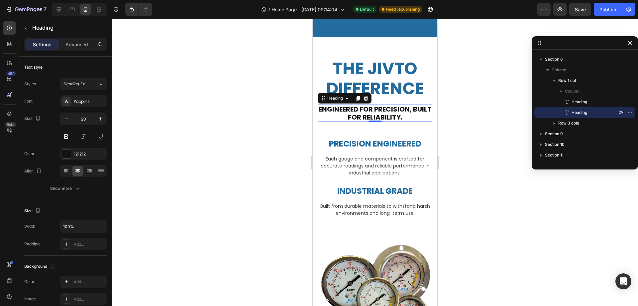
click at [222, 123] on div at bounding box center [375, 162] width 526 height 287
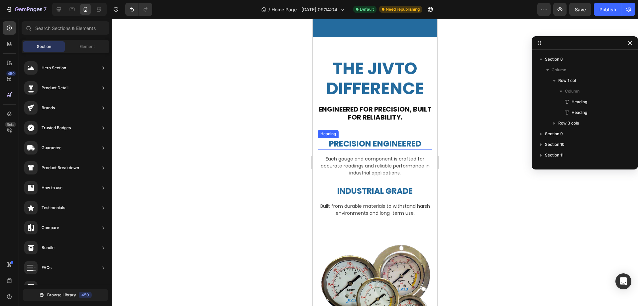
click at [378, 113] on h2 "Engineered for precision, built for reliability." at bounding box center [375, 112] width 115 height 17
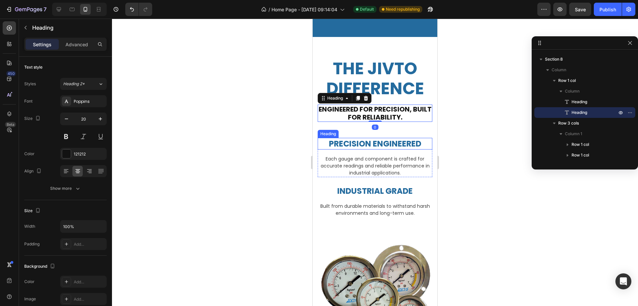
click at [370, 143] on h2 "PRECISION ENGINEERED" at bounding box center [375, 144] width 115 height 12
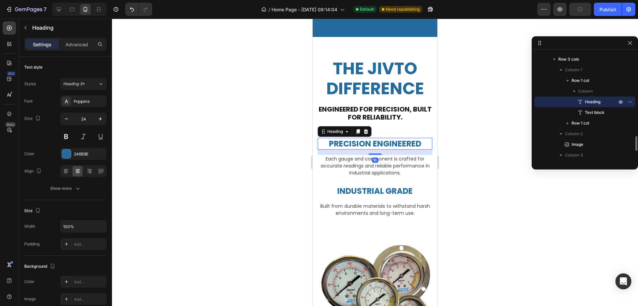
click at [410, 158] on p "Each gauge and component is crafted for accurate readings and reliable performa…" at bounding box center [374, 165] width 113 height 21
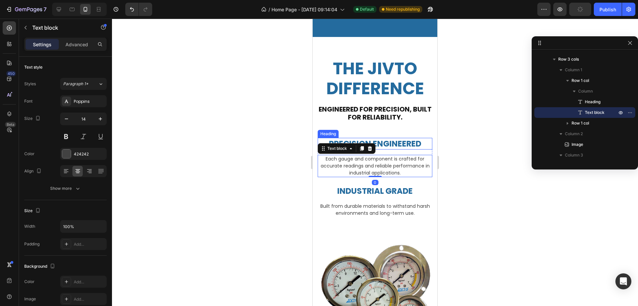
click at [402, 143] on h2 "PRECISION ENGINEERED" at bounding box center [375, 144] width 115 height 12
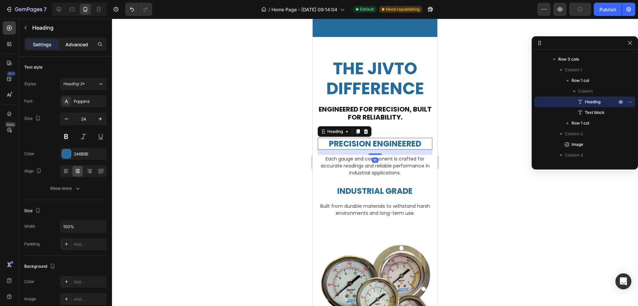
click at [82, 44] on p "Advanced" at bounding box center [76, 44] width 23 height 7
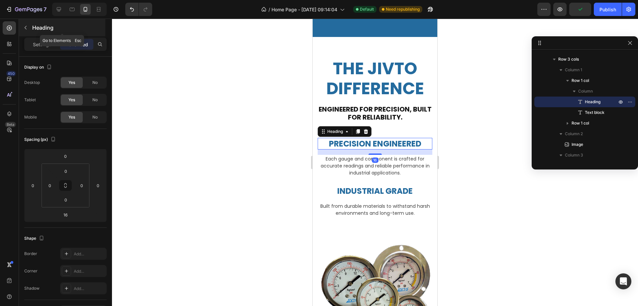
click at [37, 35] on div "Heading" at bounding box center [62, 27] width 86 height 17
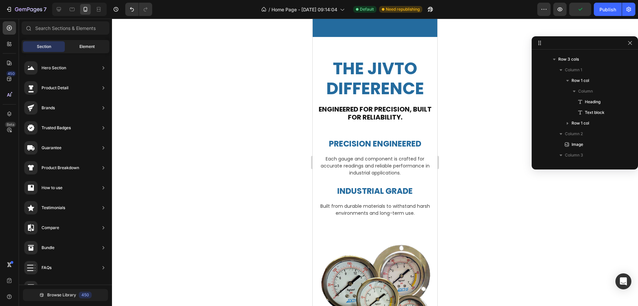
click at [82, 48] on span "Element" at bounding box center [86, 47] width 15 height 6
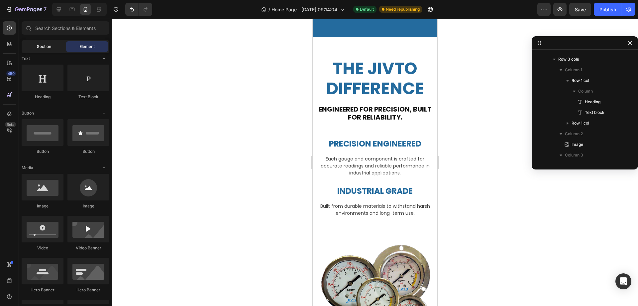
click at [43, 45] on span "Section" at bounding box center [44, 47] width 14 height 6
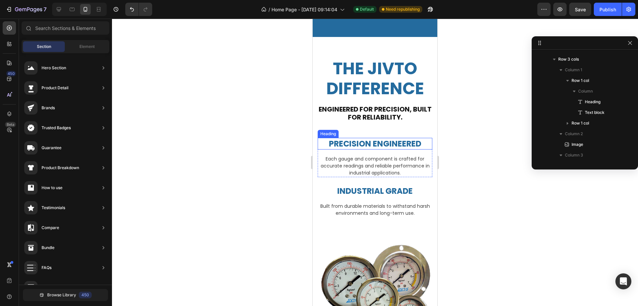
click at [360, 138] on h2 "PRECISION ENGINEERED" at bounding box center [375, 144] width 115 height 12
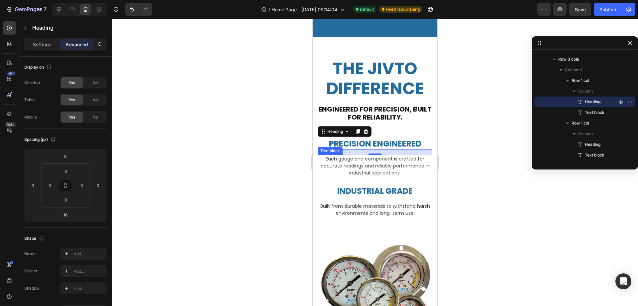
click at [380, 165] on p "Each gauge and component is crafted for accurate readings and reliable performa…" at bounding box center [374, 165] width 113 height 21
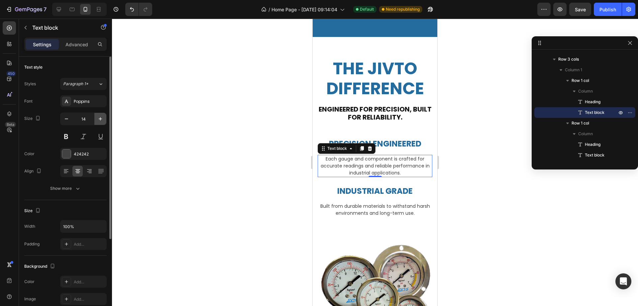
click at [101, 119] on icon "button" at bounding box center [100, 118] width 7 height 7
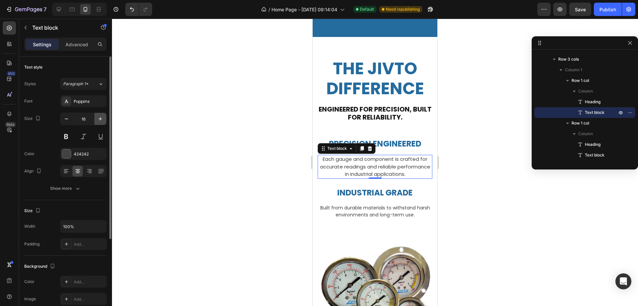
click at [101, 119] on icon "button" at bounding box center [100, 118] width 7 height 7
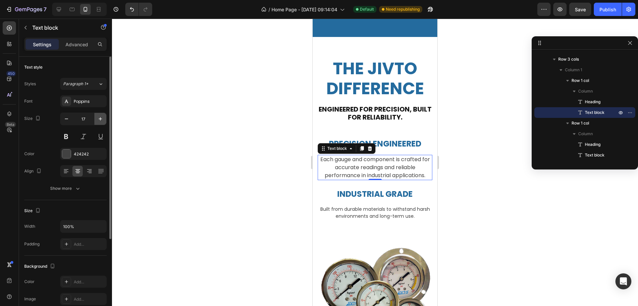
click at [101, 119] on icon "button" at bounding box center [100, 118] width 7 height 7
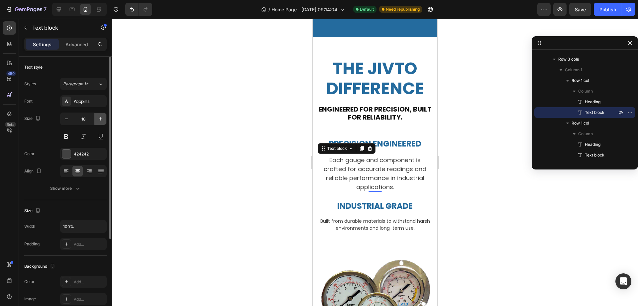
click at [101, 119] on icon "button" at bounding box center [100, 118] width 7 height 7
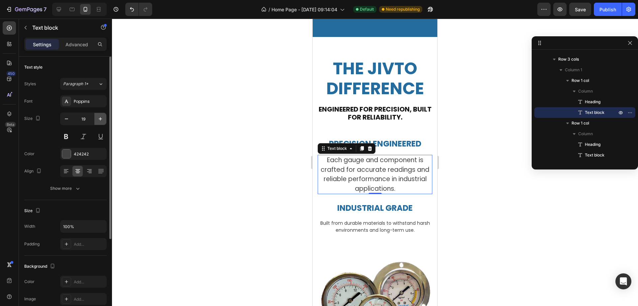
click at [101, 119] on icon "button" at bounding box center [100, 118] width 7 height 7
type input "20"
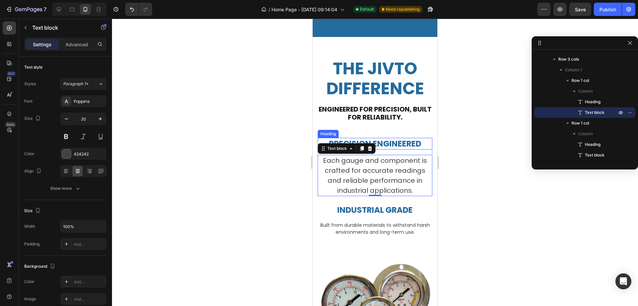
click at [397, 142] on h2 "PRECISION ENGINEERED" at bounding box center [375, 144] width 115 height 12
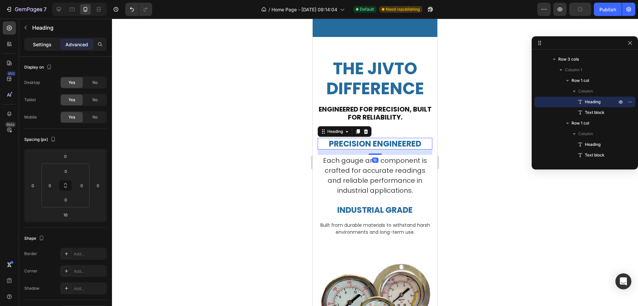
click at [40, 44] on p "Settings" at bounding box center [42, 44] width 19 height 7
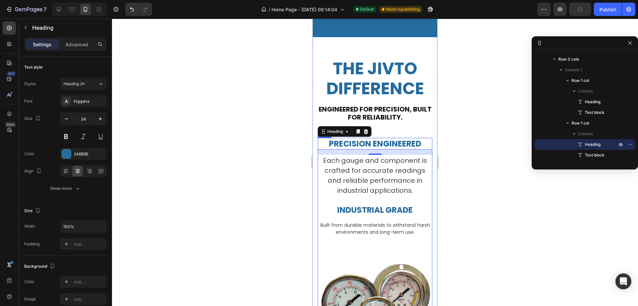
click at [366, 204] on h2 "INDUSTRIAL GRADE" at bounding box center [375, 210] width 115 height 12
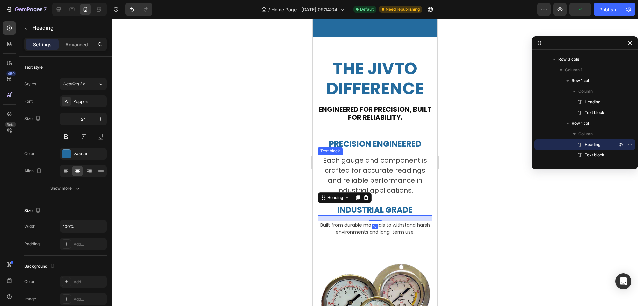
click at [382, 170] on p "Each gauge and component is crafted for accurate readings and reliable performa…" at bounding box center [374, 175] width 113 height 40
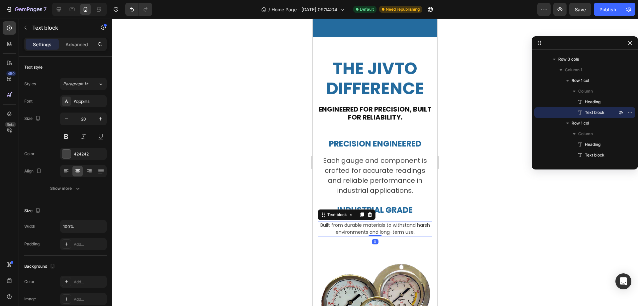
click at [399, 226] on p "Built from durable materials to withstand harsh environments and long-term use." at bounding box center [374, 228] width 113 height 14
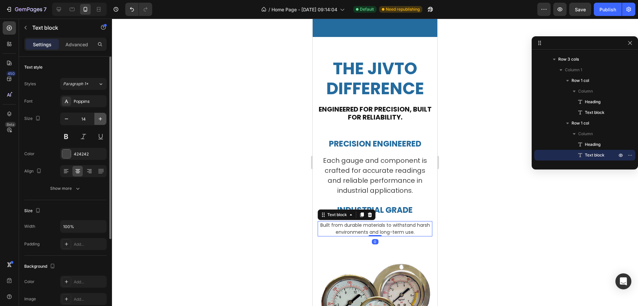
click at [100, 116] on icon "button" at bounding box center [100, 118] width 7 height 7
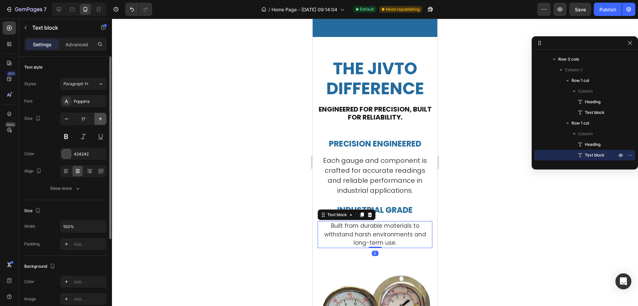
click at [100, 116] on icon "button" at bounding box center [100, 118] width 7 height 7
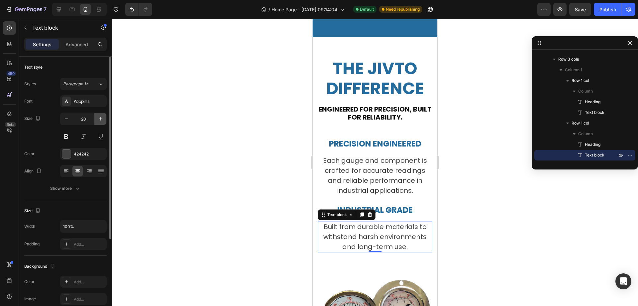
click at [100, 116] on icon "button" at bounding box center [100, 118] width 7 height 7
click at [66, 119] on icon "button" at bounding box center [66, 118] width 7 height 7
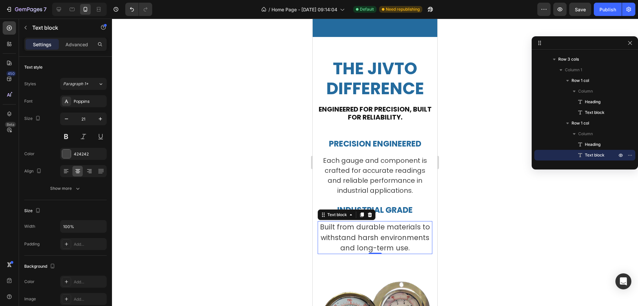
type input "20"
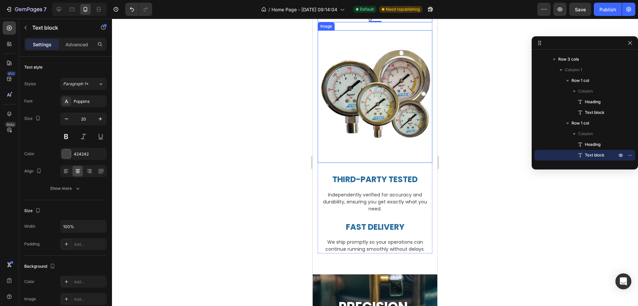
scroll to position [1496, 0]
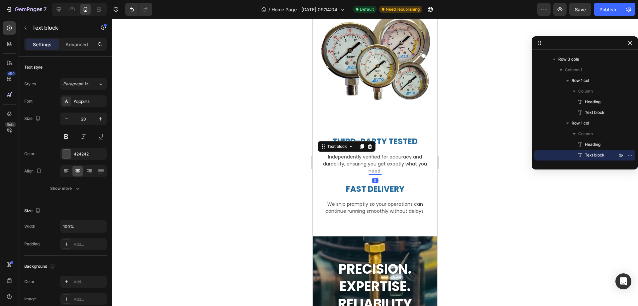
click at [375, 157] on p "Independently verified for accuracy and durability, ensuring you get exactly wh…" at bounding box center [374, 163] width 113 height 21
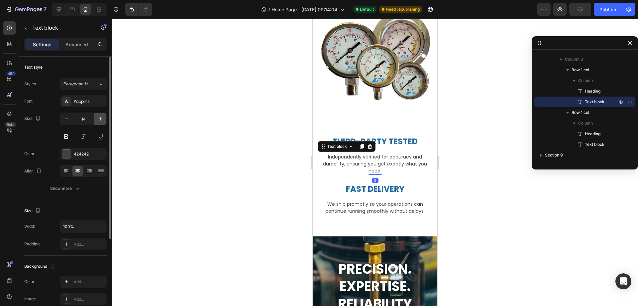
click at [96, 119] on button "button" at bounding box center [100, 119] width 12 height 12
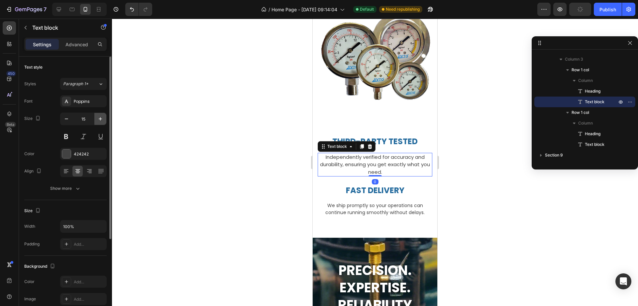
click at [96, 119] on button "button" at bounding box center [100, 119] width 12 height 12
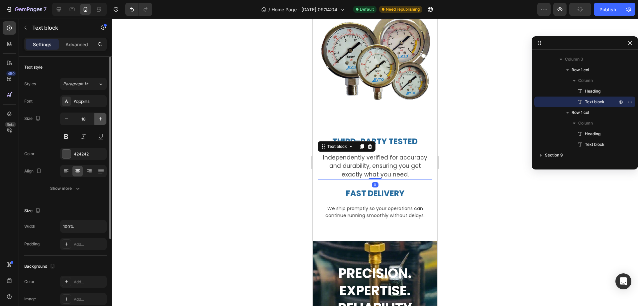
click at [96, 119] on button "button" at bounding box center [100, 119] width 12 height 12
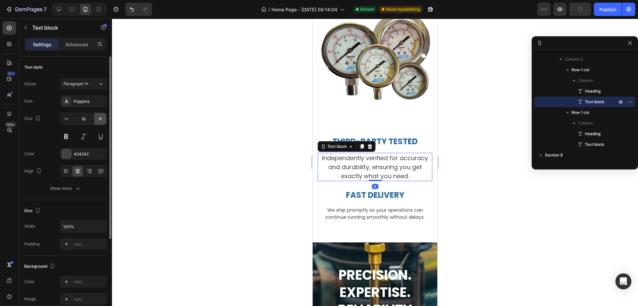
click at [96, 119] on button "button" at bounding box center [100, 119] width 12 height 12
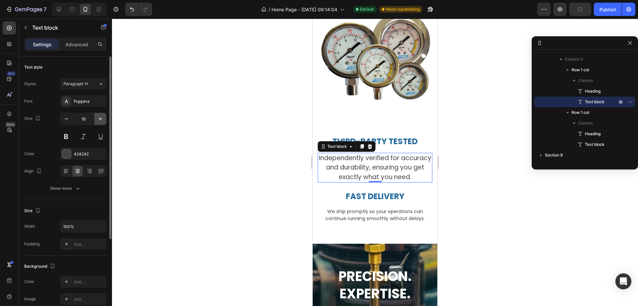
type input "20"
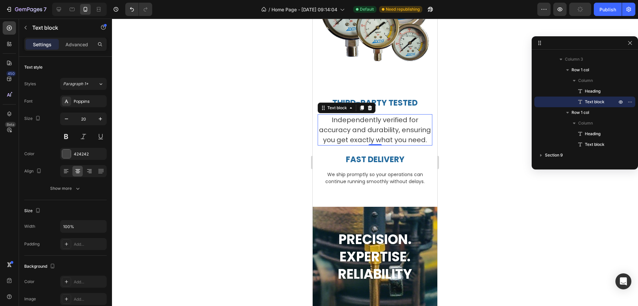
scroll to position [1563, 0]
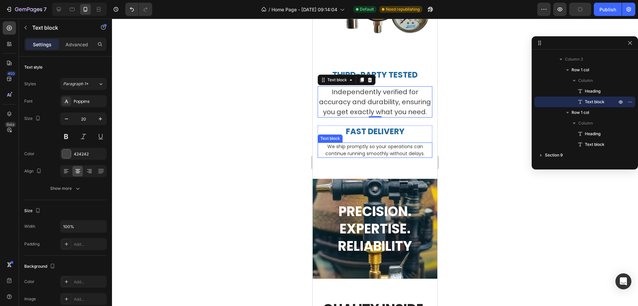
click at [366, 148] on p "We ship promptly so your operations can continue running smoothly without delay…" at bounding box center [374, 150] width 113 height 14
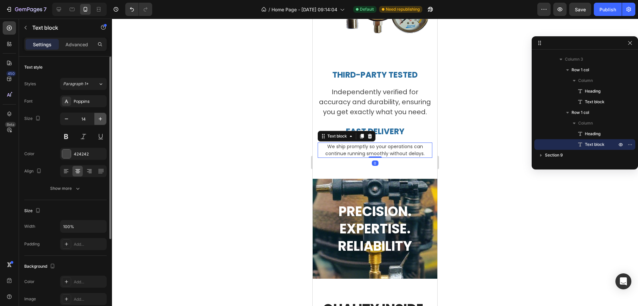
click at [103, 119] on icon "button" at bounding box center [100, 118] width 7 height 7
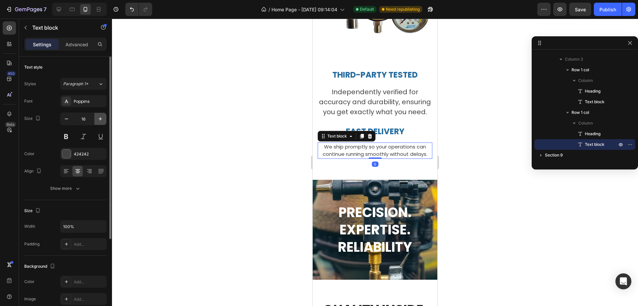
click at [103, 119] on icon "button" at bounding box center [100, 118] width 7 height 7
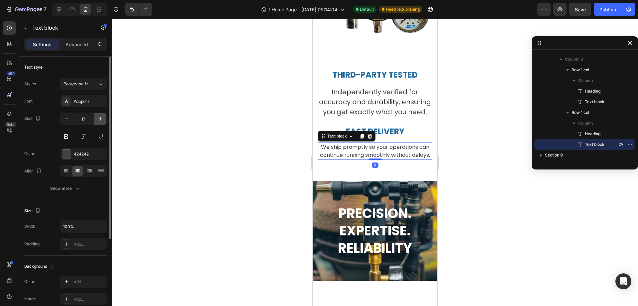
click at [103, 119] on icon "button" at bounding box center [100, 118] width 7 height 7
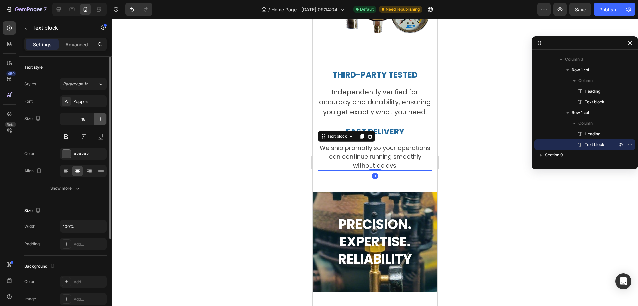
click at [103, 119] on icon "button" at bounding box center [100, 118] width 7 height 7
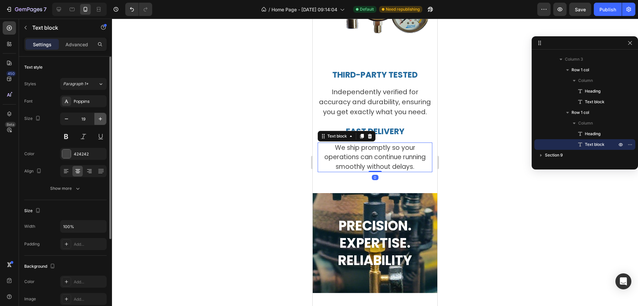
click at [103, 119] on icon "button" at bounding box center [100, 118] width 7 height 7
type input "20"
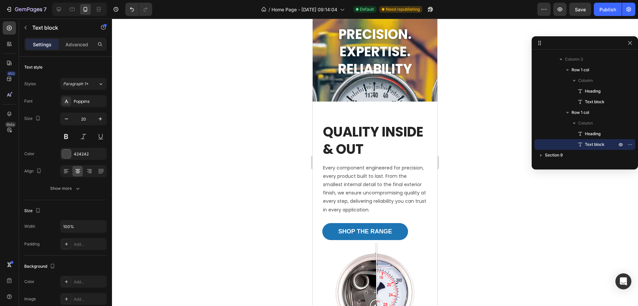
scroll to position [1828, 0]
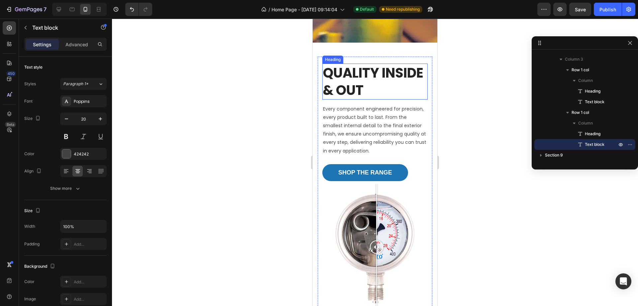
click at [368, 84] on strong "Quality inside & out" at bounding box center [373, 81] width 100 height 36
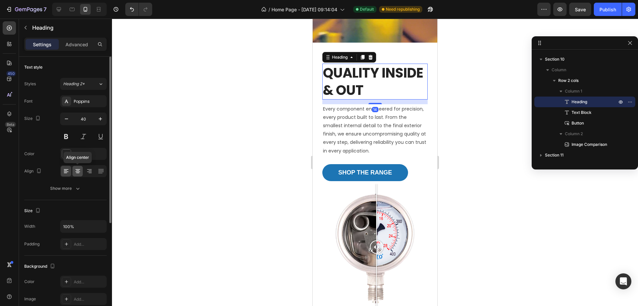
click at [77, 166] on div at bounding box center [77, 171] width 10 height 11
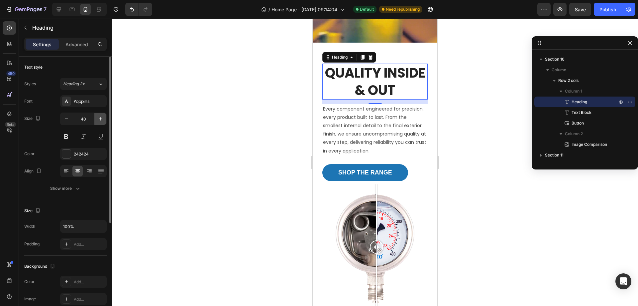
click at [99, 118] on icon "button" at bounding box center [100, 118] width 7 height 7
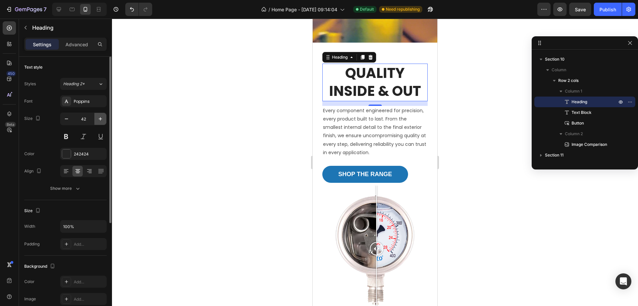
click at [99, 118] on icon "button" at bounding box center [100, 118] width 7 height 7
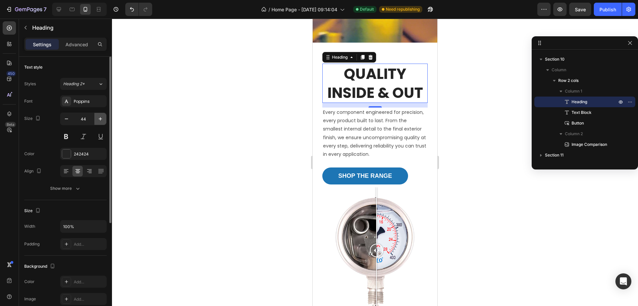
click at [99, 118] on icon "button" at bounding box center [100, 118] width 7 height 7
type input "45"
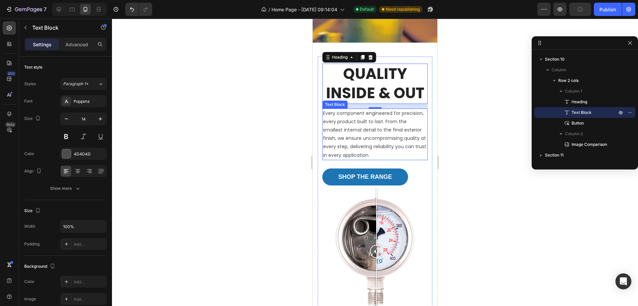
click at [366, 129] on p "Every component engineered for precision, every product built to last. From the…" at bounding box center [375, 134] width 104 height 50
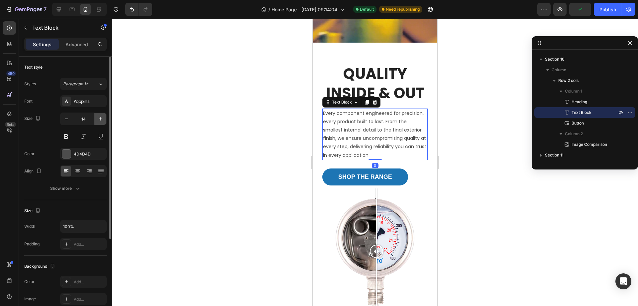
click at [105, 120] on button "button" at bounding box center [100, 119] width 12 height 12
click at [101, 116] on icon "button" at bounding box center [100, 118] width 7 height 7
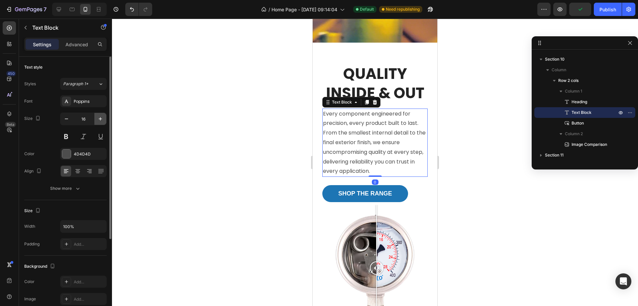
click at [101, 116] on icon "button" at bounding box center [100, 118] width 7 height 7
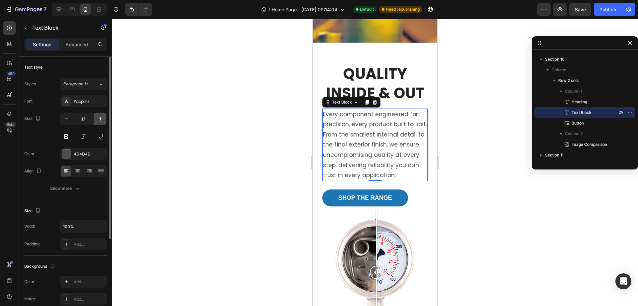
click at [101, 116] on icon "button" at bounding box center [100, 118] width 7 height 7
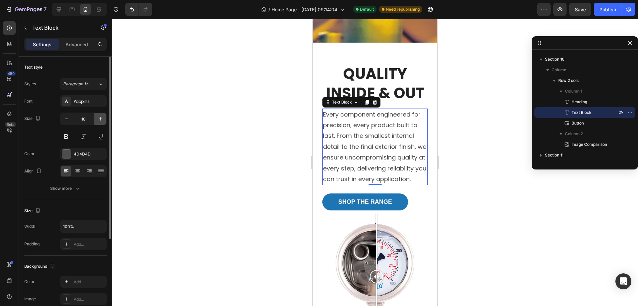
click at [101, 116] on icon "button" at bounding box center [100, 118] width 7 height 7
type input "19"
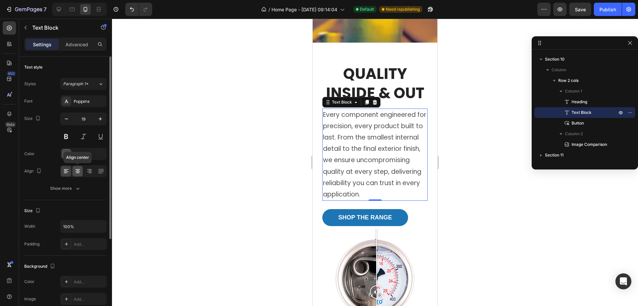
click at [77, 169] on icon at bounding box center [77, 169] width 5 height 1
click at [64, 172] on icon at bounding box center [66, 171] width 7 height 7
click at [494, 191] on div at bounding box center [375, 162] width 526 height 287
click at [382, 165] on p "Every component engineered for precision, every product built to last. From the…" at bounding box center [375, 154] width 104 height 91
click at [65, 118] on icon "button" at bounding box center [66, 118] width 7 height 7
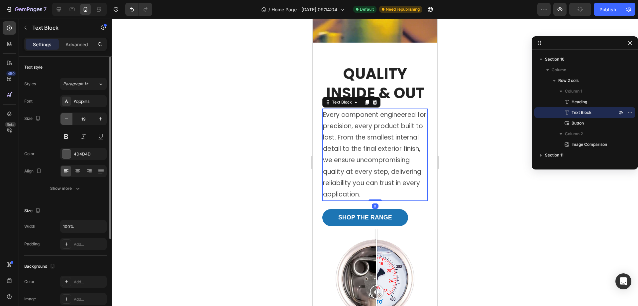
type input "18"
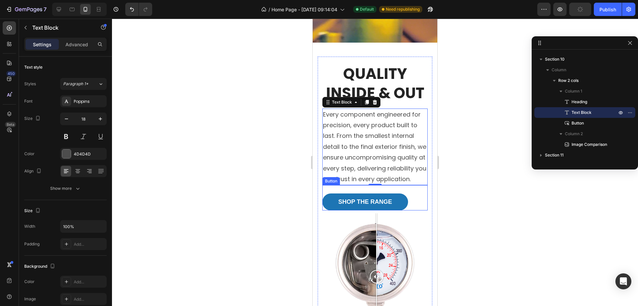
click at [412, 201] on div "SHOP THE RANGE Button" at bounding box center [374, 197] width 105 height 25
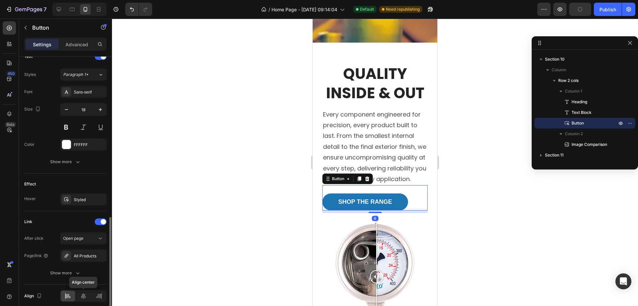
scroll to position [261, 0]
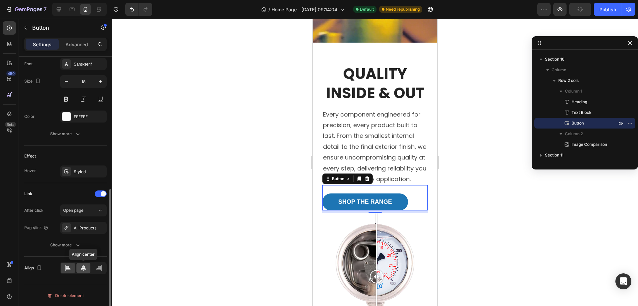
click at [81, 270] on icon at bounding box center [83, 267] width 7 height 7
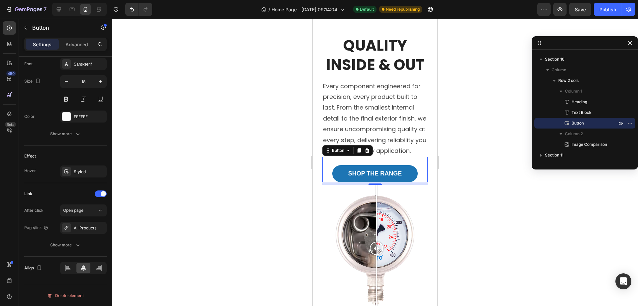
scroll to position [1995, 0]
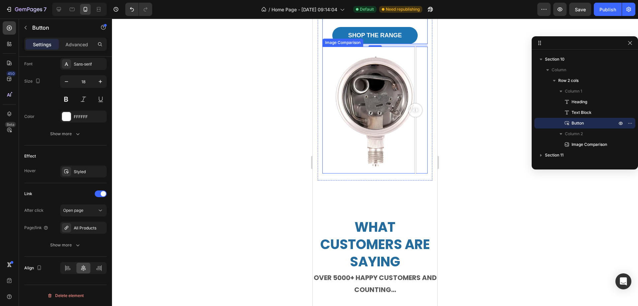
drag, startPoint x: 375, startPoint y: 115, endPoint x: 417, endPoint y: 105, distance: 43.8
click at [417, 105] on div at bounding box center [415, 110] width 13 height 126
click at [462, 122] on div at bounding box center [375, 162] width 526 height 287
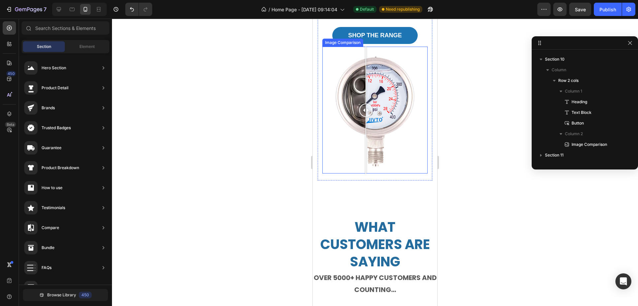
drag, startPoint x: 415, startPoint y: 118, endPoint x: 366, endPoint y: 102, distance: 51.9
click at [366, 102] on div at bounding box center [365, 110] width 13 height 126
drag, startPoint x: 364, startPoint y: 118, endPoint x: 373, endPoint y: 118, distance: 9.0
click at [373, 117] on div at bounding box center [373, 109] width 13 height 13
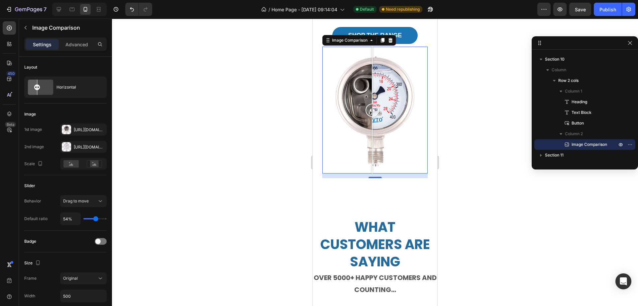
drag, startPoint x: 369, startPoint y: 119, endPoint x: 372, endPoint y: 118, distance: 3.5
click at [372, 117] on div at bounding box center [372, 109] width 13 height 13
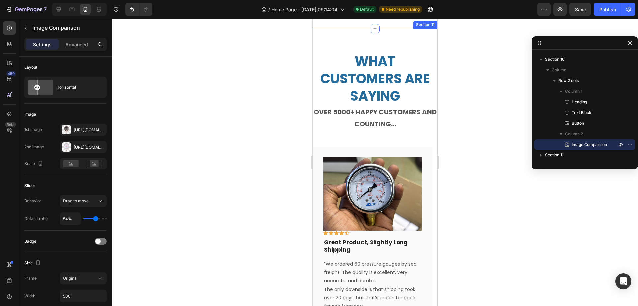
scroll to position [2161, 0]
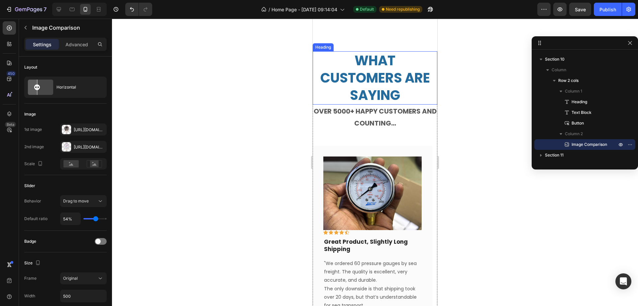
click at [377, 83] on h2 "What Customers Are Saying" at bounding box center [375, 77] width 125 height 53
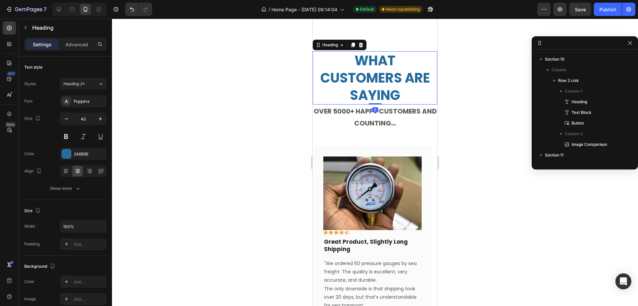
scroll to position [954, 0]
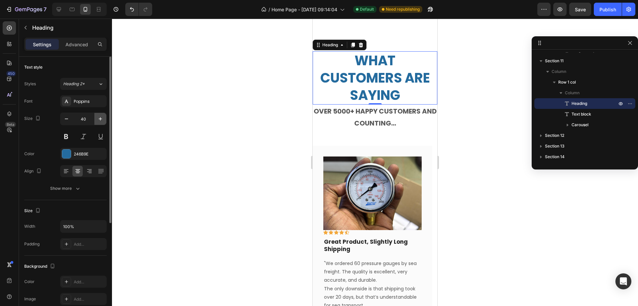
click at [100, 117] on icon "button" at bounding box center [100, 118] width 7 height 7
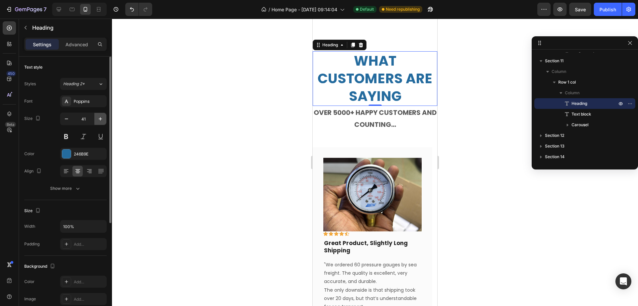
click at [100, 117] on icon "button" at bounding box center [100, 118] width 7 height 7
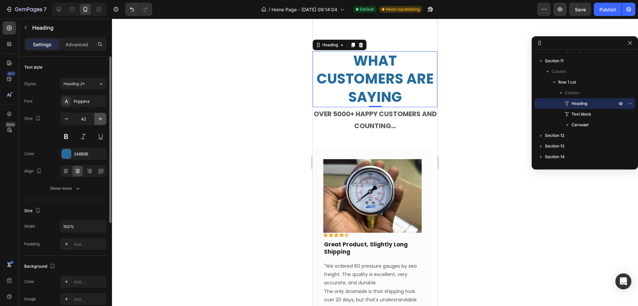
click at [100, 117] on icon "button" at bounding box center [100, 118] width 7 height 7
type input "43"
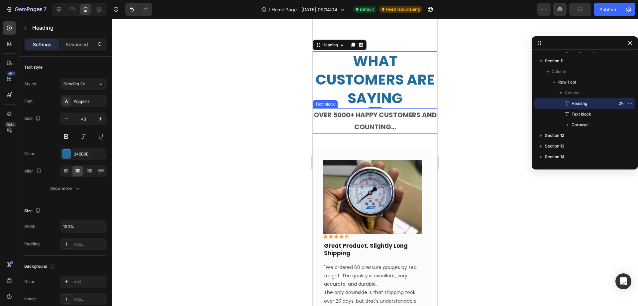
click at [364, 128] on strong "over 5000+ happy customers and counting..." at bounding box center [375, 120] width 123 height 21
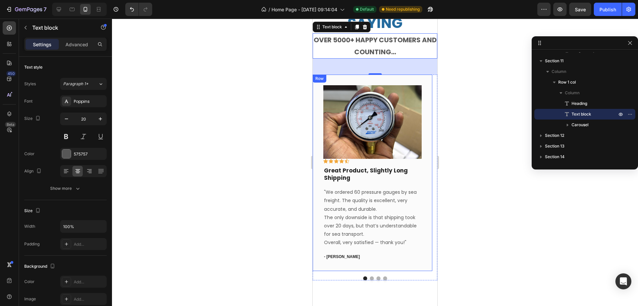
scroll to position [2261, 0]
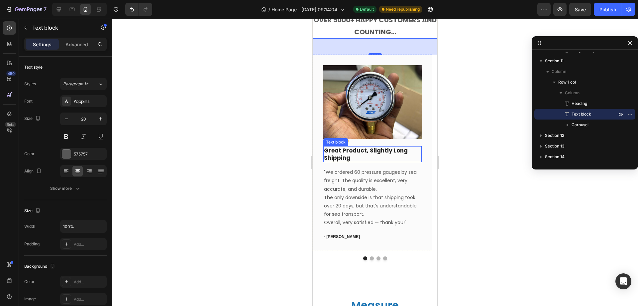
click at [373, 158] on p "Great Product, Slightly Long Shipping" at bounding box center [372, 154] width 97 height 15
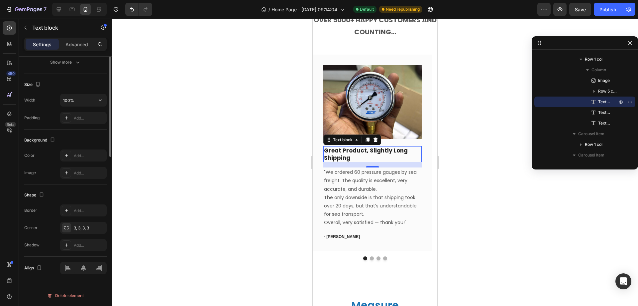
scroll to position [0, 0]
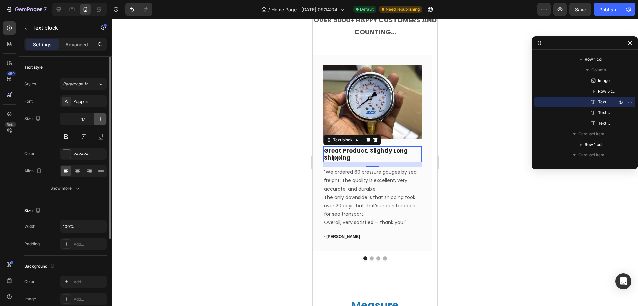
click at [99, 120] on icon "button" at bounding box center [100, 118] width 7 height 7
click at [99, 119] on icon "button" at bounding box center [100, 118] width 7 height 7
type input "19"
click at [372, 218] on p ""We ordered 60 pressure gauges by sea freight. The quality is excellent, very a…" at bounding box center [372, 199] width 97 height 59
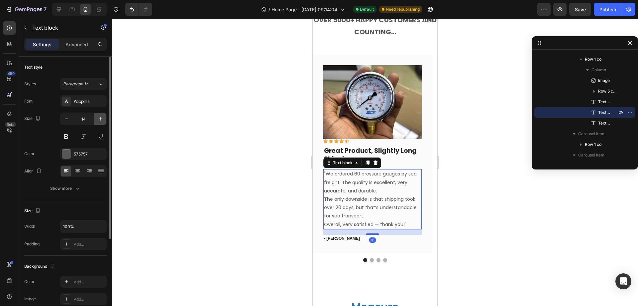
click at [101, 118] on icon "button" at bounding box center [100, 118] width 7 height 7
type input "16"
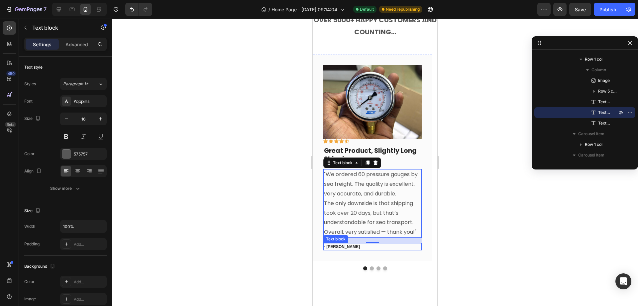
click at [350, 247] on p "- [PERSON_NAME]" at bounding box center [372, 246] width 97 height 6
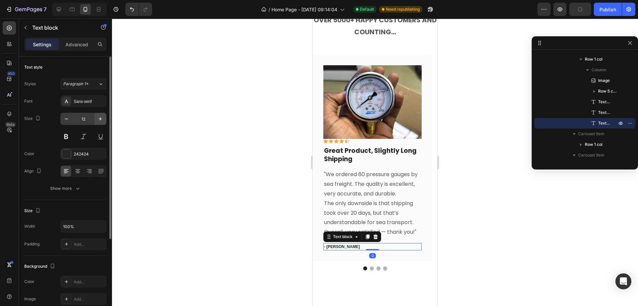
click at [100, 118] on icon "button" at bounding box center [100, 118] width 3 height 3
type input "13"
click at [367, 267] on div at bounding box center [375, 269] width 125 height 4
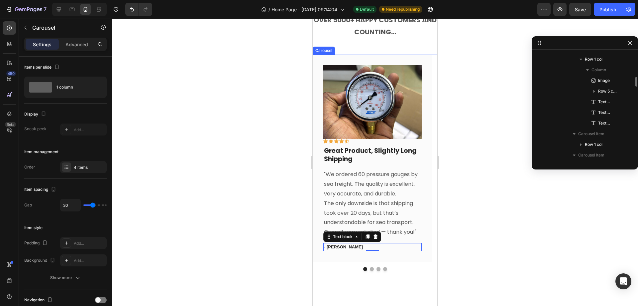
scroll to position [977, 0]
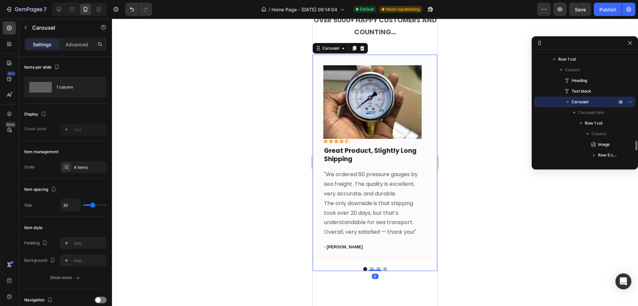
click at [367, 267] on div at bounding box center [375, 269] width 125 height 4
click at [370, 267] on button "Dot" at bounding box center [372, 269] width 4 height 4
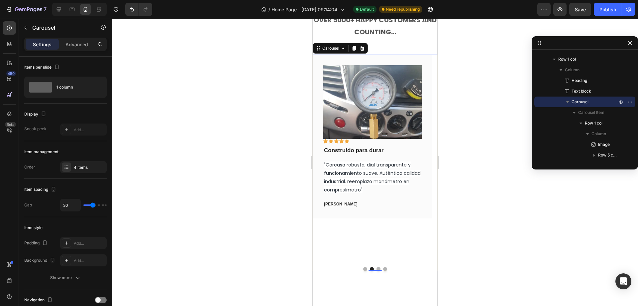
click at [363, 269] on button "Dot" at bounding box center [365, 269] width 4 height 4
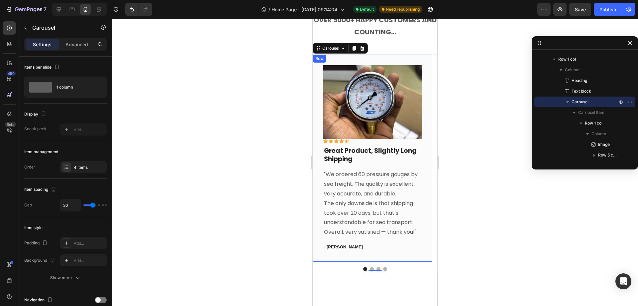
click at [357, 153] on p "Great Product, Slightly Long Shipping" at bounding box center [372, 155] width 97 height 16
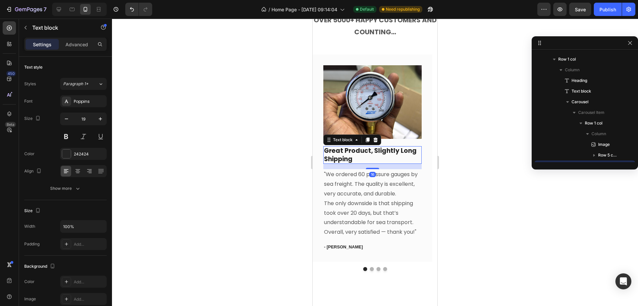
scroll to position [1041, 0]
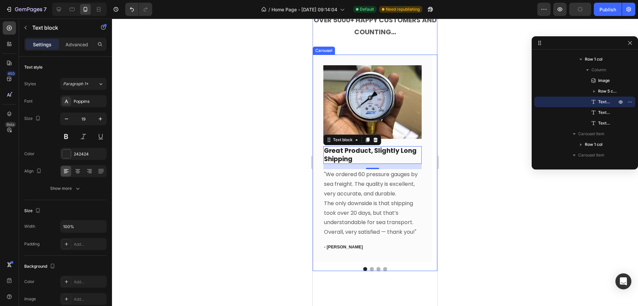
click at [370, 269] on button "Dot" at bounding box center [372, 269] width 4 height 4
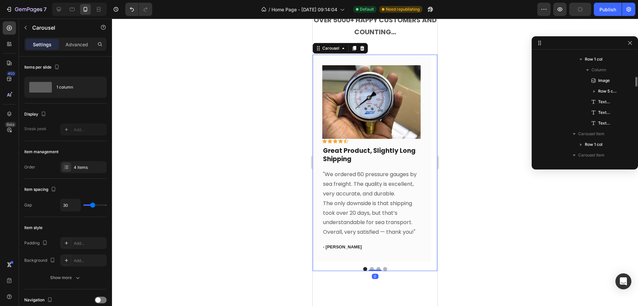
scroll to position [977, 0]
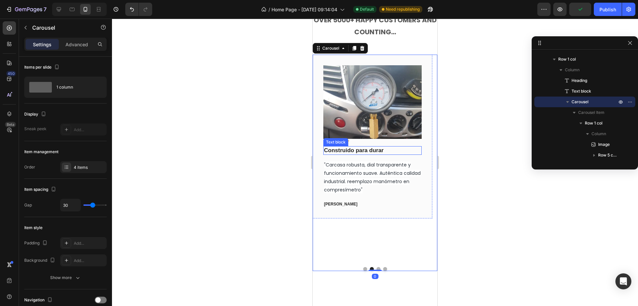
click at [340, 151] on p "Construido para durar" at bounding box center [372, 150] width 97 height 7
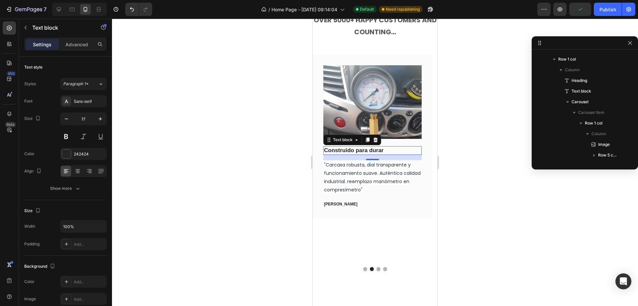
scroll to position [1126, 0]
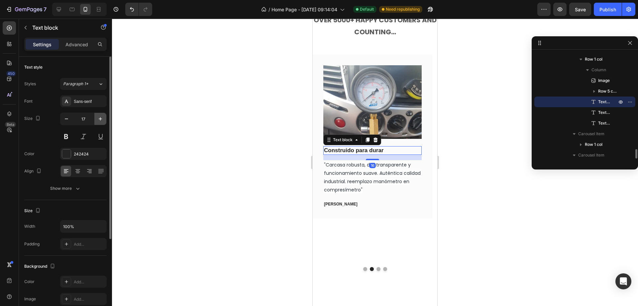
click at [98, 118] on icon "button" at bounding box center [100, 118] width 7 height 7
type input "19"
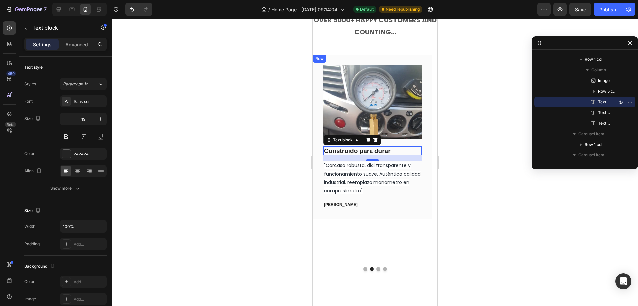
click at [342, 177] on p ""Carcasa robusta, dial transparente y funcionamiento suave. Auténtica calidad i…" at bounding box center [372, 178] width 97 height 34
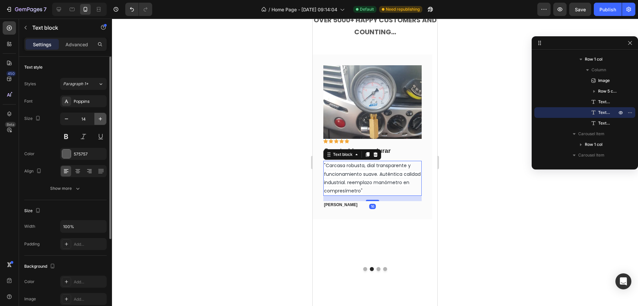
click at [96, 116] on button "button" at bounding box center [100, 119] width 12 height 12
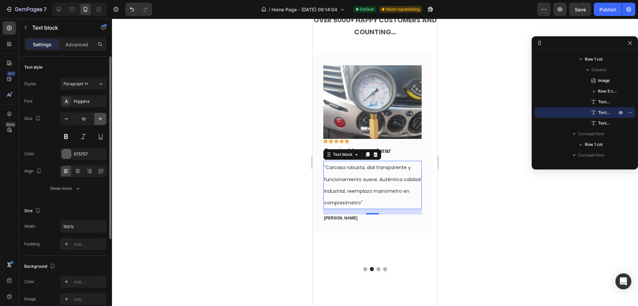
click at [96, 116] on button "button" at bounding box center [100, 119] width 12 height 12
type input "20"
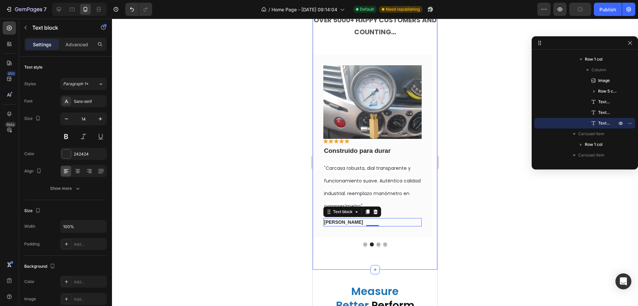
scroll to position [2261, 0]
click at [363, 246] on button "Dot" at bounding box center [365, 244] width 4 height 4
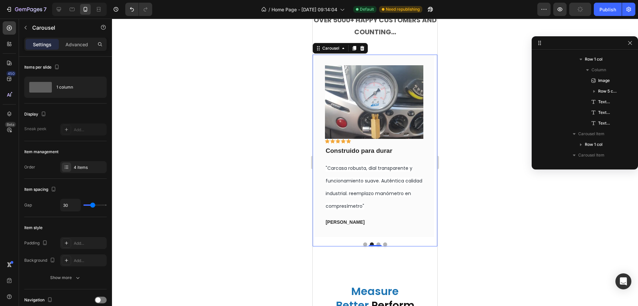
scroll to position [977, 0]
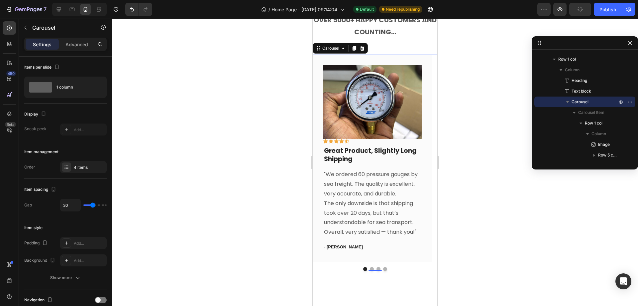
click at [370, 268] on button "Dot" at bounding box center [372, 269] width 4 height 4
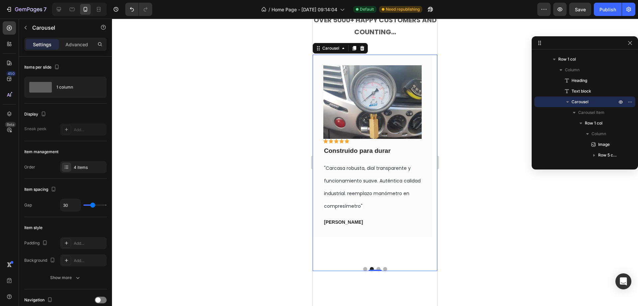
click at [377, 268] on button "Dot" at bounding box center [379, 269] width 4 height 4
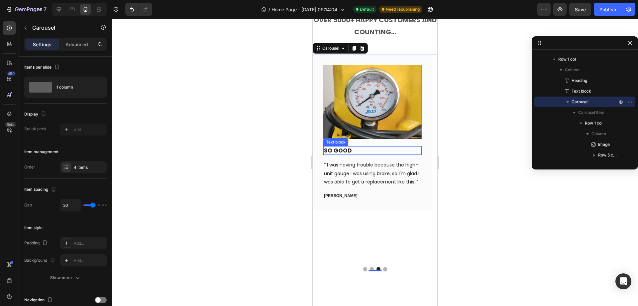
click at [346, 151] on p "so good" at bounding box center [372, 150] width 97 height 7
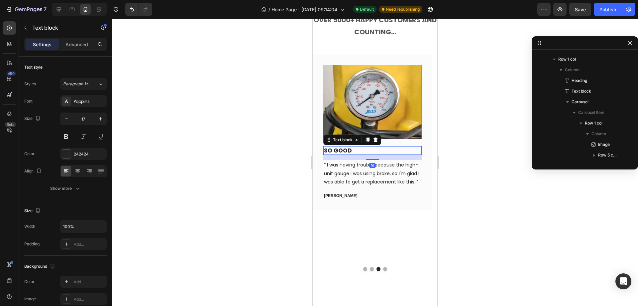
scroll to position [1211, 0]
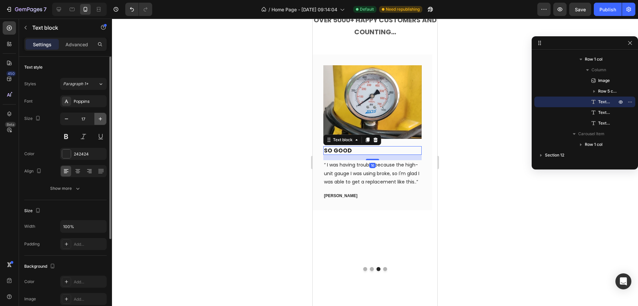
click at [102, 118] on icon "button" at bounding box center [100, 118] width 7 height 7
type input "20"
click at [353, 172] on p "“ I was having trouble because the high-unit gauge I was using broke, so I'm gl…" at bounding box center [372, 174] width 97 height 25
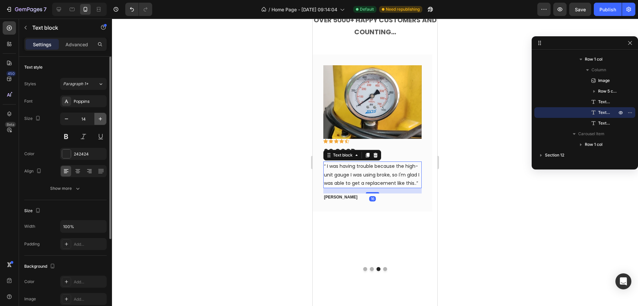
click at [101, 120] on icon "button" at bounding box center [100, 118] width 7 height 7
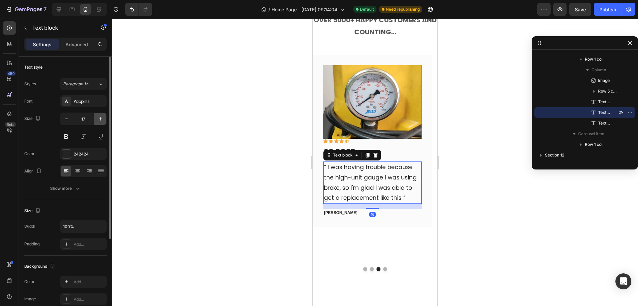
click at [101, 120] on icon "button" at bounding box center [100, 118] width 7 height 7
type input "19"
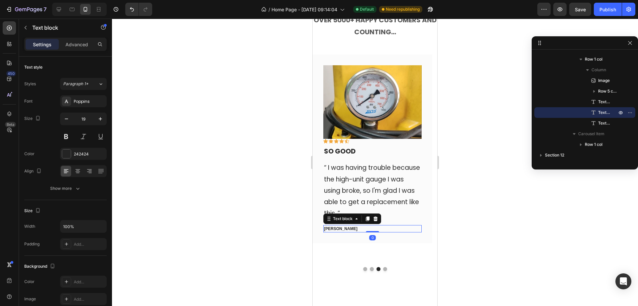
click at [347, 228] on p "[PERSON_NAME]" at bounding box center [372, 228] width 97 height 6
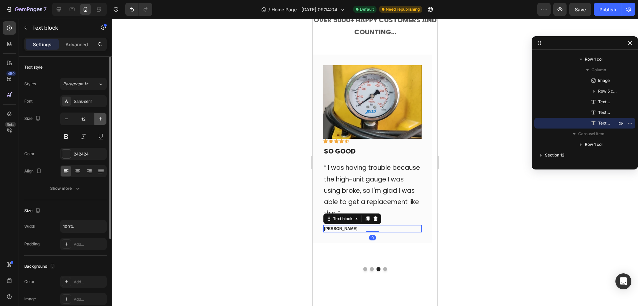
click at [100, 117] on icon "button" at bounding box center [100, 118] width 7 height 7
type input "14"
click at [383, 270] on button "Dot" at bounding box center [385, 269] width 4 height 4
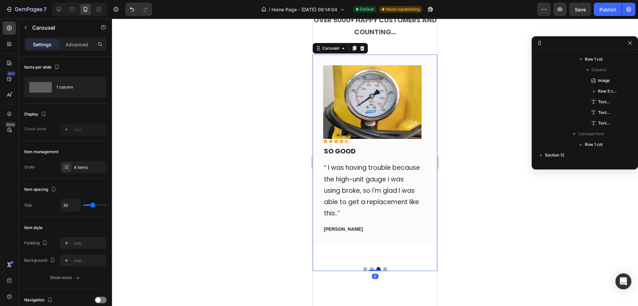
scroll to position [977, 0]
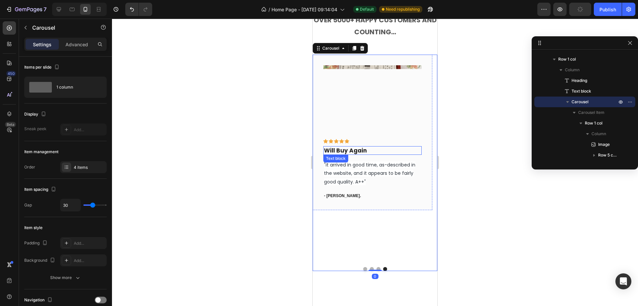
click at [353, 147] on p "Will Buy Again" at bounding box center [372, 150] width 97 height 7
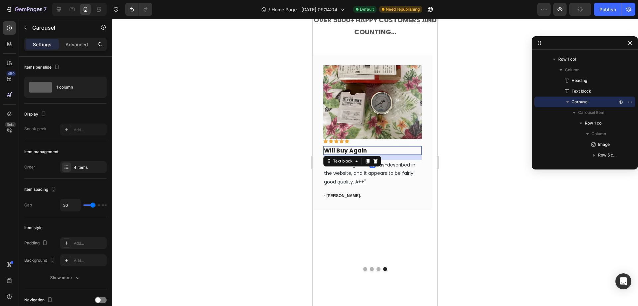
scroll to position [1295, 0]
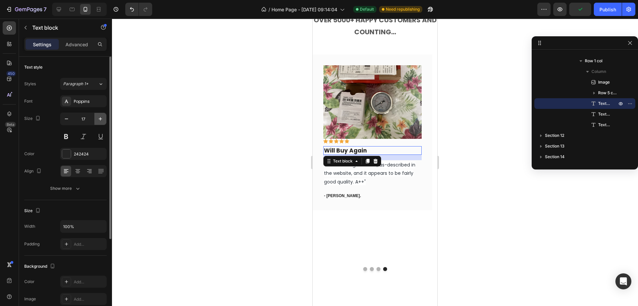
click at [99, 118] on icon "button" at bounding box center [100, 118] width 7 height 7
type input "19"
click at [357, 173] on span ""it arrived in good time, as-described in the website, and it appears to be fai…" at bounding box center [369, 173] width 91 height 23
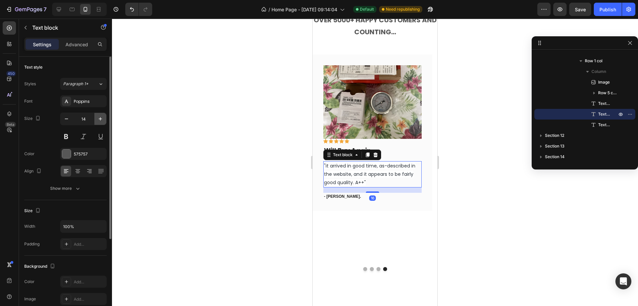
click at [100, 121] on icon "button" at bounding box center [100, 118] width 7 height 7
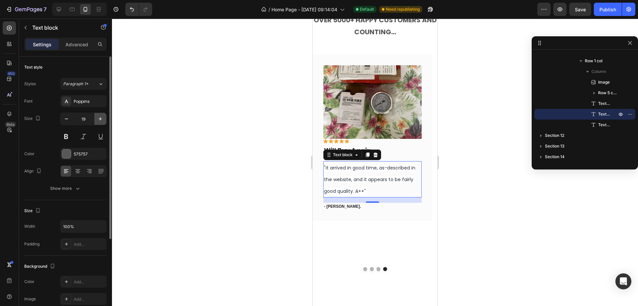
click at [100, 121] on icon "button" at bounding box center [100, 118] width 7 height 7
type input "20"
click at [354, 205] on div "16" at bounding box center [372, 202] width 98 height 5
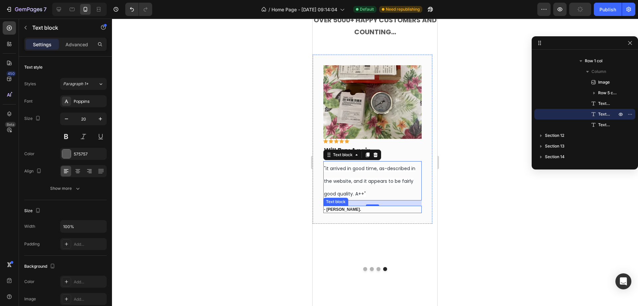
click at [348, 209] on p "- [PERSON_NAME]." at bounding box center [372, 209] width 97 height 6
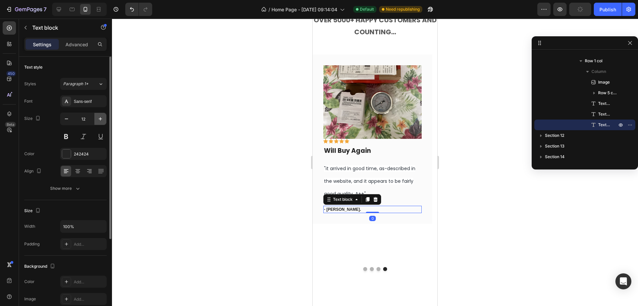
click at [97, 116] on icon "button" at bounding box center [100, 118] width 7 height 7
type input "14"
click at [409, 238] on div "Image Icon Icon Icon Icon Icon Row Will Buy Again Text block "it arrived in goo…" at bounding box center [373, 158] width 120 height 207
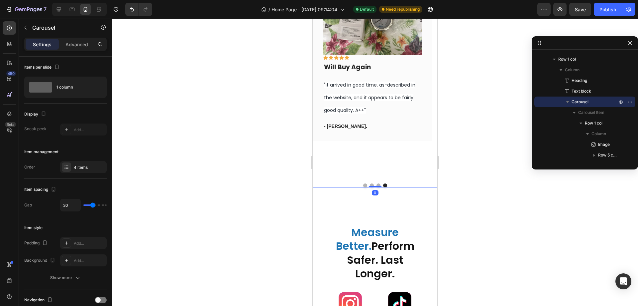
scroll to position [2360, 0]
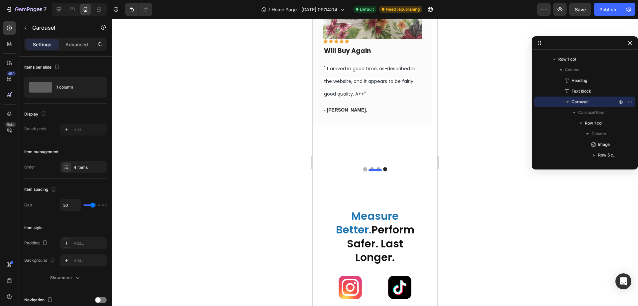
click at [374, 169] on div at bounding box center [375, 170] width 13 height 2
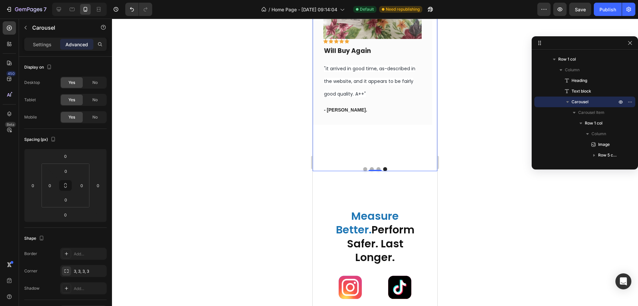
click at [378, 168] on div at bounding box center [375, 169] width 125 height 4
click at [378, 168] on button "Dot" at bounding box center [379, 169] width 4 height 4
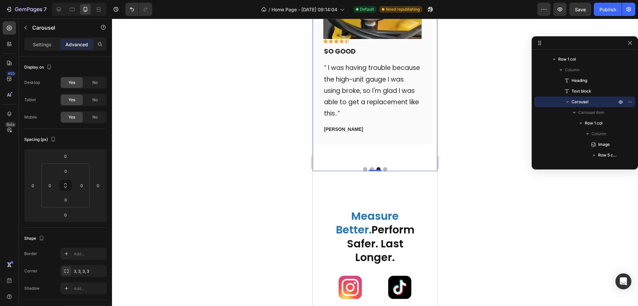
click at [364, 167] on div at bounding box center [375, 169] width 125 height 4
click at [370, 169] on button "Dot" at bounding box center [372, 169] width 4 height 4
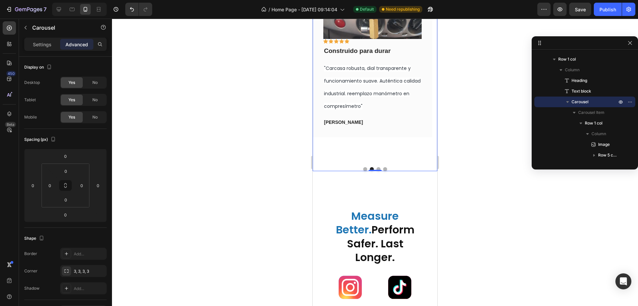
click at [358, 166] on div "Image Icon Icon Icon Icon Icon Row Great Product, Slightly Long Shipping Text b…" at bounding box center [375, 63] width 125 height 216
click at [363, 168] on button "Dot" at bounding box center [365, 169] width 4 height 4
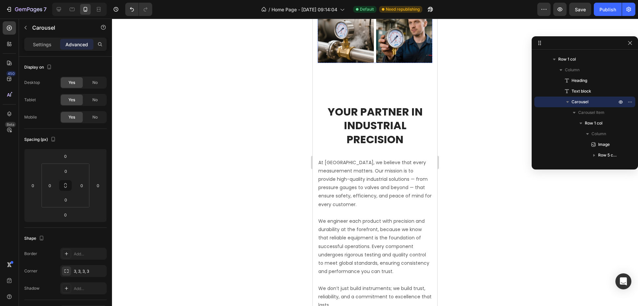
scroll to position [2726, 0]
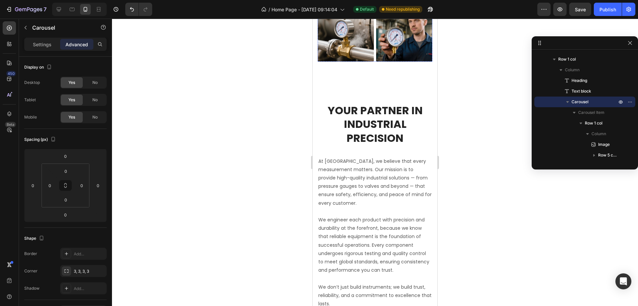
click at [380, 111] on h2 "Your Partner in Industrial Precision" at bounding box center [375, 124] width 115 height 43
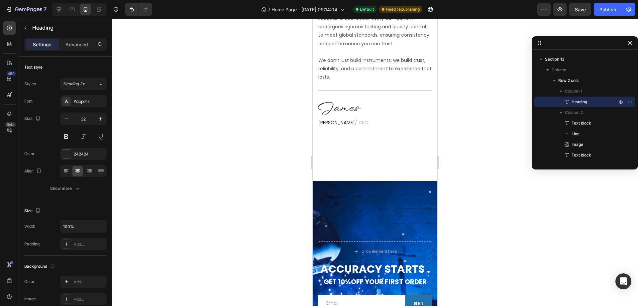
scroll to position [2927, 0]
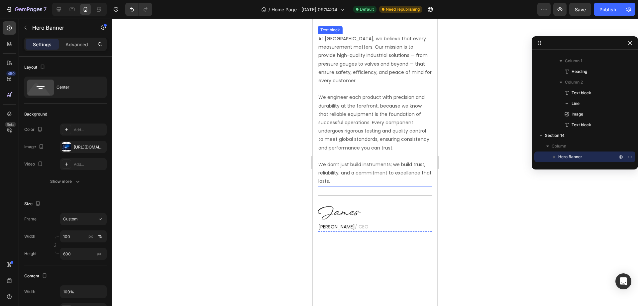
scroll to position [2794, 0]
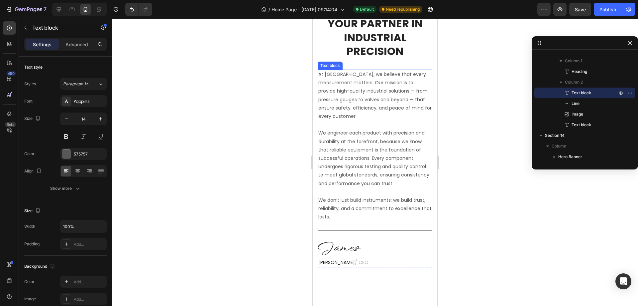
click at [375, 133] on p "We engineer each product with precision and durability at the forefront, becaus…" at bounding box center [374, 158] width 113 height 59
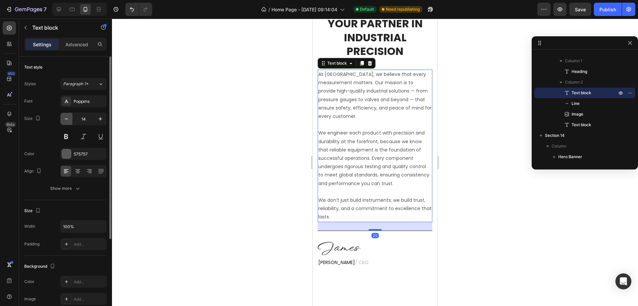
click at [68, 119] on icon "button" at bounding box center [66, 118] width 7 height 7
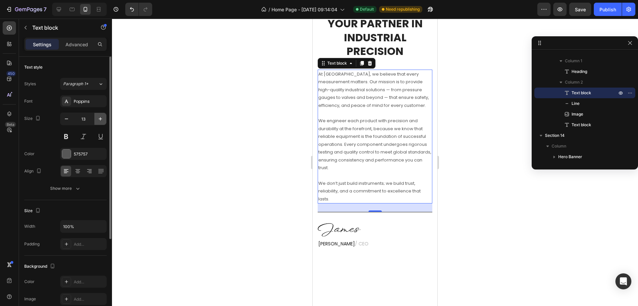
click at [103, 118] on icon "button" at bounding box center [100, 118] width 7 height 7
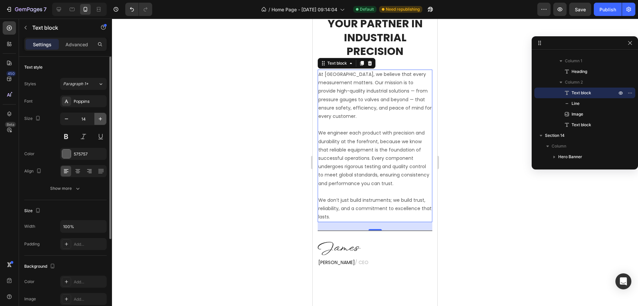
click at [103, 118] on icon "button" at bounding box center [100, 118] width 7 height 7
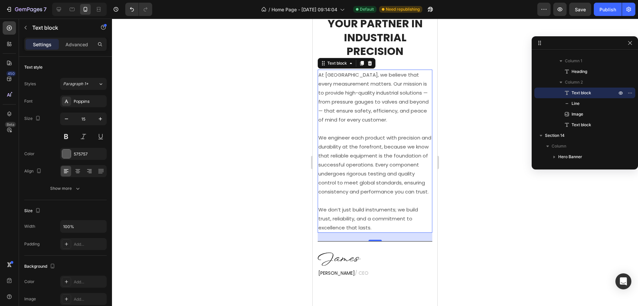
click at [369, 133] on p "We engineer each product with precision and durability at the forefront, becaus…" at bounding box center [374, 164] width 113 height 63
click at [344, 125] on p "To enrich screen reader interactions, please activate Accessibility in Grammarl…" at bounding box center [374, 128] width 113 height 9
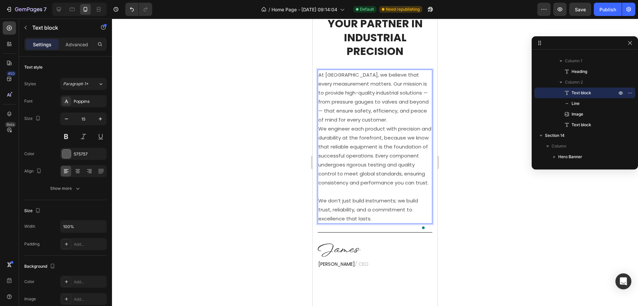
click at [343, 196] on p "To enrich screen reader interactions, please activate Accessibility in Grammarl…" at bounding box center [374, 191] width 113 height 9
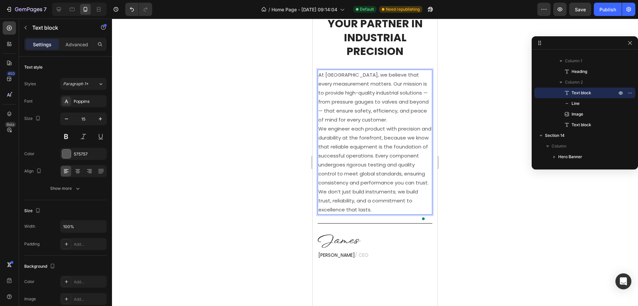
click at [380, 153] on p "We engineer each product with precision and durability at the forefront, becaus…" at bounding box center [374, 155] width 113 height 63
click at [374, 141] on p "We engineer each product with precision and durability at the forefront, becaus…" at bounding box center [374, 155] width 113 height 63
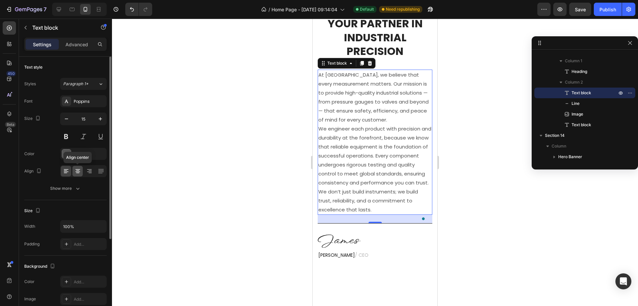
click at [77, 171] on icon at bounding box center [77, 171] width 7 height 7
click at [66, 119] on icon "button" at bounding box center [66, 118] width 3 height 1
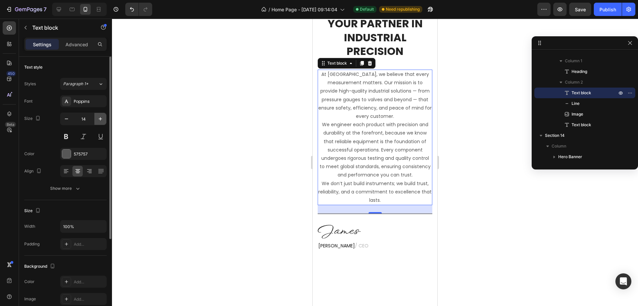
click at [99, 119] on icon "button" at bounding box center [100, 118] width 7 height 7
type input "15"
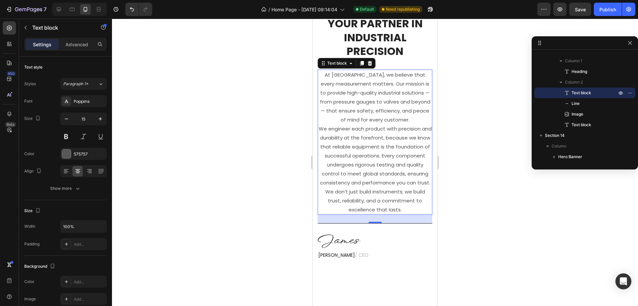
click at [381, 136] on p "We engineer each product with precision and durability at the forefront, becaus…" at bounding box center [374, 155] width 113 height 63
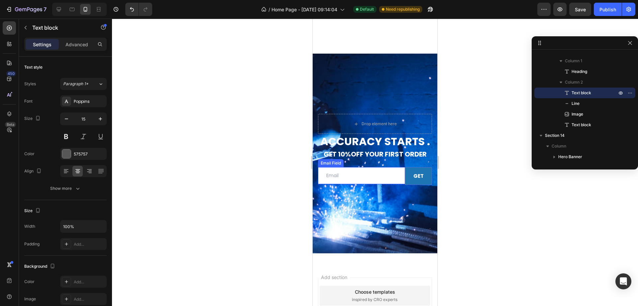
scroll to position [3060, 0]
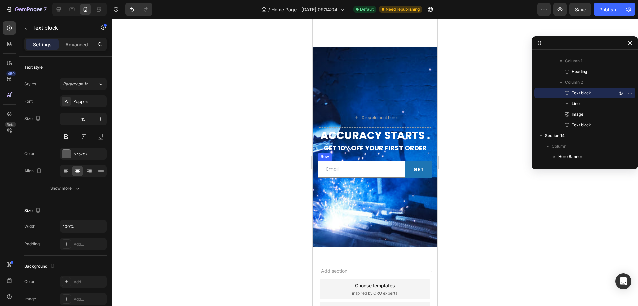
click at [412, 56] on div "Background Image" at bounding box center [375, 187] width 125 height 287
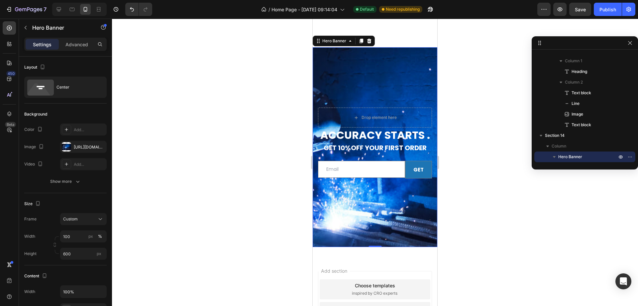
click at [403, 75] on div "Background Image" at bounding box center [375, 187] width 125 height 287
click at [64, 181] on div "Show more" at bounding box center [65, 181] width 31 height 7
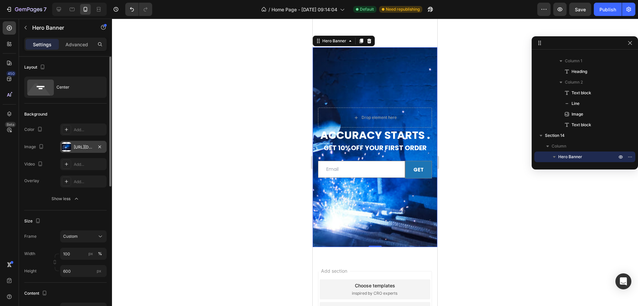
click at [83, 144] on div "https://cdn.shopify.com/s/files/1/0605/3829/0426/files/gempages_577371482385023…" at bounding box center [83, 147] width 19 height 6
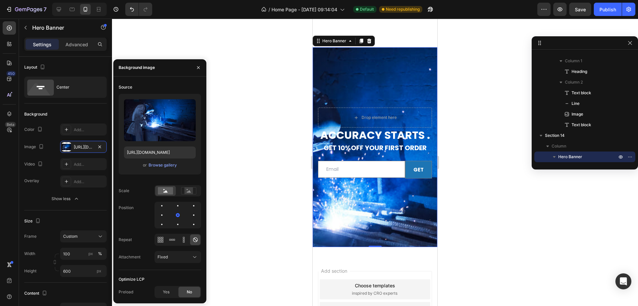
drag, startPoint x: 177, startPoint y: 213, endPoint x: 154, endPoint y: 209, distance: 23.3
click at [154, 209] on div "Position" at bounding box center [160, 214] width 82 height 27
click at [174, 216] on div at bounding box center [178, 215] width 8 height 8
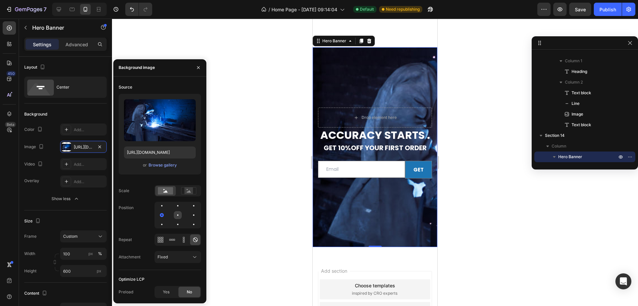
click at [190, 213] on div at bounding box center [194, 215] width 8 height 8
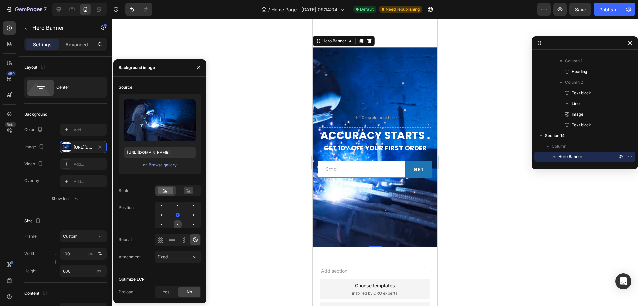
click at [190, 223] on div at bounding box center [194, 224] width 8 height 8
click at [190, 213] on div at bounding box center [194, 215] width 8 height 8
click at [190, 206] on div at bounding box center [194, 205] width 8 height 8
click at [166, 211] on div at bounding box center [162, 215] width 8 height 8
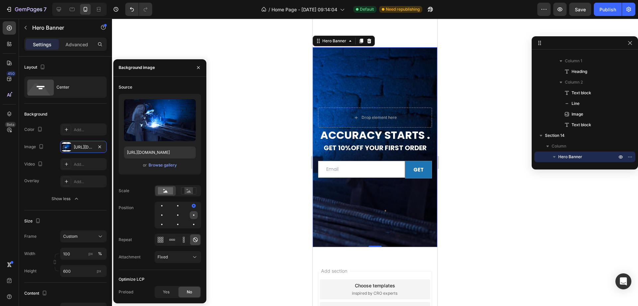
click at [166, 220] on div at bounding box center [162, 224] width 8 height 8
click at [193, 225] on div at bounding box center [194, 224] width 8 height 8
click at [190, 214] on div at bounding box center [194, 215] width 8 height 8
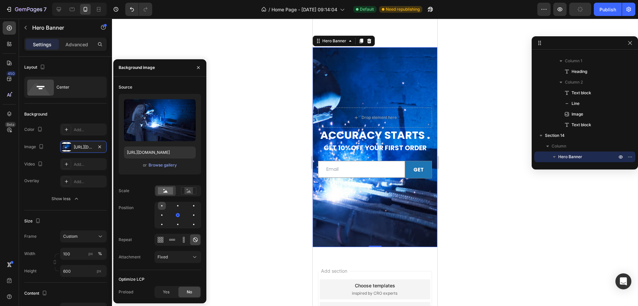
click at [174, 203] on div at bounding box center [178, 205] width 8 height 8
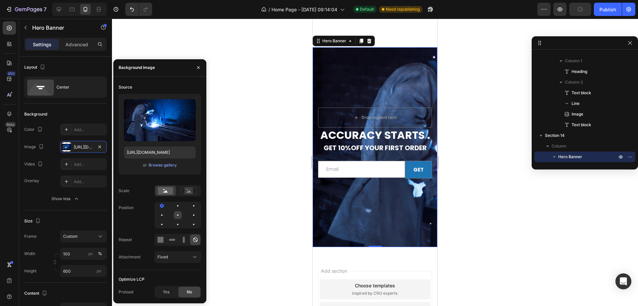
click at [190, 213] on div at bounding box center [194, 215] width 8 height 8
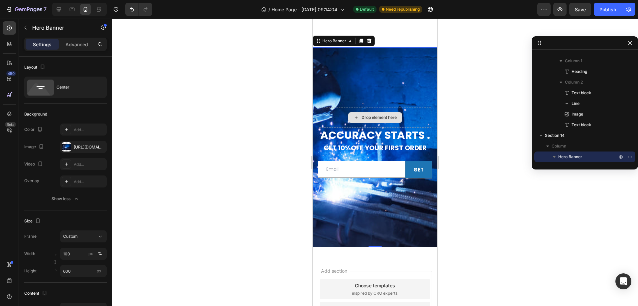
click at [416, 120] on div "Drop element here" at bounding box center [375, 117] width 114 height 20
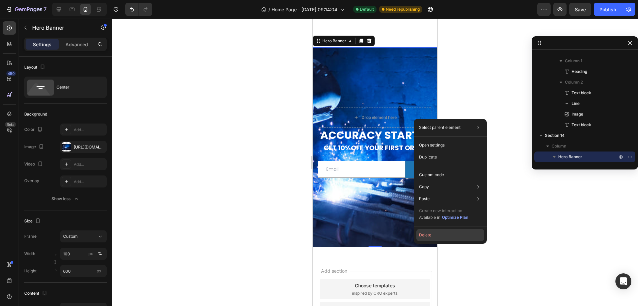
click at [430, 232] on button "Delete" at bounding box center [451, 235] width 68 height 12
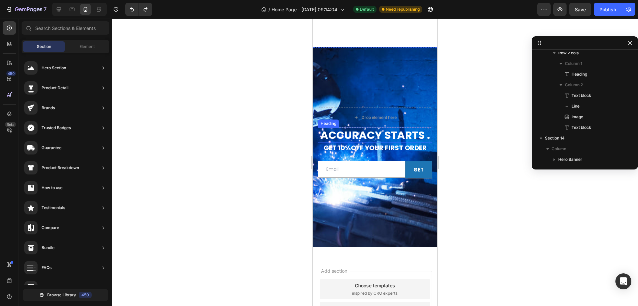
click at [371, 136] on h2 "Accuracy Starts ." at bounding box center [375, 134] width 114 height 15
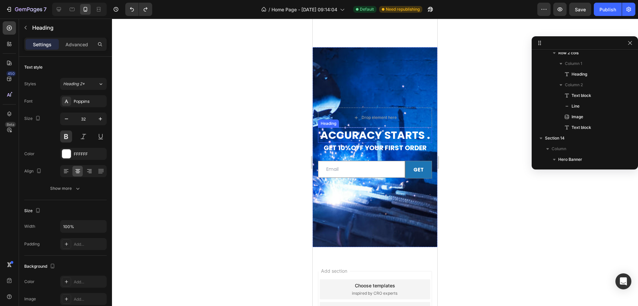
scroll to position [1473, 0]
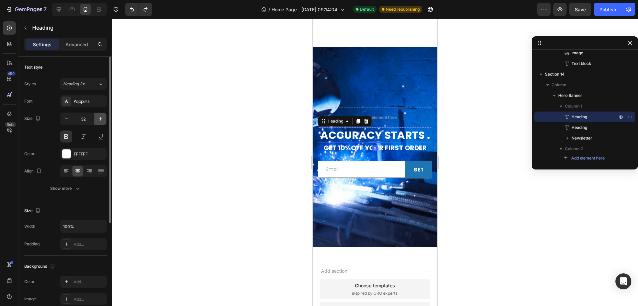
click at [100, 119] on icon "button" at bounding box center [100, 118] width 3 height 3
type input "33"
click at [356, 133] on h2 "Accuracy Starts ." at bounding box center [375, 135] width 114 height 16
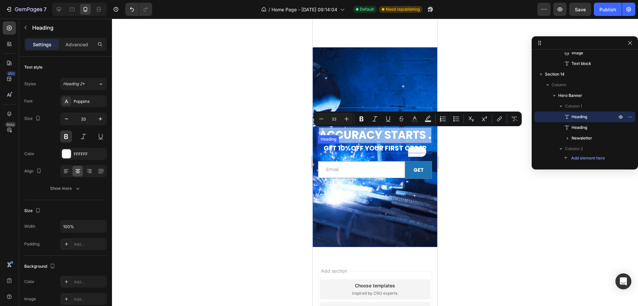
click at [345, 153] on h2 "get 10%off your first order" at bounding box center [375, 148] width 114 height 10
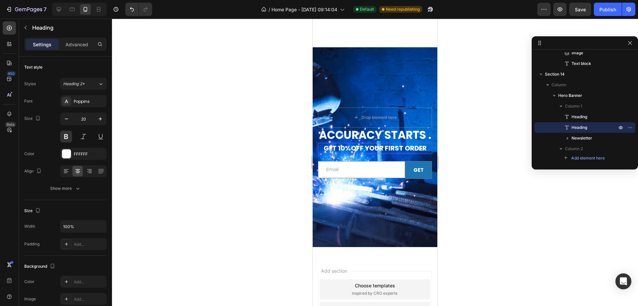
click at [339, 153] on h2 "get 10%off your first order" at bounding box center [375, 148] width 114 height 10
click at [340, 152] on p "get 10%off your first order" at bounding box center [375, 148] width 113 height 9
click at [461, 154] on div at bounding box center [375, 162] width 526 height 287
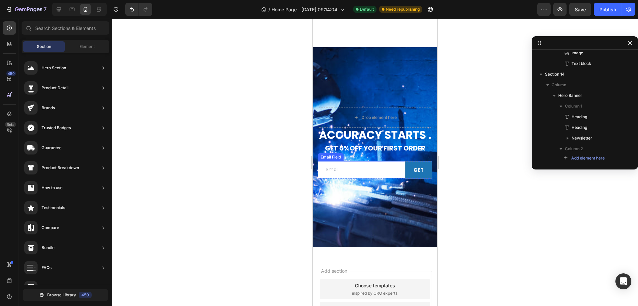
click at [367, 178] on input "email" at bounding box center [361, 169] width 87 height 17
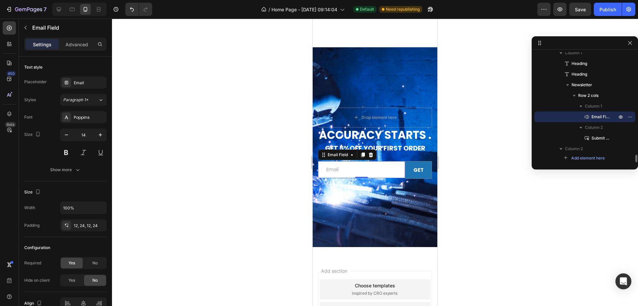
click at [485, 149] on div at bounding box center [375, 162] width 526 height 287
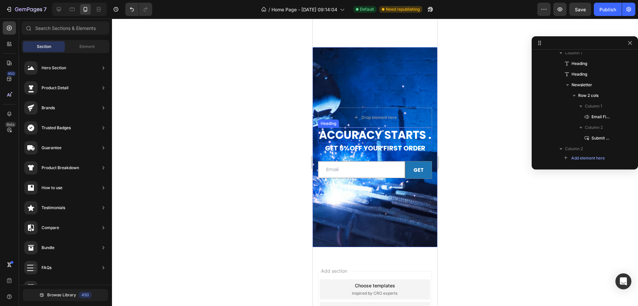
click at [378, 137] on p "Accuracy Starts ." at bounding box center [375, 135] width 113 height 14
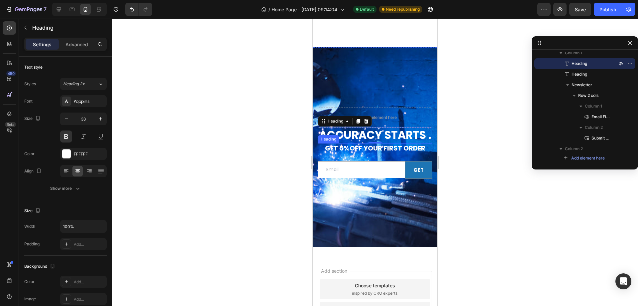
click at [386, 152] on p "get 5%off your first order" at bounding box center [375, 148] width 113 height 9
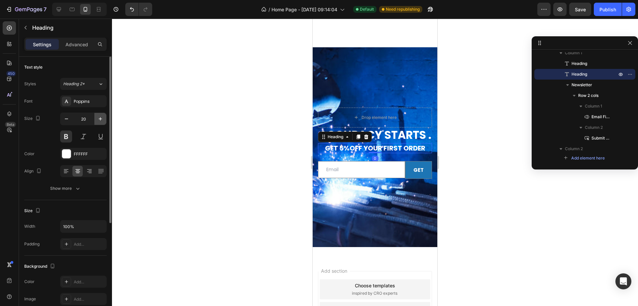
click at [101, 117] on icon "button" at bounding box center [100, 118] width 7 height 7
type input "22"
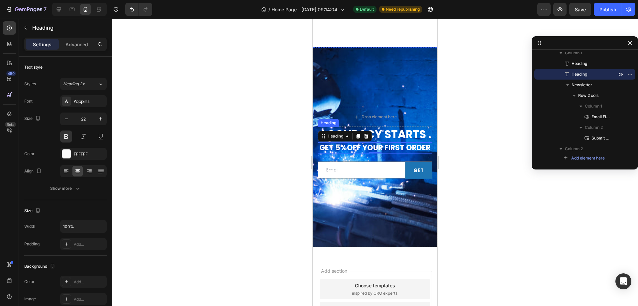
click at [389, 132] on p "Accuracy Starts ." at bounding box center [375, 134] width 113 height 14
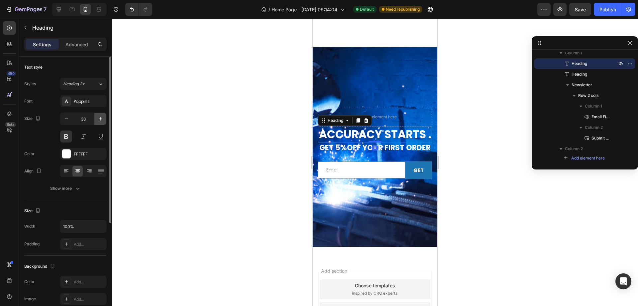
click at [101, 120] on icon "button" at bounding box center [100, 118] width 7 height 7
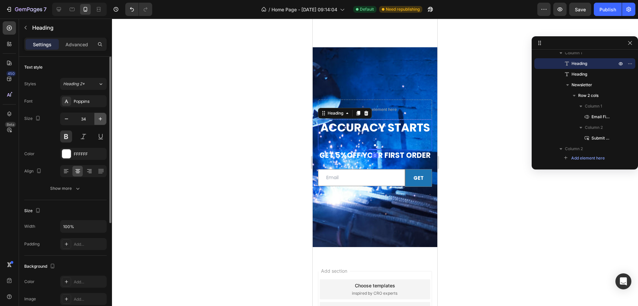
click at [101, 120] on icon "button" at bounding box center [100, 118] width 7 height 7
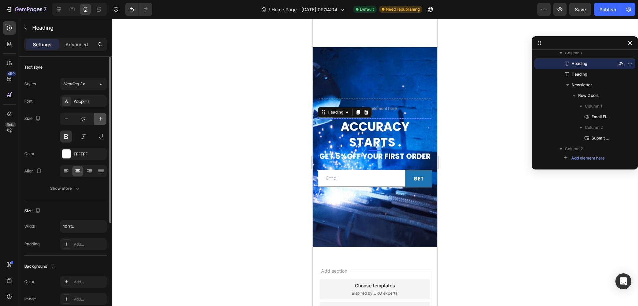
click at [101, 120] on icon "button" at bounding box center [100, 118] width 7 height 7
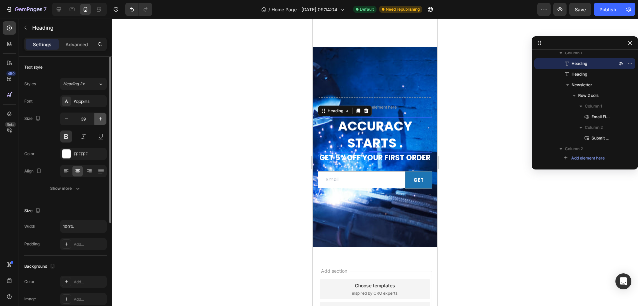
click at [101, 120] on icon "button" at bounding box center [100, 118] width 7 height 7
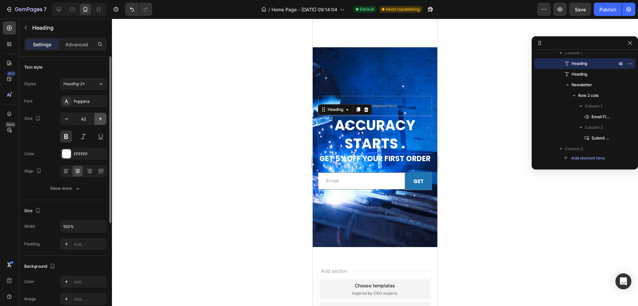
click at [101, 120] on icon "button" at bounding box center [100, 118] width 7 height 7
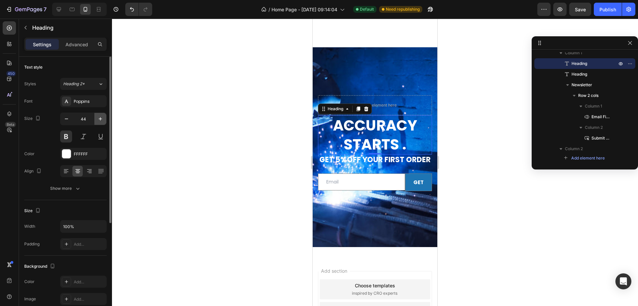
type input "45"
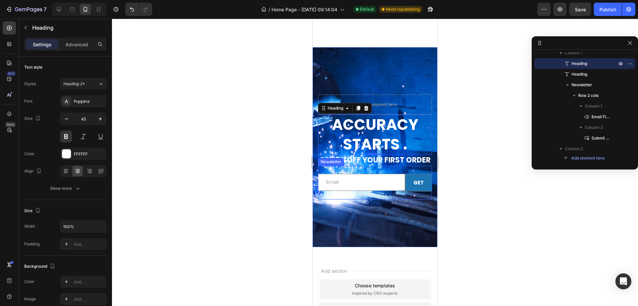
click at [380, 165] on p "get 5%off your first order" at bounding box center [375, 160] width 113 height 10
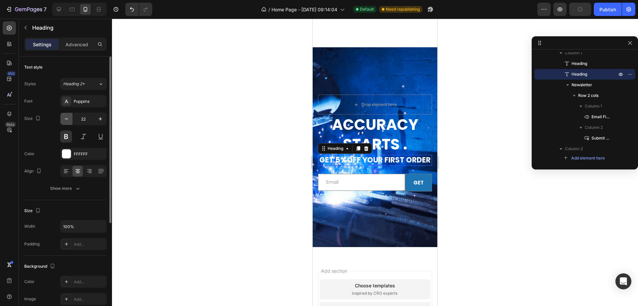
click at [69, 120] on icon "button" at bounding box center [66, 118] width 7 height 7
click at [67, 118] on icon "button" at bounding box center [66, 118] width 7 height 7
click at [103, 117] on icon "button" at bounding box center [100, 118] width 7 height 7
type input "21"
click at [473, 136] on div at bounding box center [375, 162] width 526 height 287
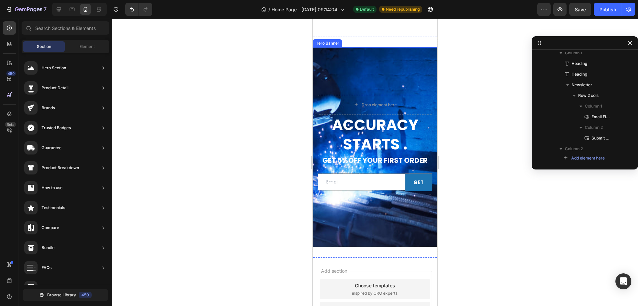
click at [379, 74] on div "Background Image" at bounding box center [375, 162] width 125 height 287
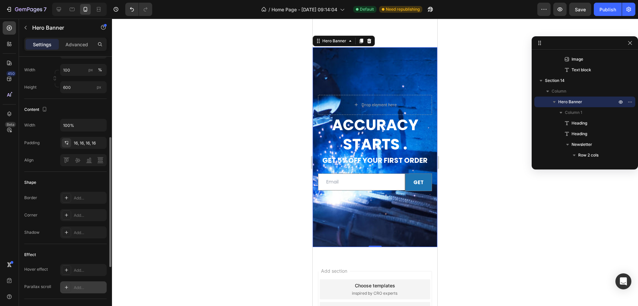
scroll to position [233, 0]
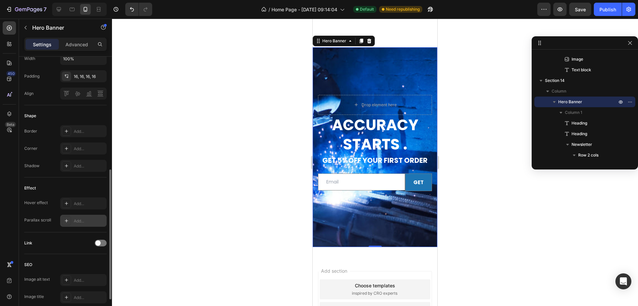
click at [88, 224] on div "Add..." at bounding box center [83, 220] width 47 height 12
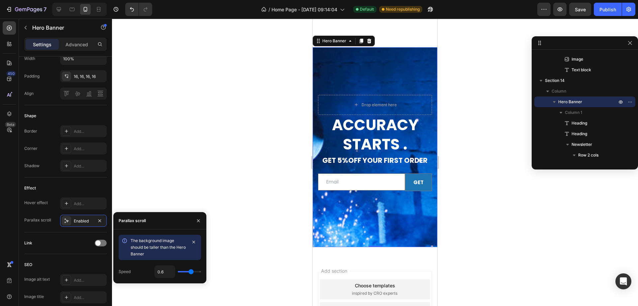
drag, startPoint x: 189, startPoint y: 274, endPoint x: 211, endPoint y: 274, distance: 22.6
click at [211, 0] on div "7 / Home Page - Aug 15, 09:14:04 Default Need republishing Preview Save Publish…" at bounding box center [319, 0] width 638 height 0
type input "0.7"
type input "0.8"
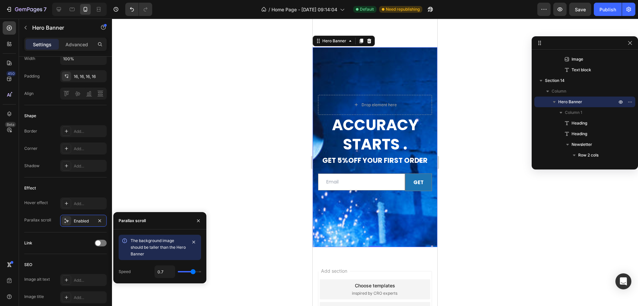
type input "0.8"
type input "1"
drag, startPoint x: 191, startPoint y: 272, endPoint x: 212, endPoint y: 274, distance: 21.0
type input "1"
click at [201, 272] on input "range" at bounding box center [189, 271] width 23 height 1
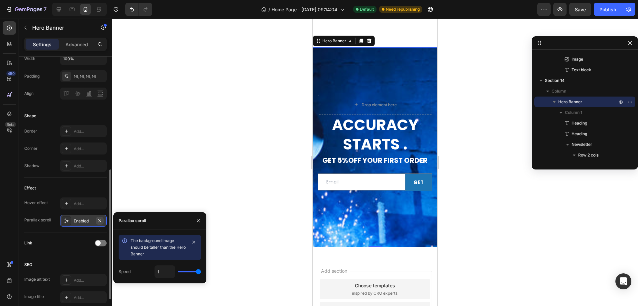
click at [102, 222] on icon "button" at bounding box center [99, 220] width 5 height 5
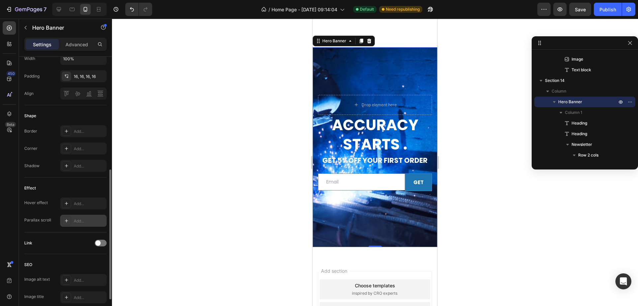
click at [88, 220] on div "Add..." at bounding box center [89, 221] width 31 height 6
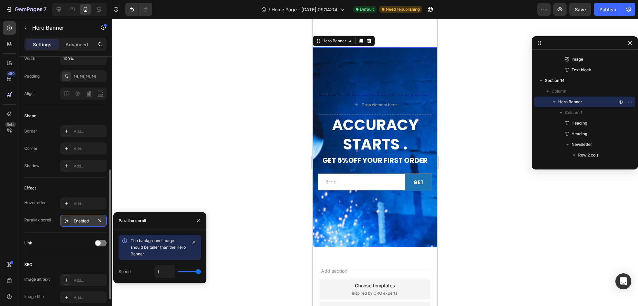
click at [88, 220] on div "Enabled" at bounding box center [83, 221] width 19 height 6
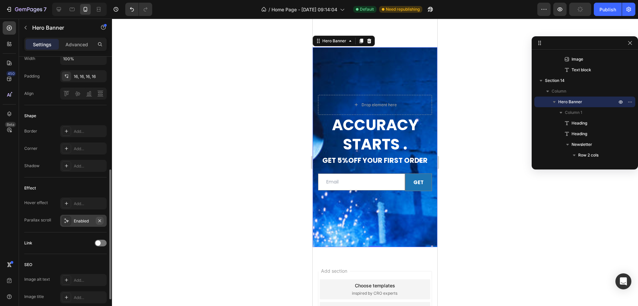
click at [99, 221] on icon "button" at bounding box center [99, 220] width 3 height 3
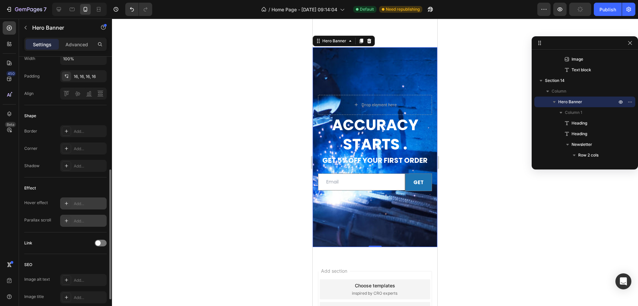
click at [88, 205] on div "Add..." at bounding box center [89, 203] width 31 height 6
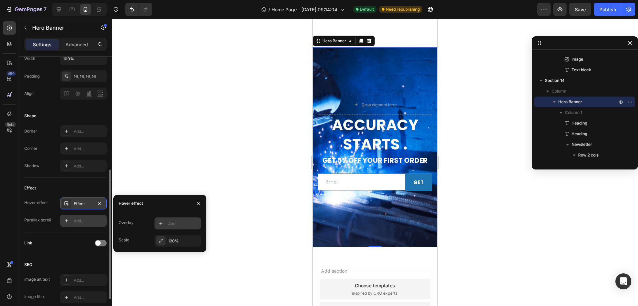
click at [186, 223] on div "Add..." at bounding box center [183, 223] width 31 height 6
type input "43%"
type input "43"
type input "87%"
type input "87"
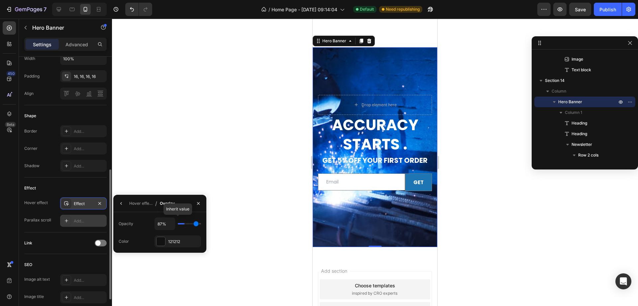
type input "100%"
drag, startPoint x: 186, startPoint y: 223, endPoint x: 247, endPoint y: 223, distance: 61.5
type input "100"
click at [201, 223] on input "range" at bounding box center [189, 223] width 23 height 1
type input "80%"
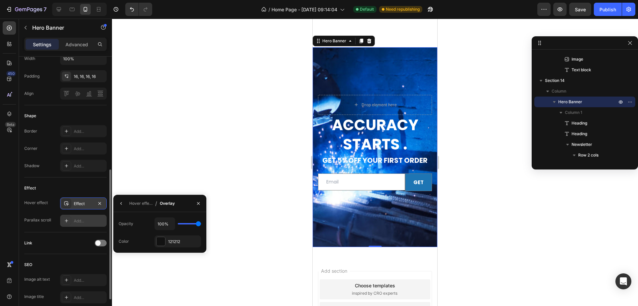
type input "80"
type input "13%"
type input "13"
type input "0%"
drag, startPoint x: 199, startPoint y: 225, endPoint x: 122, endPoint y: 225, distance: 76.8
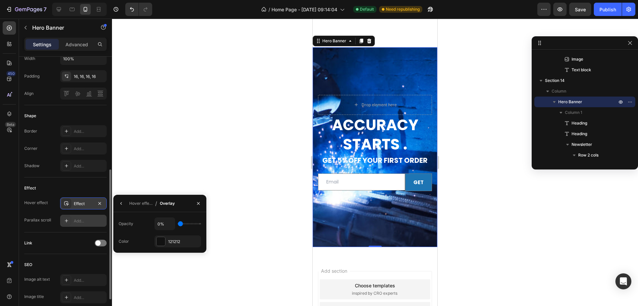
type input "0"
click at [178, 224] on input "range" at bounding box center [189, 223] width 23 height 1
type input "15%"
type input "15"
type input "22%"
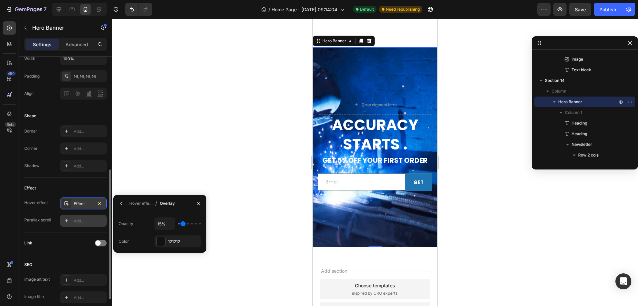
type input "22"
type input "48%"
type input "48"
type input "98%"
type input "98"
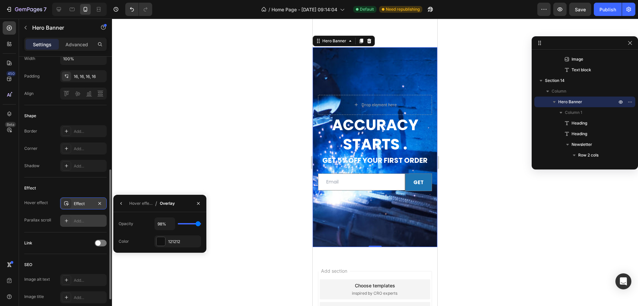
type input "100%"
drag, startPoint x: 183, startPoint y: 223, endPoint x: 250, endPoint y: 223, distance: 66.5
type input "100"
click at [201, 223] on input "range" at bounding box center [189, 223] width 23 height 1
click at [200, 201] on icon "button" at bounding box center [198, 202] width 5 height 5
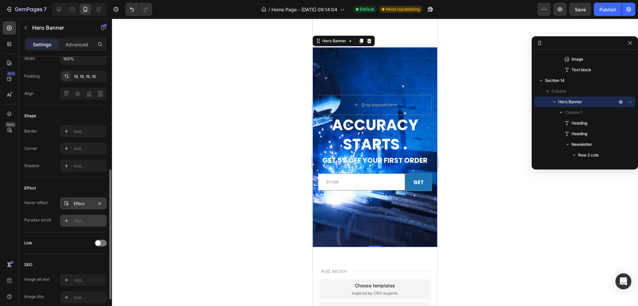
click at [224, 190] on div at bounding box center [375, 162] width 526 height 287
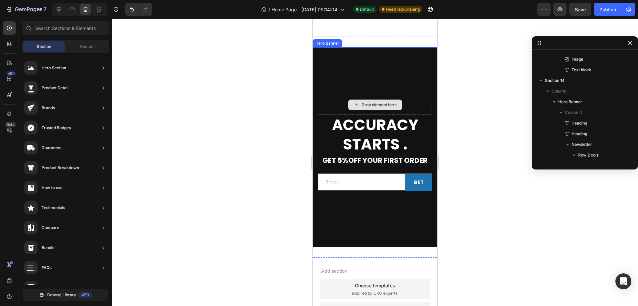
click at [378, 77] on div "Overlay" at bounding box center [375, 146] width 125 height 199
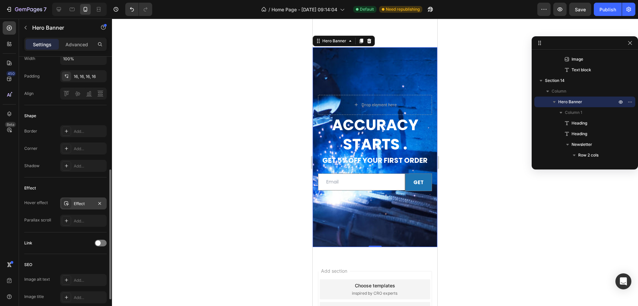
scroll to position [285, 0]
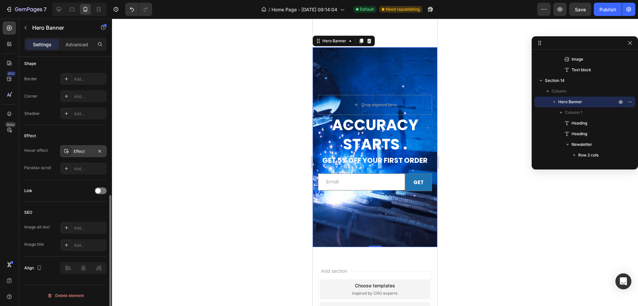
click at [84, 151] on div "Effect" at bounding box center [83, 151] width 19 height 6
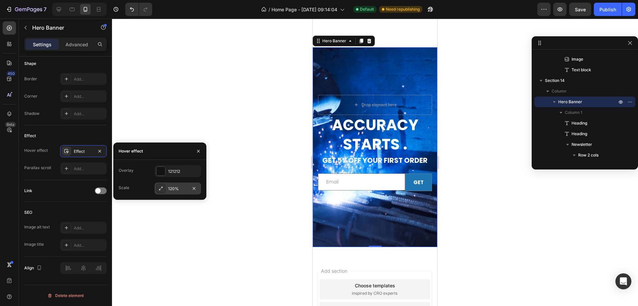
click at [167, 187] on div "120%" at bounding box center [178, 188] width 47 height 12
type input "115%"
type input "115"
type input "110%"
type input "110"
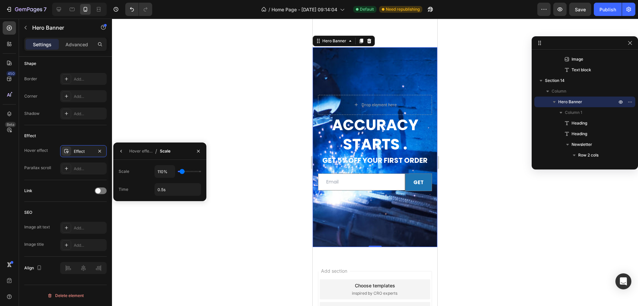
type input "105%"
type input "105"
click at [182, 171] on input "range" at bounding box center [189, 171] width 23 height 1
type input "100%"
type input "100"
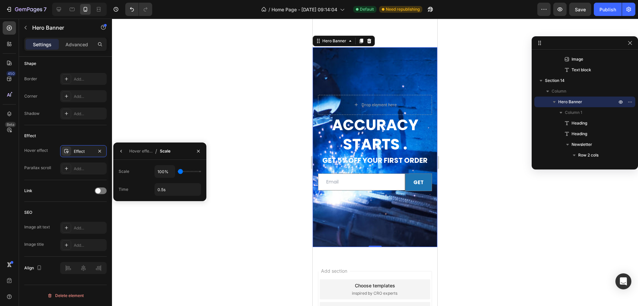
type input "115%"
type input "115"
type input "150%"
type input "150"
type input "200%"
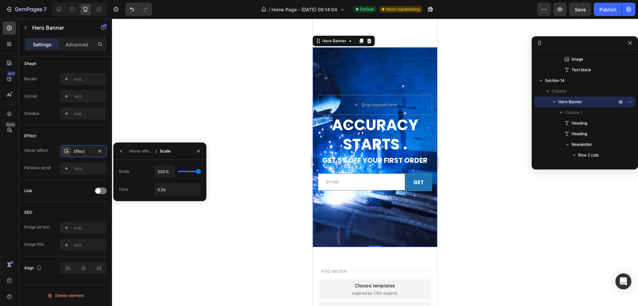
drag, startPoint x: 180, startPoint y: 171, endPoint x: 239, endPoint y: 171, distance: 59.2
type input "200"
click at [201, 171] on input "range" at bounding box center [189, 171] width 23 height 1
drag, startPoint x: 194, startPoint y: 172, endPoint x: 183, endPoint y: 173, distance: 11.3
click at [183, 173] on div "200%" at bounding box center [178, 171] width 47 height 13
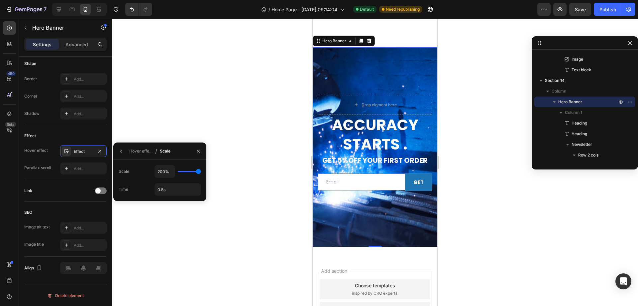
type input "195%"
type input "195"
type input "185%"
type input "185"
type input "180%"
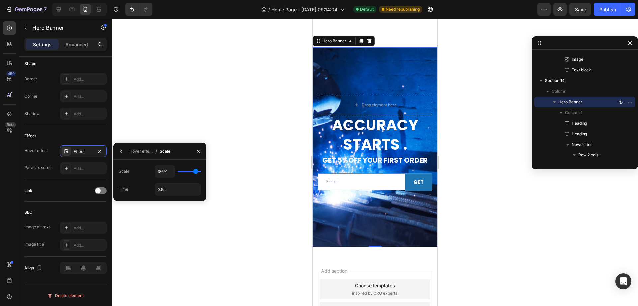
type input "180"
type input "170%"
type input "170"
type input "165%"
type input "165"
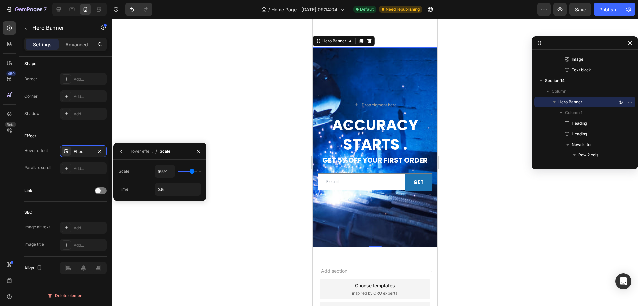
type input "160%"
type input "160"
type input "155%"
type input "155"
type input "150%"
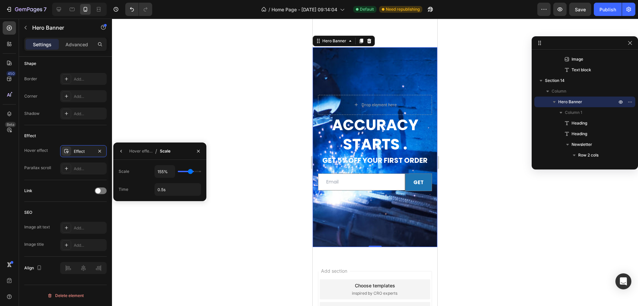
type input "150"
type input "145%"
type input "145"
type input "140%"
type input "140"
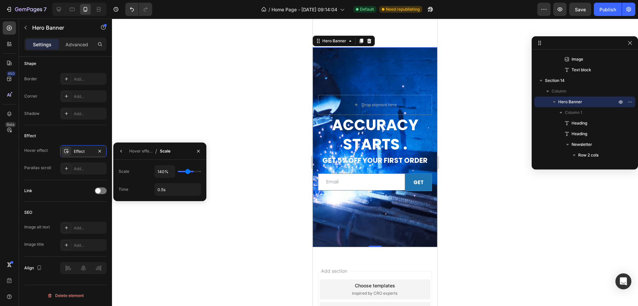
type input "135%"
type input "135"
type input "130%"
type input "130"
type input "115%"
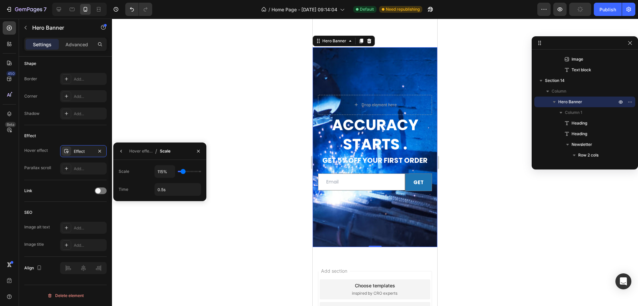
drag, startPoint x: 200, startPoint y: 173, endPoint x: 184, endPoint y: 173, distance: 16.6
type input "115"
click at [184, 172] on input "range" at bounding box center [189, 171] width 23 height 1
type input "105%"
type input "105"
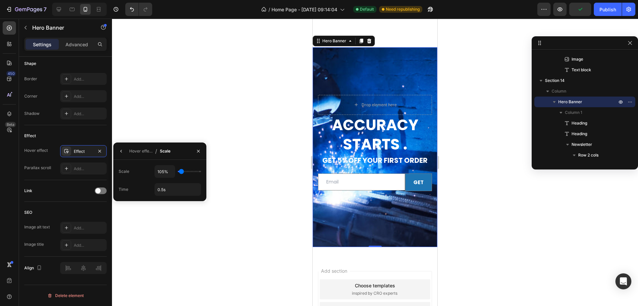
type input "100%"
drag, startPoint x: 182, startPoint y: 170, endPoint x: 146, endPoint y: 172, distance: 35.9
type input "100"
click at [178, 172] on input "range" at bounding box center [189, 171] width 23 height 1
type input "110%"
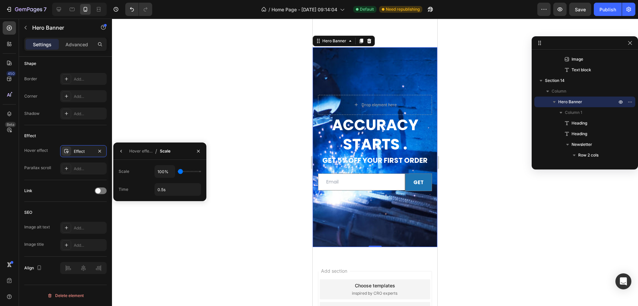
type input "110"
type input "150%"
type input "150"
type input "200%"
drag, startPoint x: 179, startPoint y: 172, endPoint x: 255, endPoint y: 175, distance: 75.9
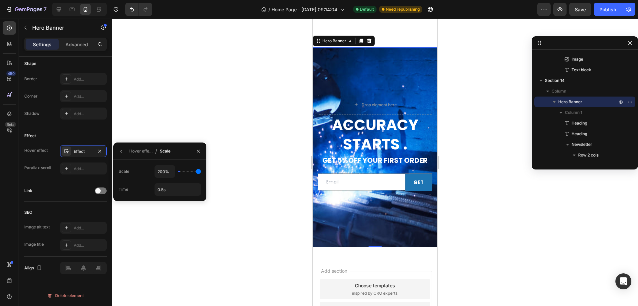
type input "200"
click at [201, 172] on input "range" at bounding box center [189, 171] width 23 height 1
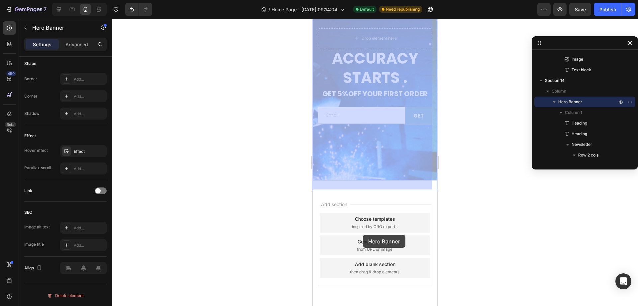
scroll to position [2927, 0]
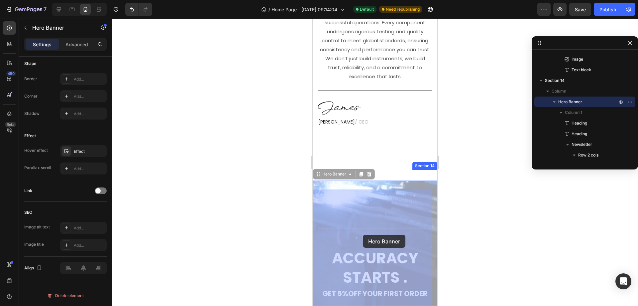
drag, startPoint x: 363, startPoint y: 172, endPoint x: 363, endPoint y: 234, distance: 62.8
drag, startPoint x: 370, startPoint y: 217, endPoint x: 365, endPoint y: 215, distance: 5.7
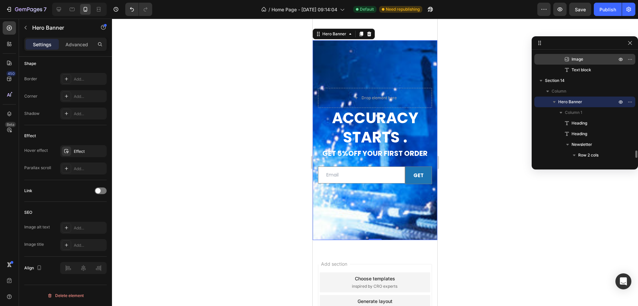
scroll to position [2995, 0]
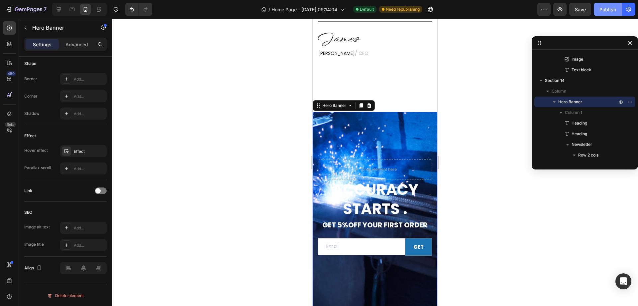
click at [601, 12] on div "Publish" at bounding box center [608, 9] width 17 height 7
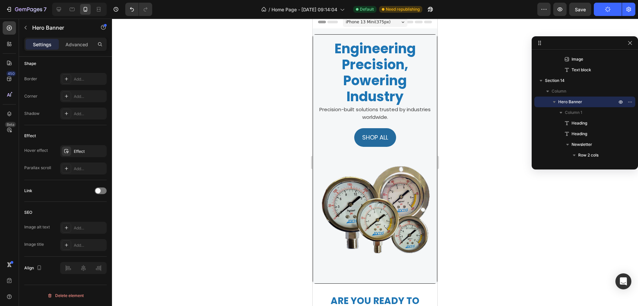
scroll to position [0, 0]
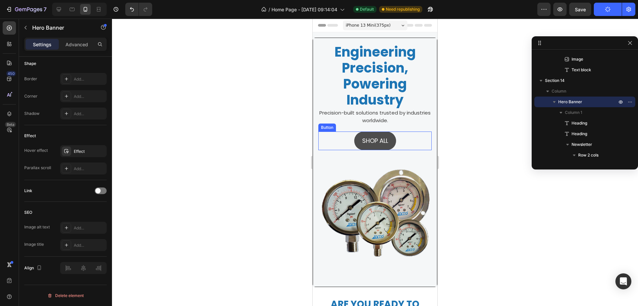
click at [388, 135] on button "SHOP ALL" at bounding box center [375, 140] width 42 height 19
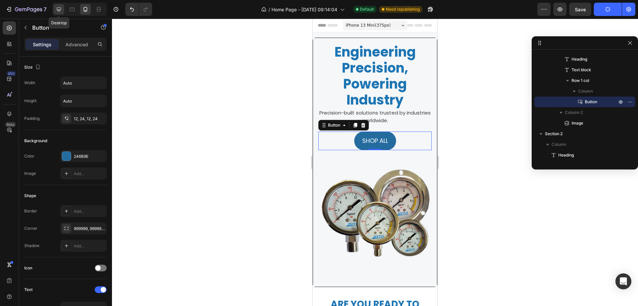
click at [60, 11] on icon at bounding box center [59, 9] width 7 height 7
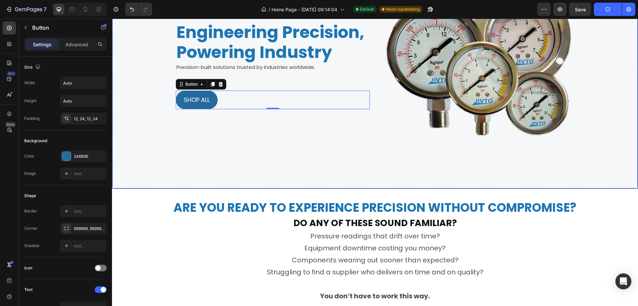
scroll to position [138, 0]
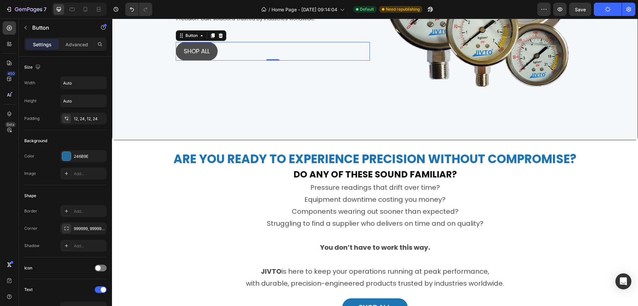
click at [180, 49] on button "SHOP ALL" at bounding box center [197, 51] width 42 height 19
click at [235, 51] on div "SHOP ALL Button 0" at bounding box center [273, 51] width 194 height 19
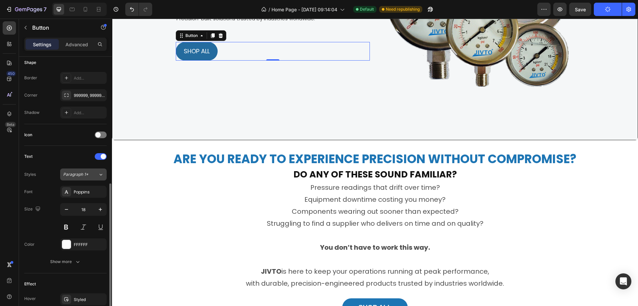
scroll to position [166, 0]
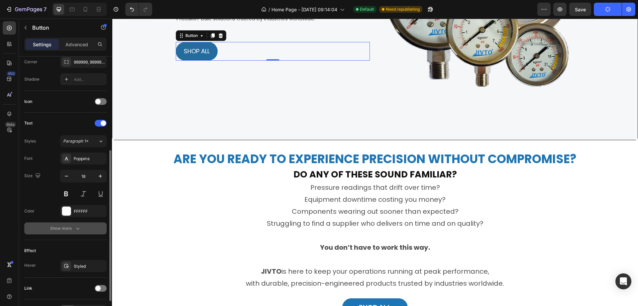
click at [67, 229] on div "Show more" at bounding box center [65, 228] width 31 height 7
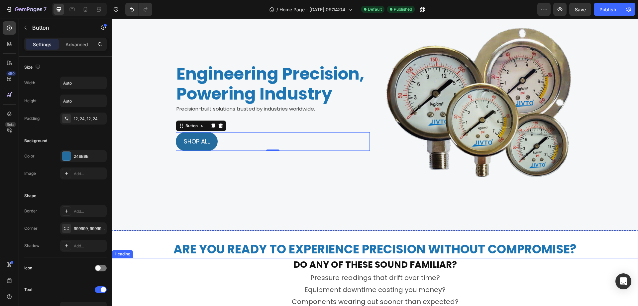
scroll to position [39, 0]
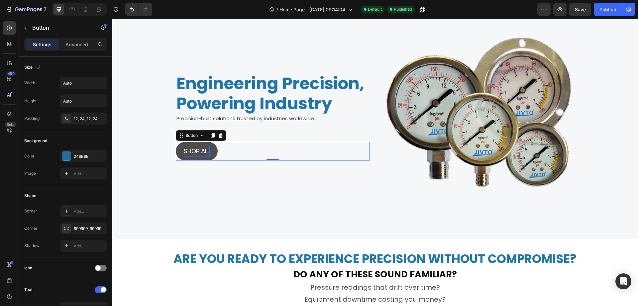
click at [191, 149] on p "SHOP ALL" at bounding box center [197, 151] width 26 height 11
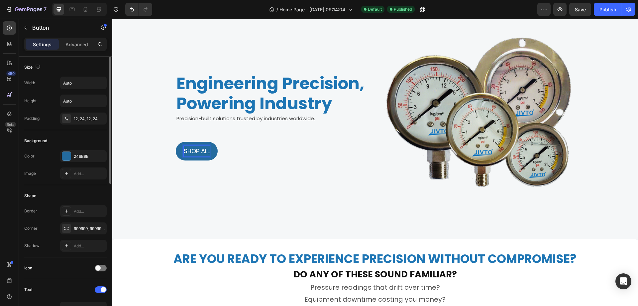
scroll to position [133, 0]
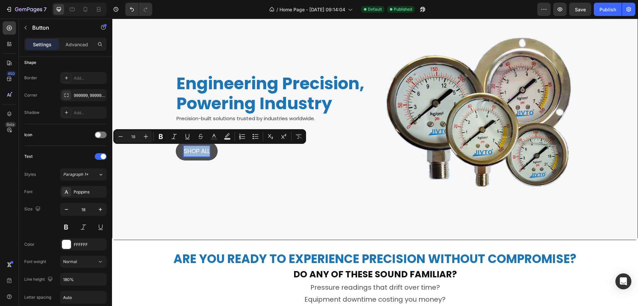
drag, startPoint x: 183, startPoint y: 150, endPoint x: 210, endPoint y: 151, distance: 27.3
click at [210, 151] on button "SHOP ALL" at bounding box center [197, 151] width 42 height 19
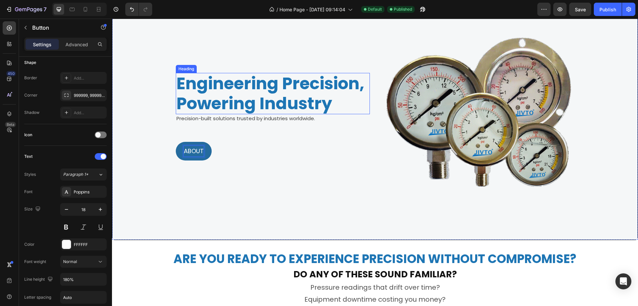
click at [176, 142] on button "ABOUT" at bounding box center [194, 151] width 36 height 19
click at [176, 147] on button "ABOUT US" at bounding box center [198, 151] width 45 height 19
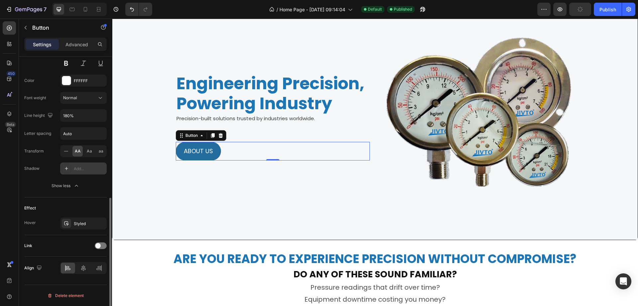
scroll to position [130, 0]
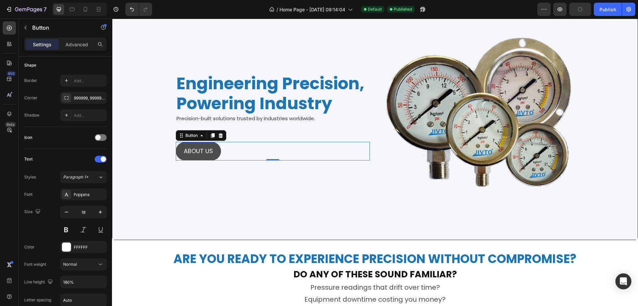
click at [177, 153] on button "ABOUT US" at bounding box center [198, 151] width 45 height 19
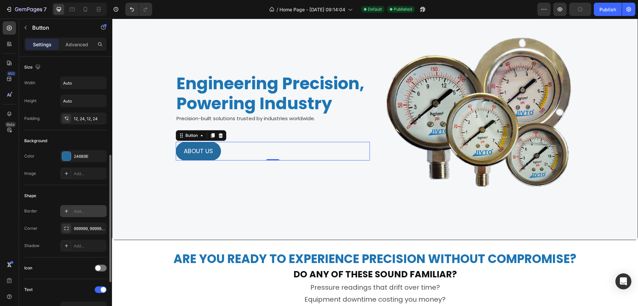
scroll to position [66, 0]
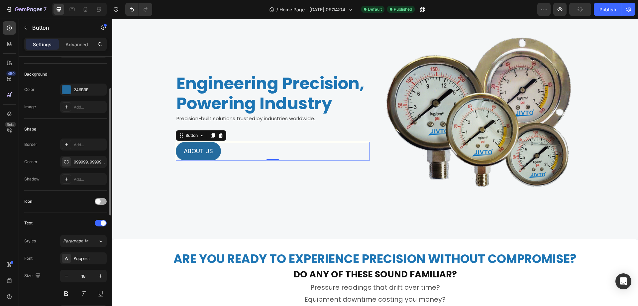
click at [101, 200] on div at bounding box center [101, 201] width 12 height 7
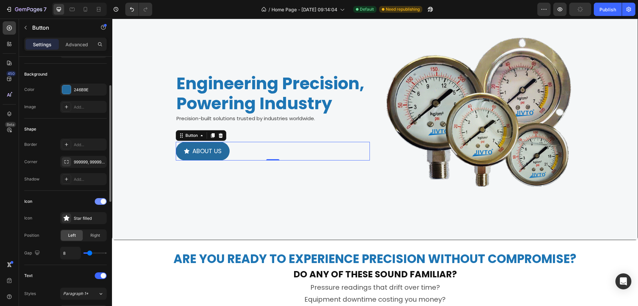
click at [101, 200] on span at bounding box center [103, 200] width 5 height 5
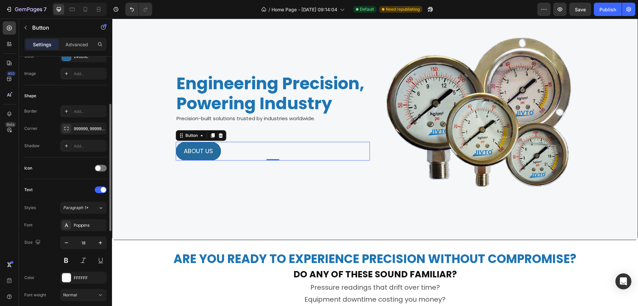
scroll to position [133, 0]
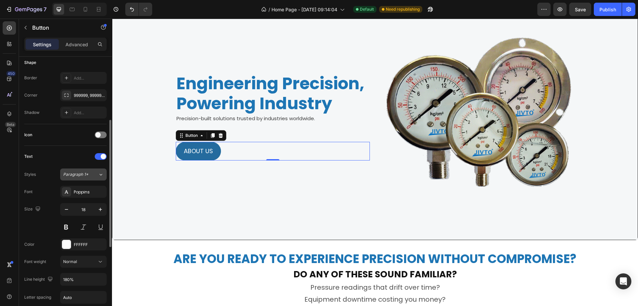
click at [93, 174] on div "Paragraph 1*" at bounding box center [80, 174] width 35 height 6
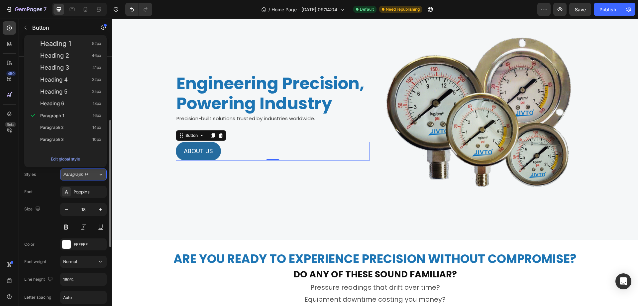
click at [93, 174] on div "Paragraph 1*" at bounding box center [80, 174] width 35 height 6
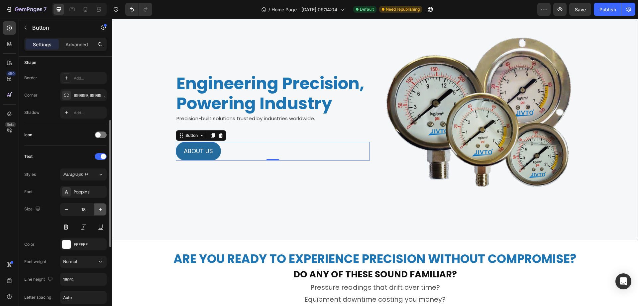
click at [103, 208] on icon "button" at bounding box center [100, 209] width 7 height 7
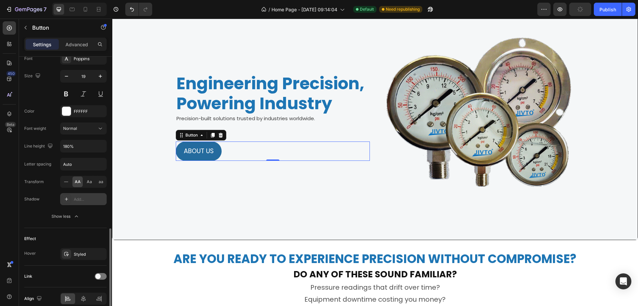
scroll to position [297, 0]
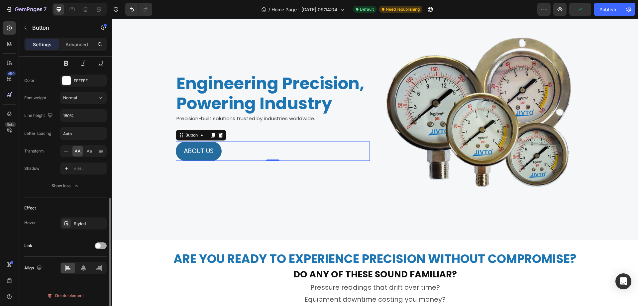
click at [100, 244] on span at bounding box center [97, 245] width 5 height 5
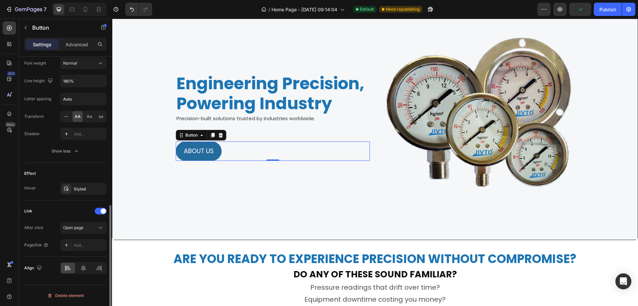
click at [84, 240] on div "Add..." at bounding box center [83, 245] width 47 height 12
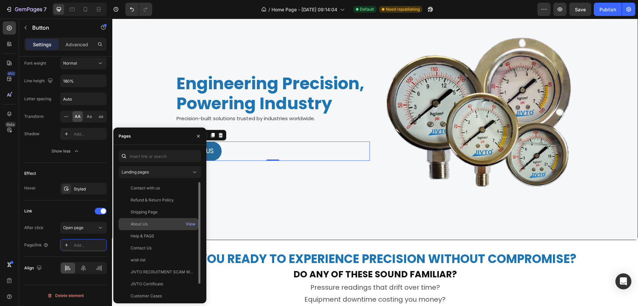
click at [150, 221] on div "About Us" at bounding box center [158, 224] width 74 height 6
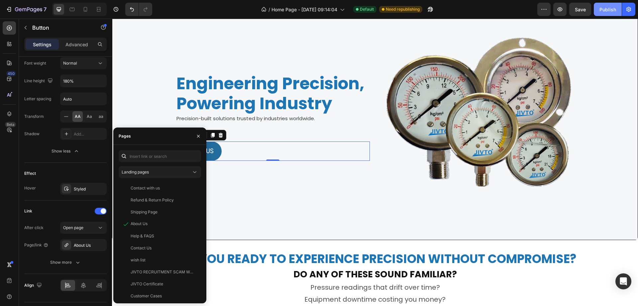
click at [602, 11] on div "Publish" at bounding box center [608, 9] width 17 height 7
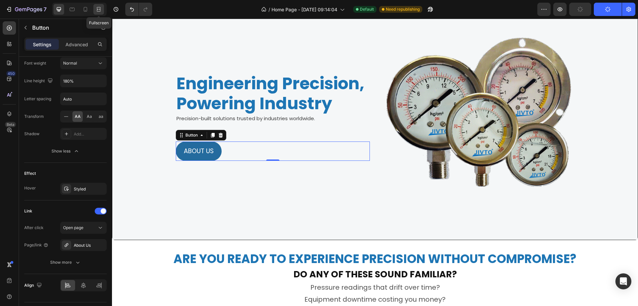
click at [99, 10] on icon at bounding box center [98, 9] width 2 height 2
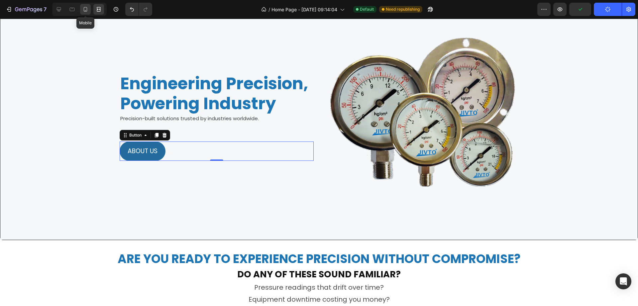
click at [86, 7] on icon at bounding box center [86, 9] width 4 height 5
type input "18"
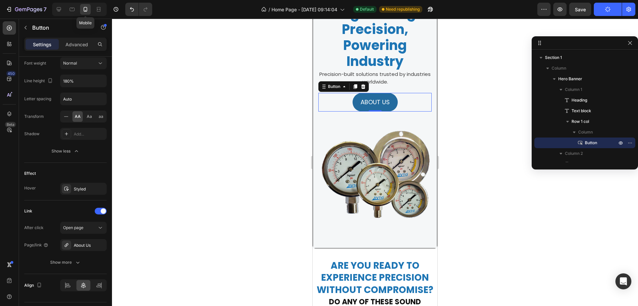
scroll to position [89, 0]
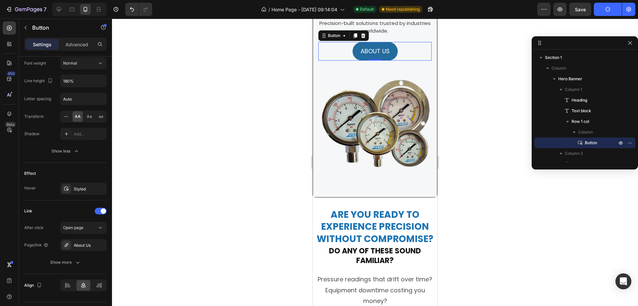
click at [399, 50] on div "ABOUT US Button 0" at bounding box center [374, 51] width 113 height 19
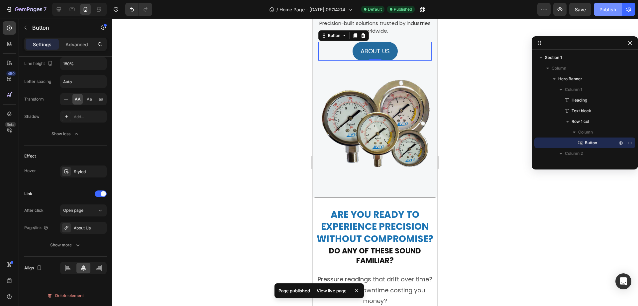
click at [609, 13] on button "Publish" at bounding box center [608, 9] width 28 height 13
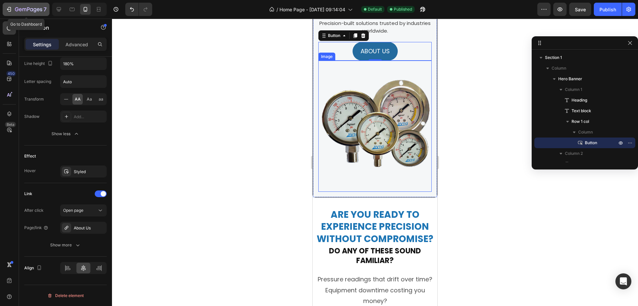
click at [4, 9] on button "7" at bounding box center [26, 9] width 47 height 13
